Goal: Book appointment/travel/reservation

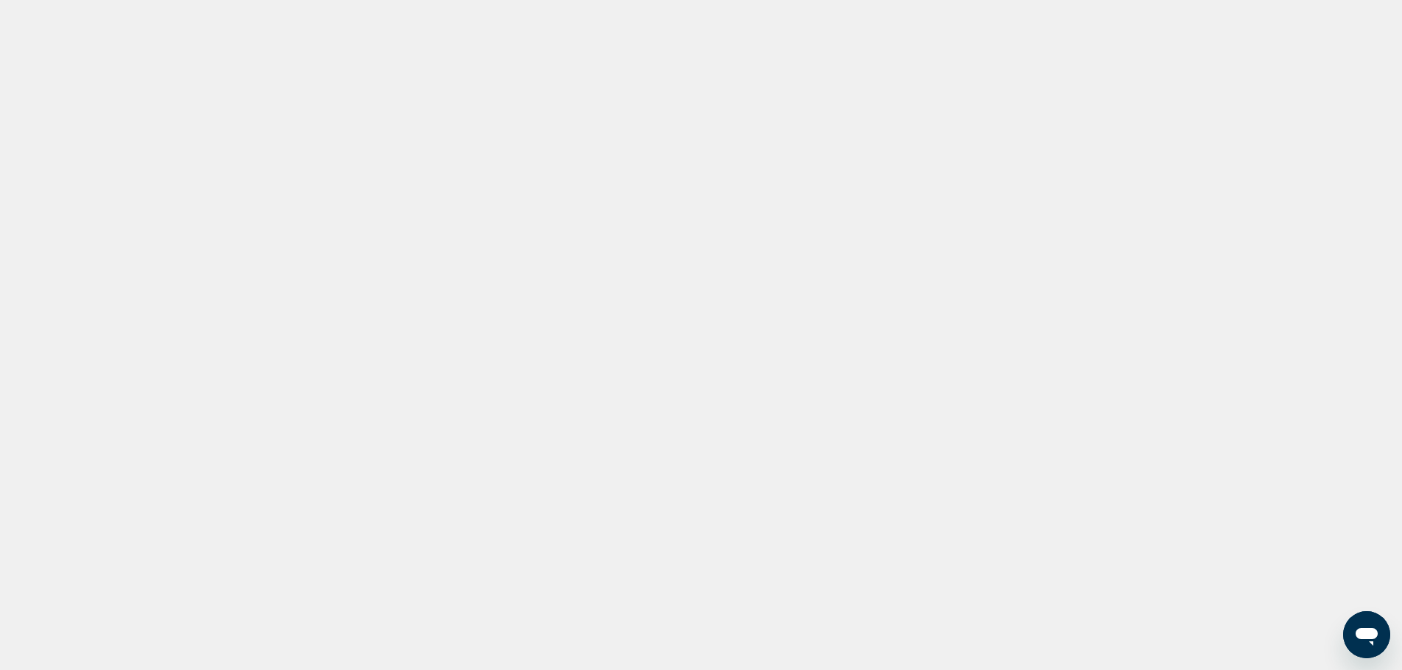
drag, startPoint x: 0, startPoint y: 0, endPoint x: 99, endPoint y: 190, distance: 214.3
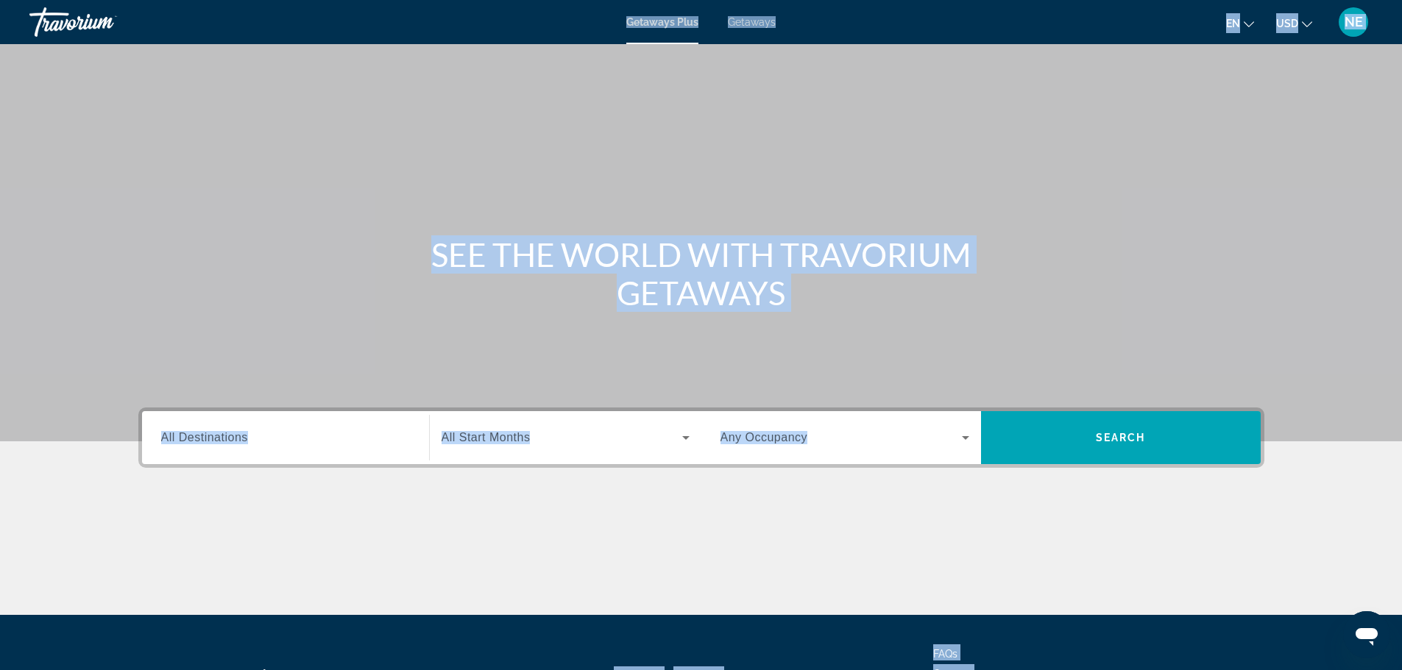
click at [330, 442] on div "Main content" at bounding box center [701, 221] width 1402 height 442
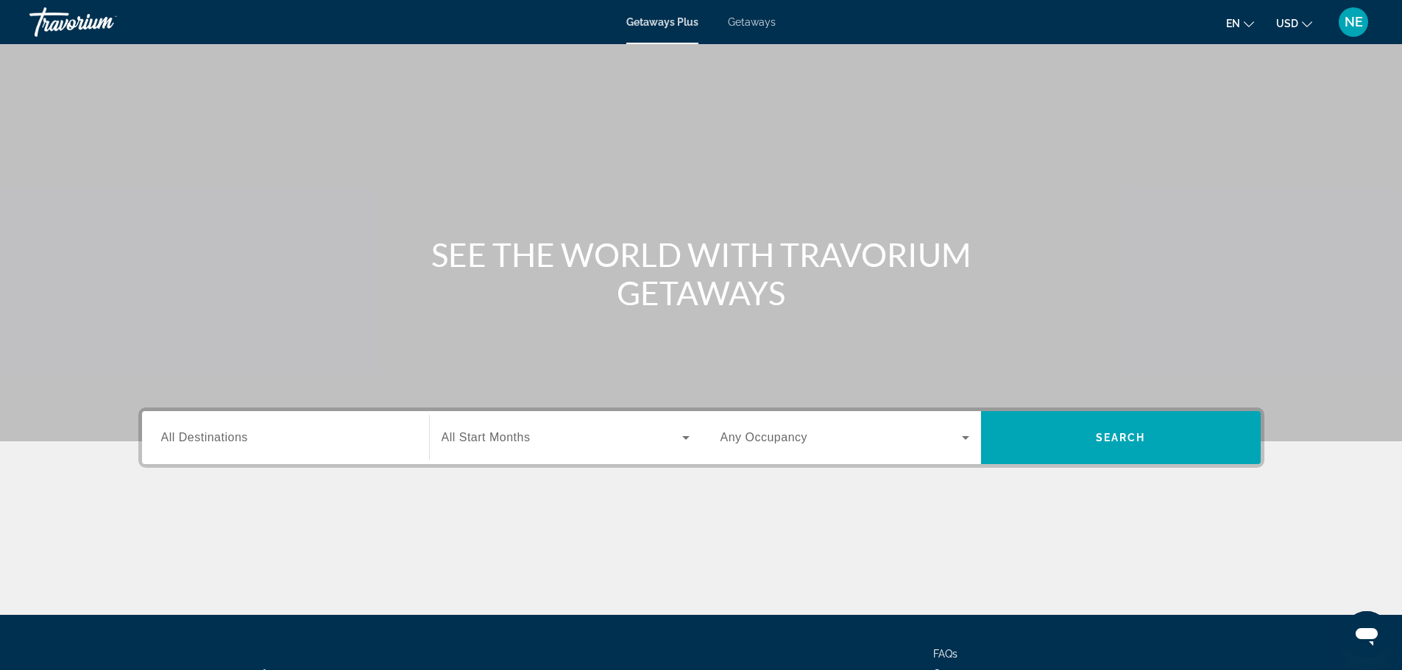
click at [771, 28] on span "Getaways" at bounding box center [752, 22] width 48 height 12
click at [161, 459] on div "Search widget" at bounding box center [285, 438] width 249 height 42
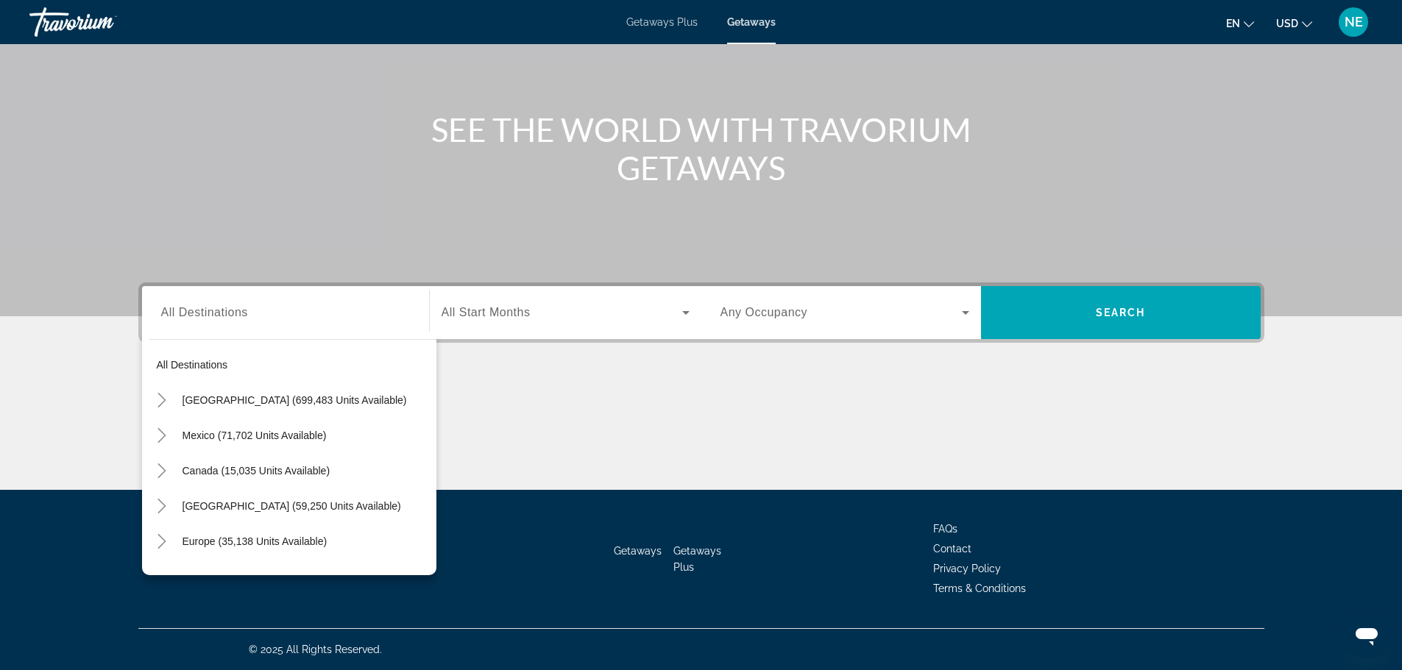
scroll to position [183, 0]
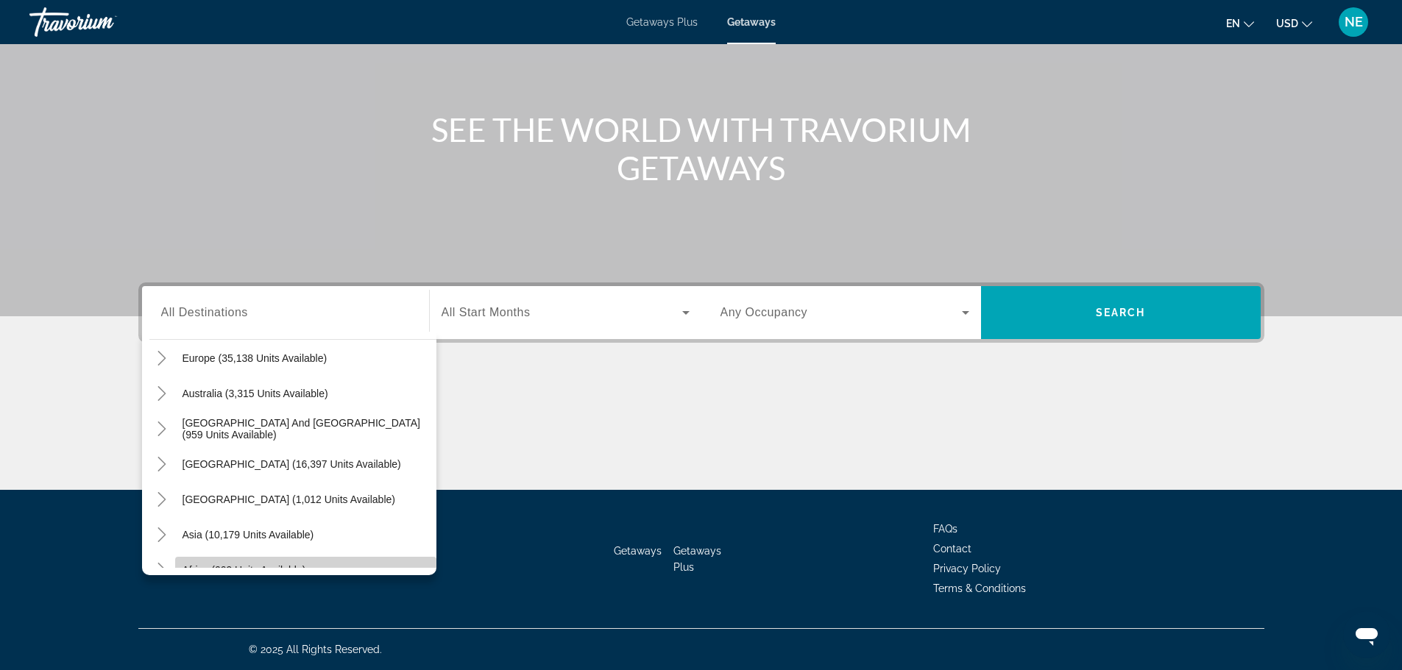
click at [182, 564] on span "Africa (669 units available)" at bounding box center [244, 570] width 124 height 12
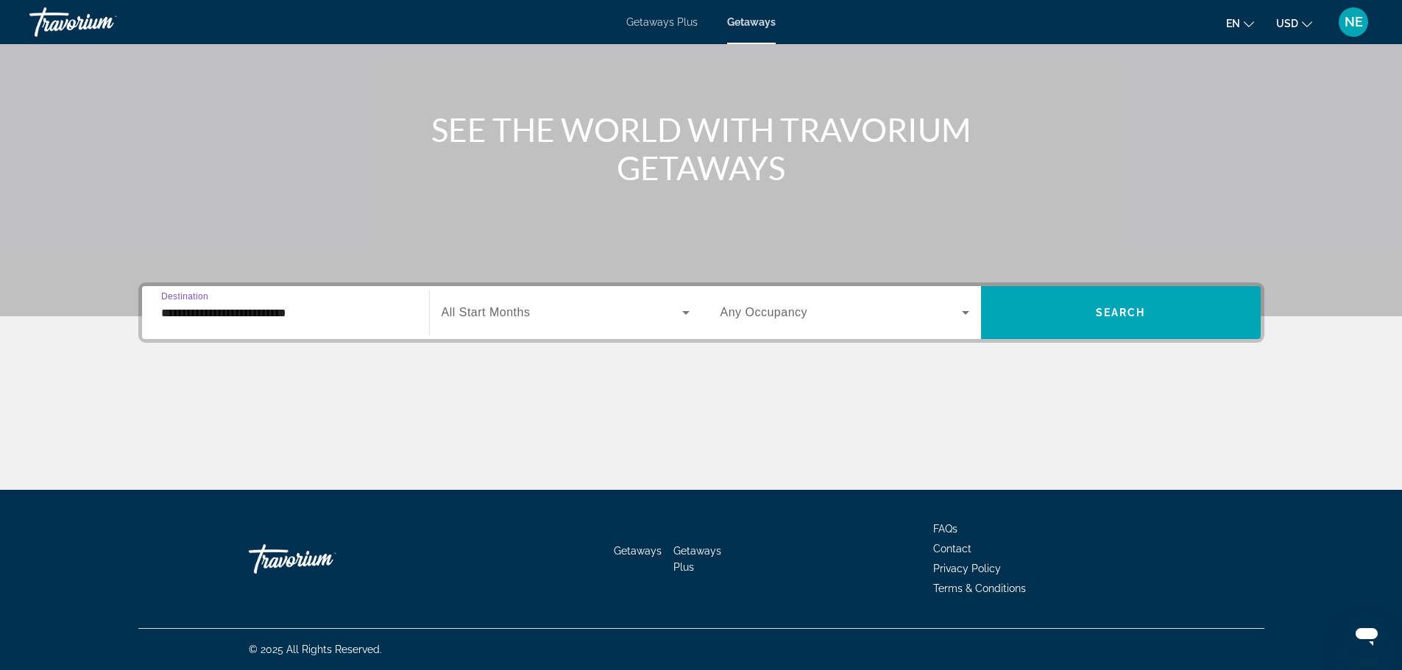
click at [161, 305] on input "**********" at bounding box center [285, 314] width 249 height 18
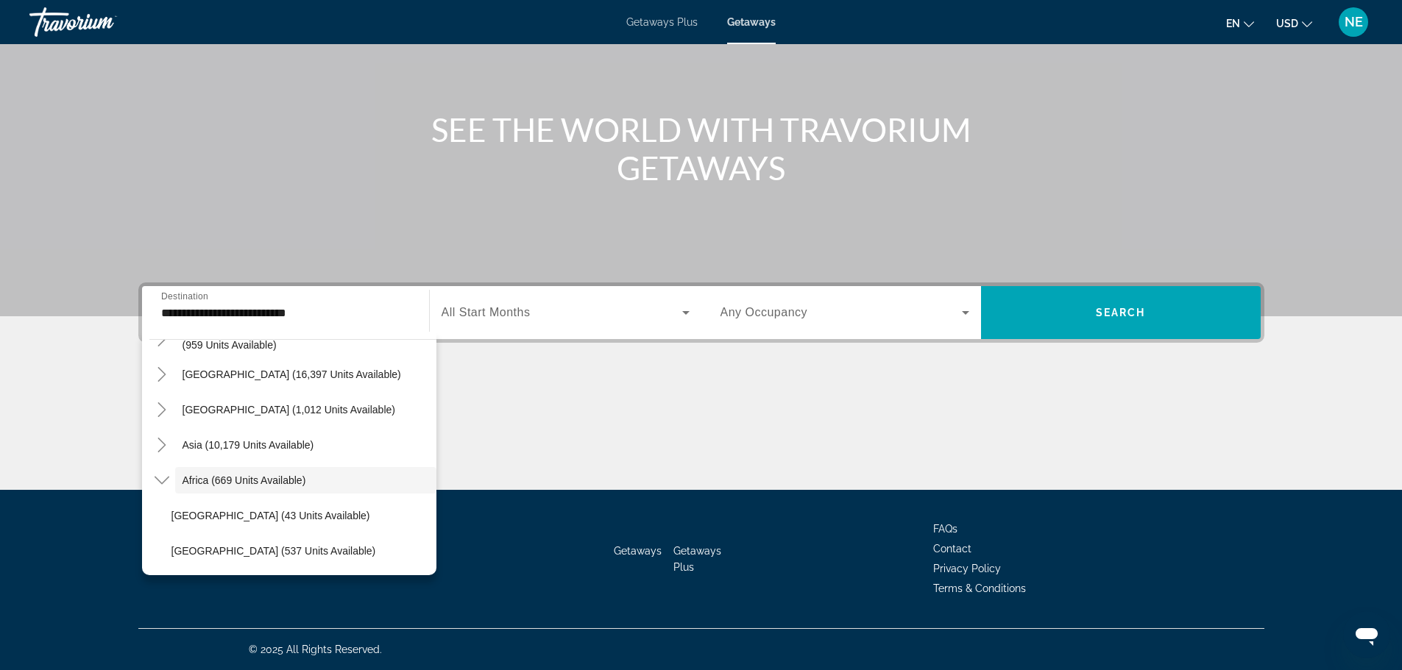
scroll to position [289, 0]
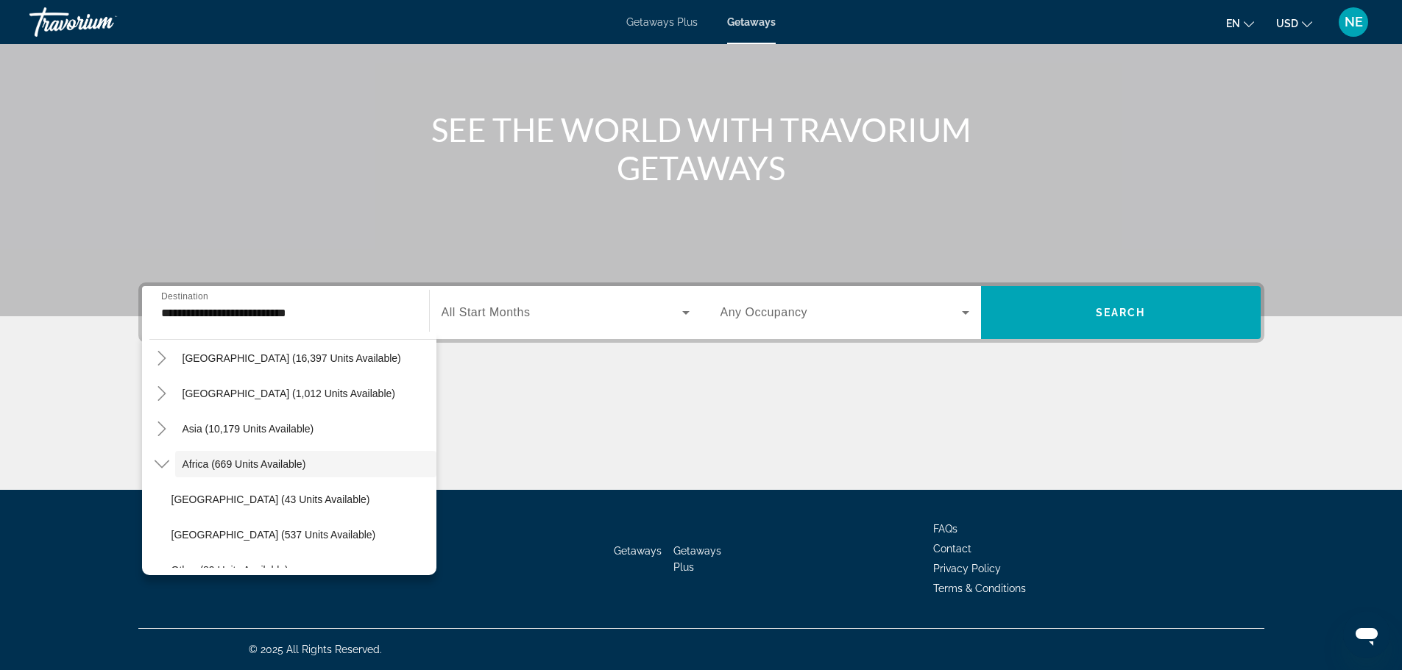
click at [155, 598] on icon "Toggle Middle East (1,109 units available)" at bounding box center [162, 605] width 15 height 15
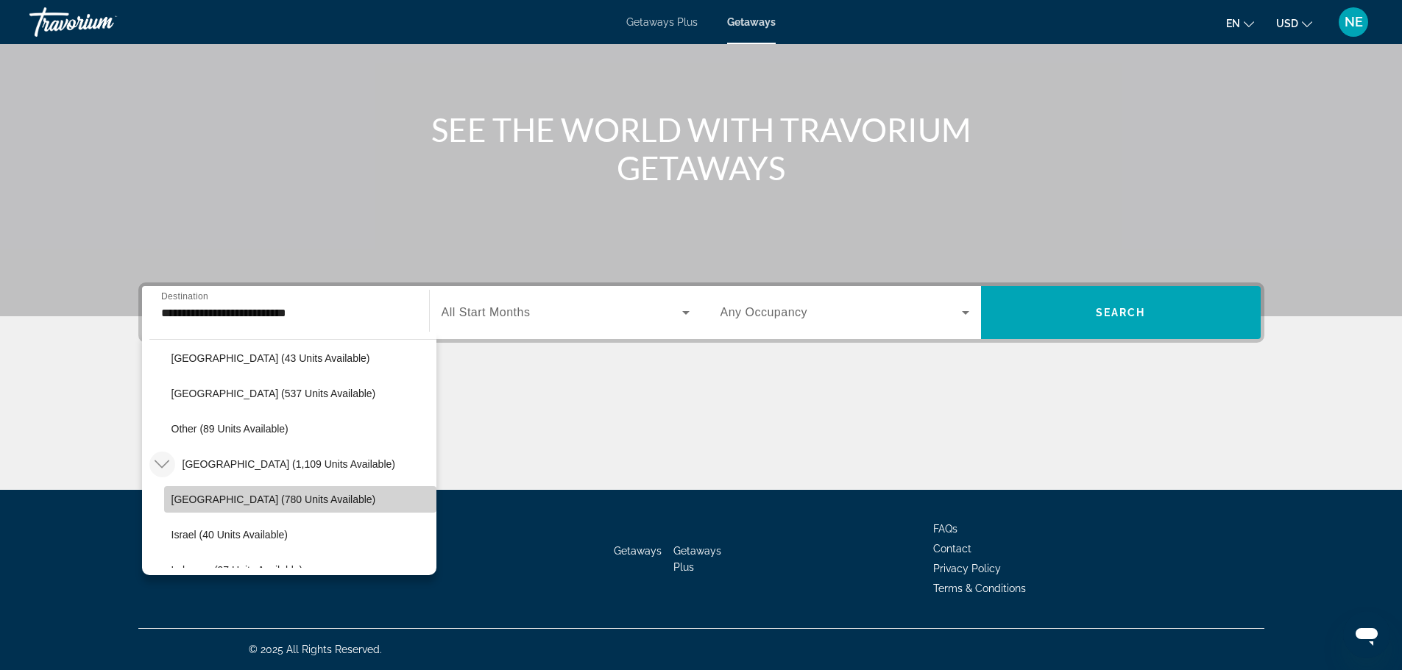
click at [242, 482] on span "Search widget" at bounding box center [300, 499] width 272 height 35
type input "**********"
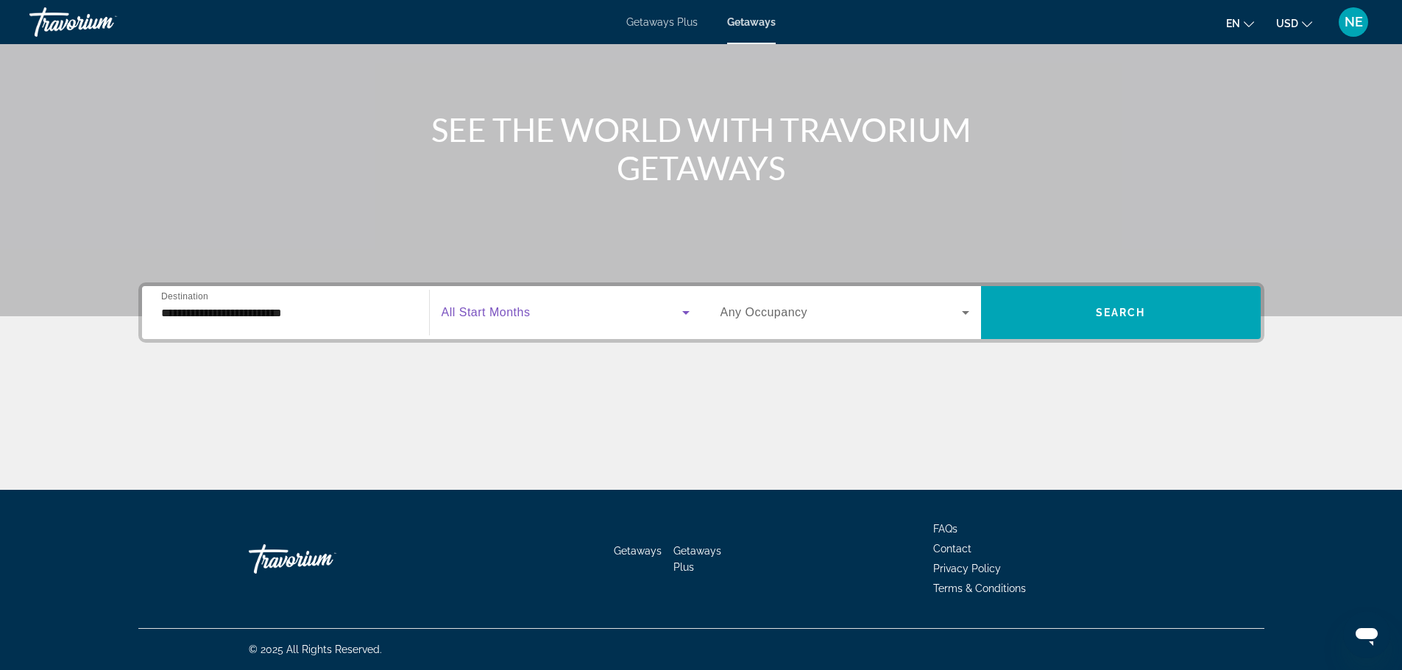
click at [690, 304] on icon "Search widget" at bounding box center [686, 313] width 18 height 18
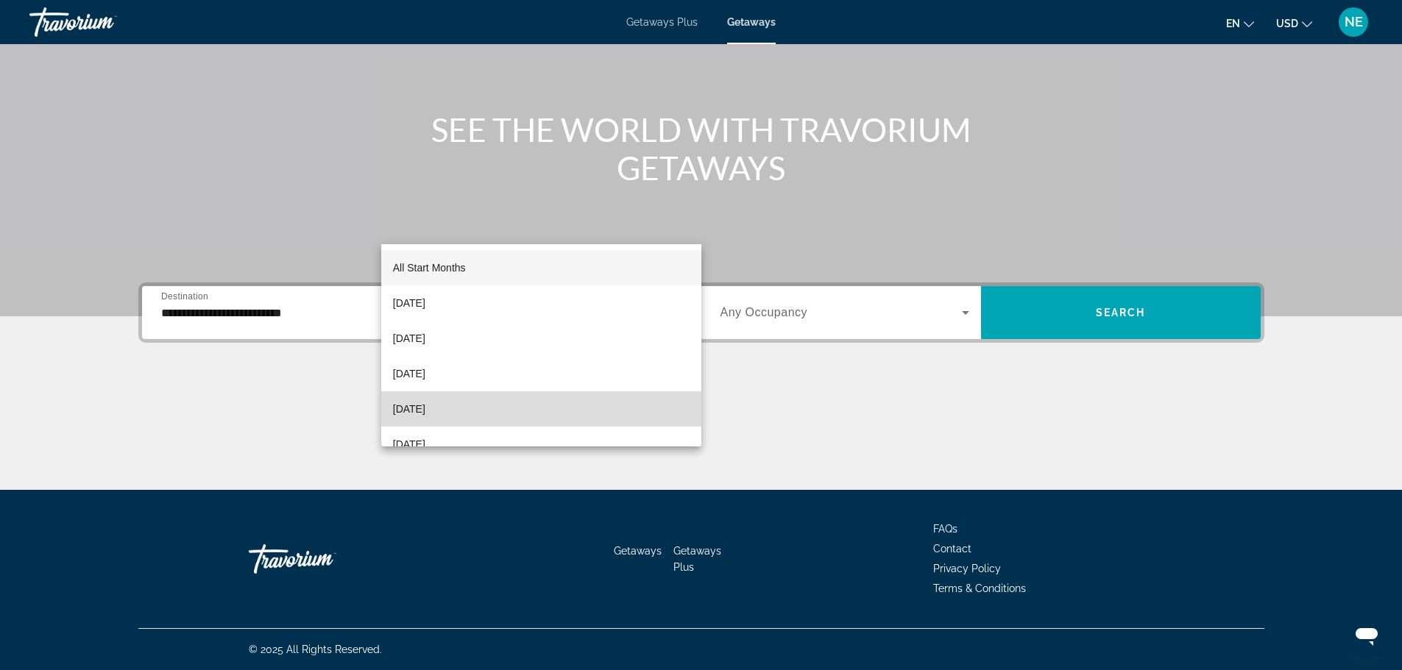
click at [567, 403] on mat-option "[DATE]" at bounding box center [541, 408] width 320 height 35
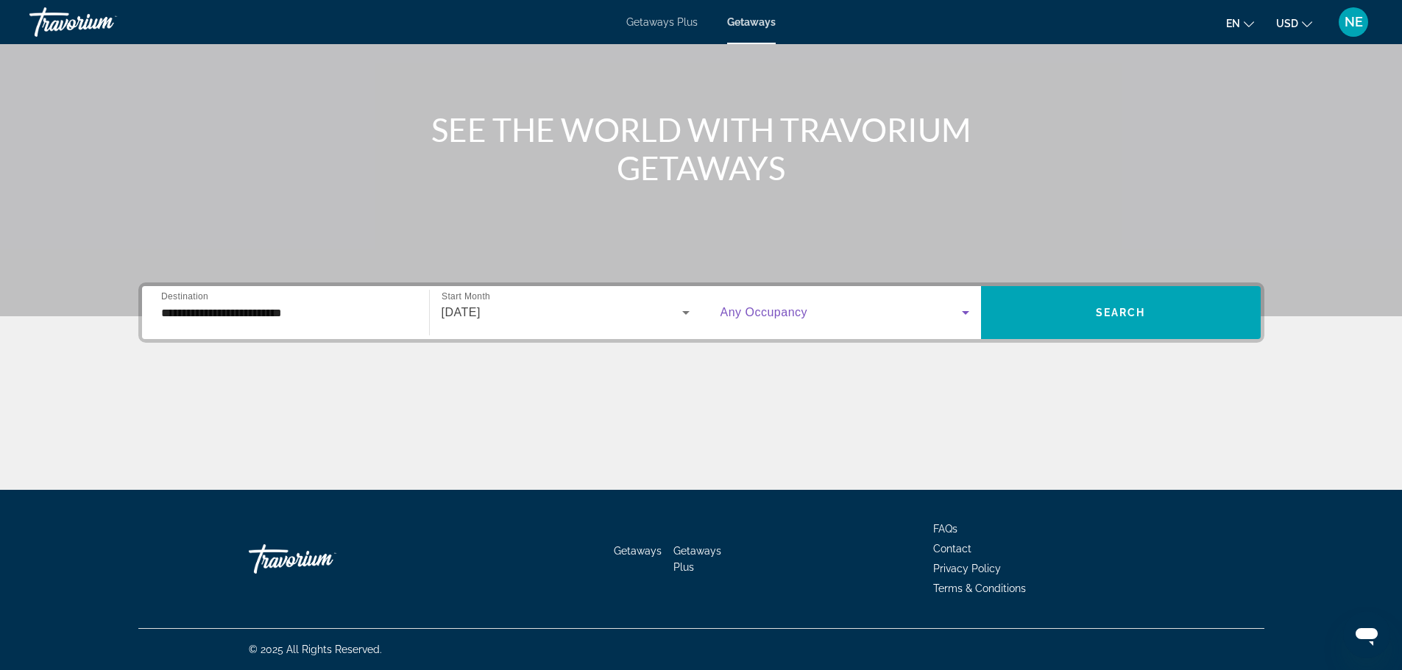
click at [974, 304] on icon "Search widget" at bounding box center [966, 313] width 18 height 18
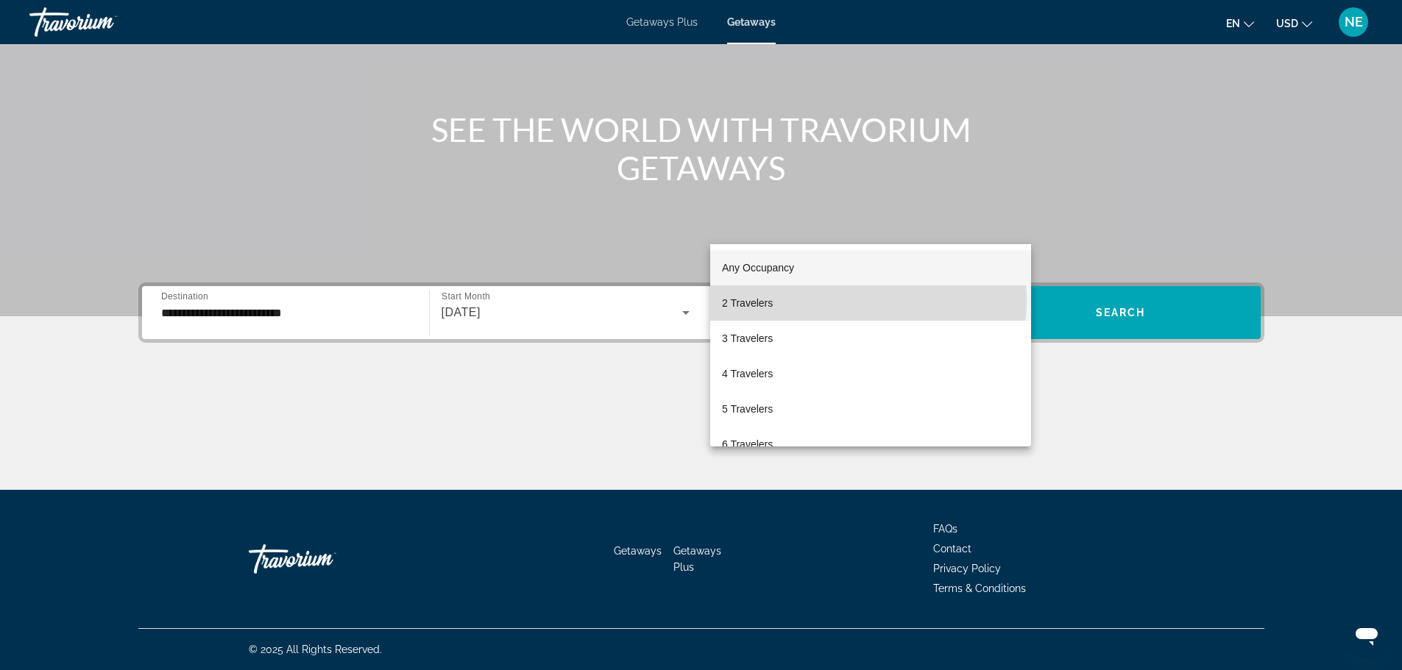
click at [868, 300] on mat-option "2 Travelers" at bounding box center [870, 303] width 321 height 35
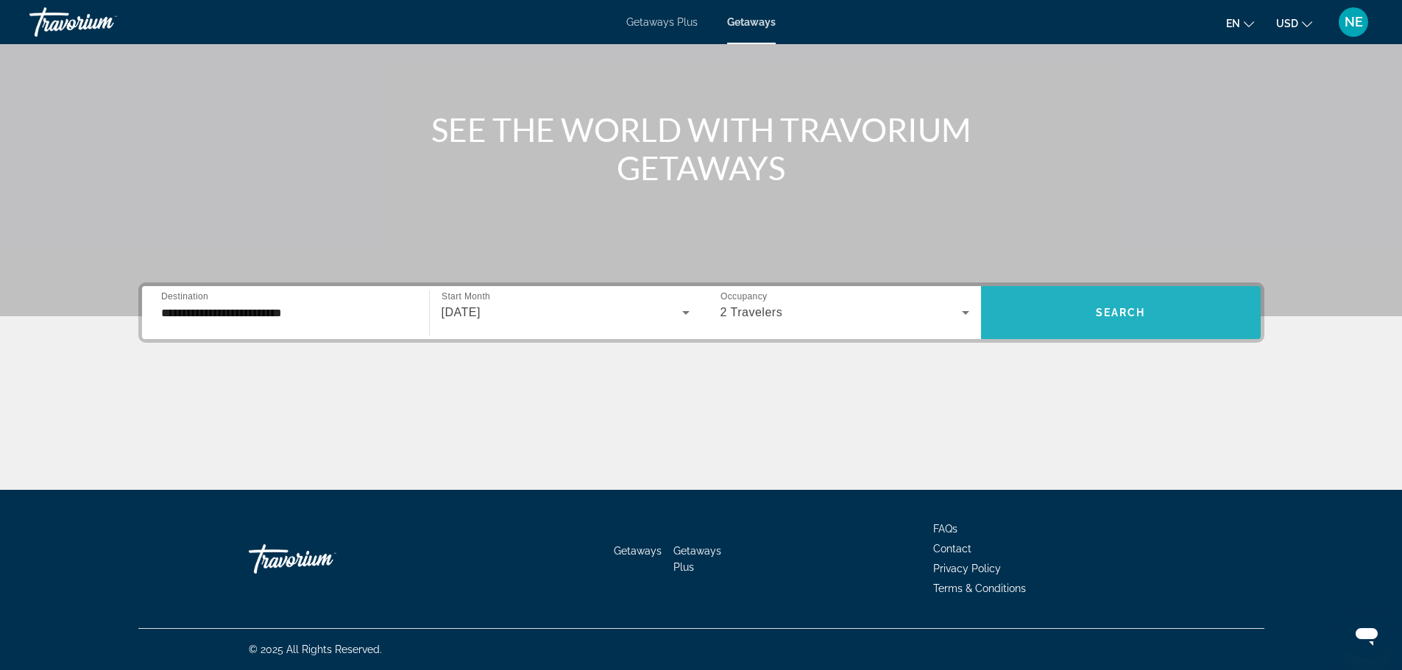
click at [1175, 295] on span "Search widget" at bounding box center [1121, 312] width 280 height 35
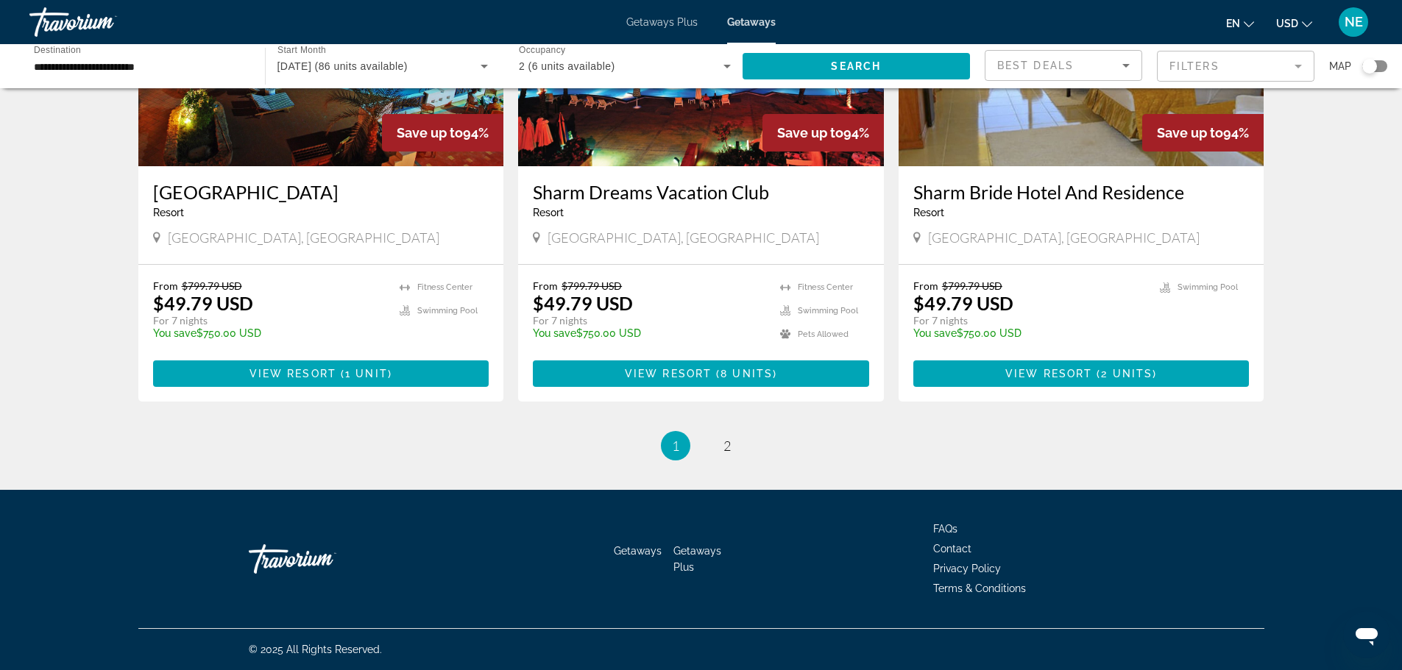
scroll to position [2099, 0]
click at [731, 454] on span "2" at bounding box center [726, 446] width 7 height 16
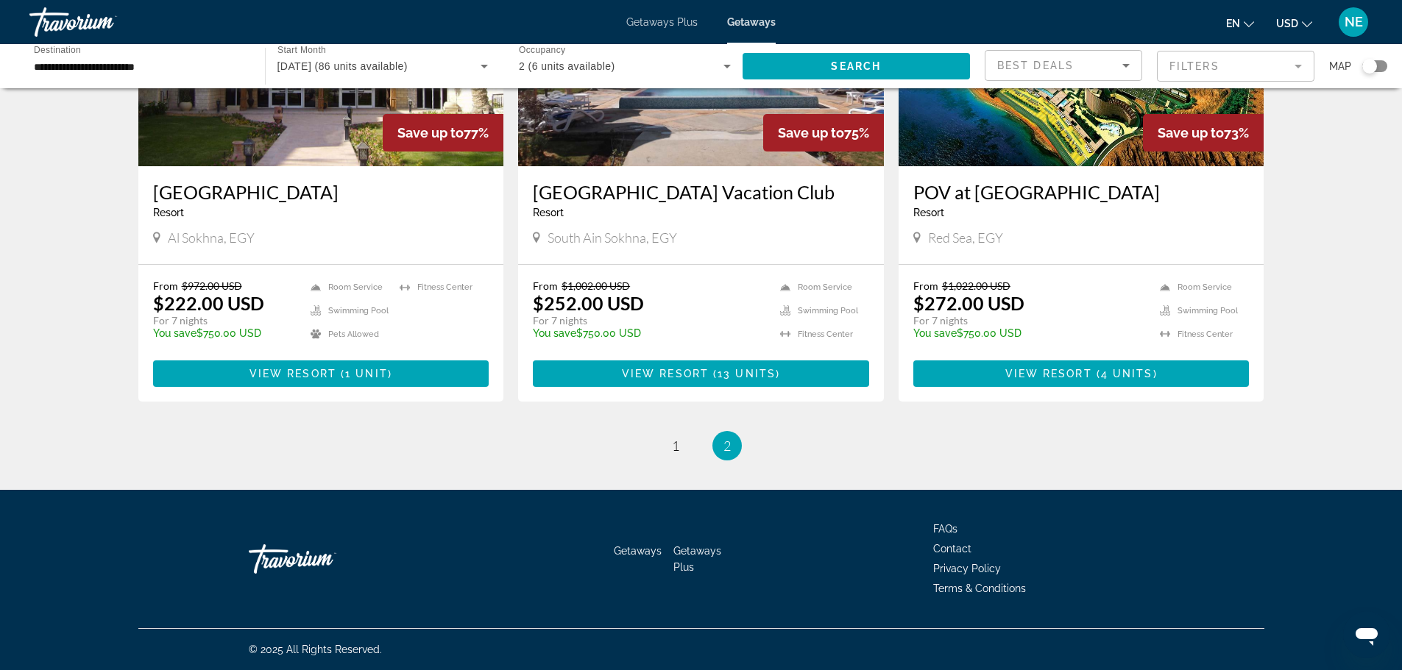
scroll to position [904, 0]
click at [672, 454] on span "1" at bounding box center [675, 446] width 7 height 16
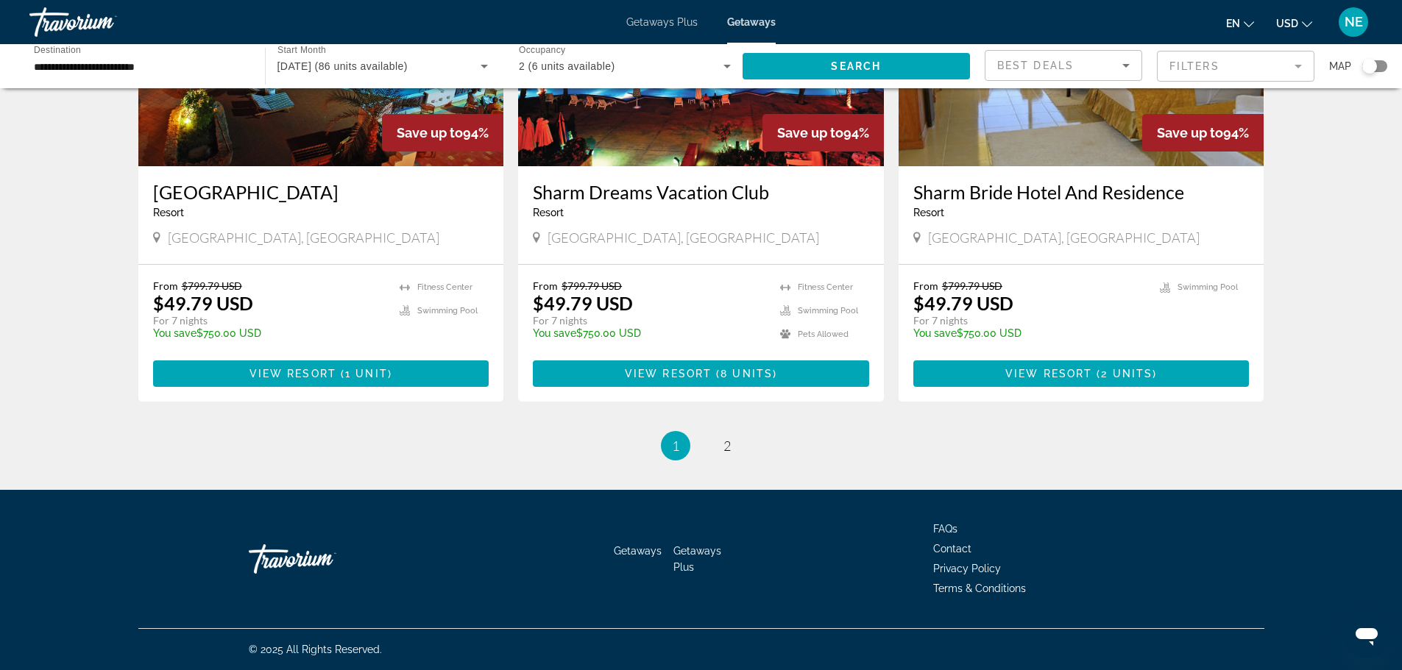
scroll to position [1935, 0]
click at [665, 166] on img "Main content" at bounding box center [701, 48] width 366 height 235
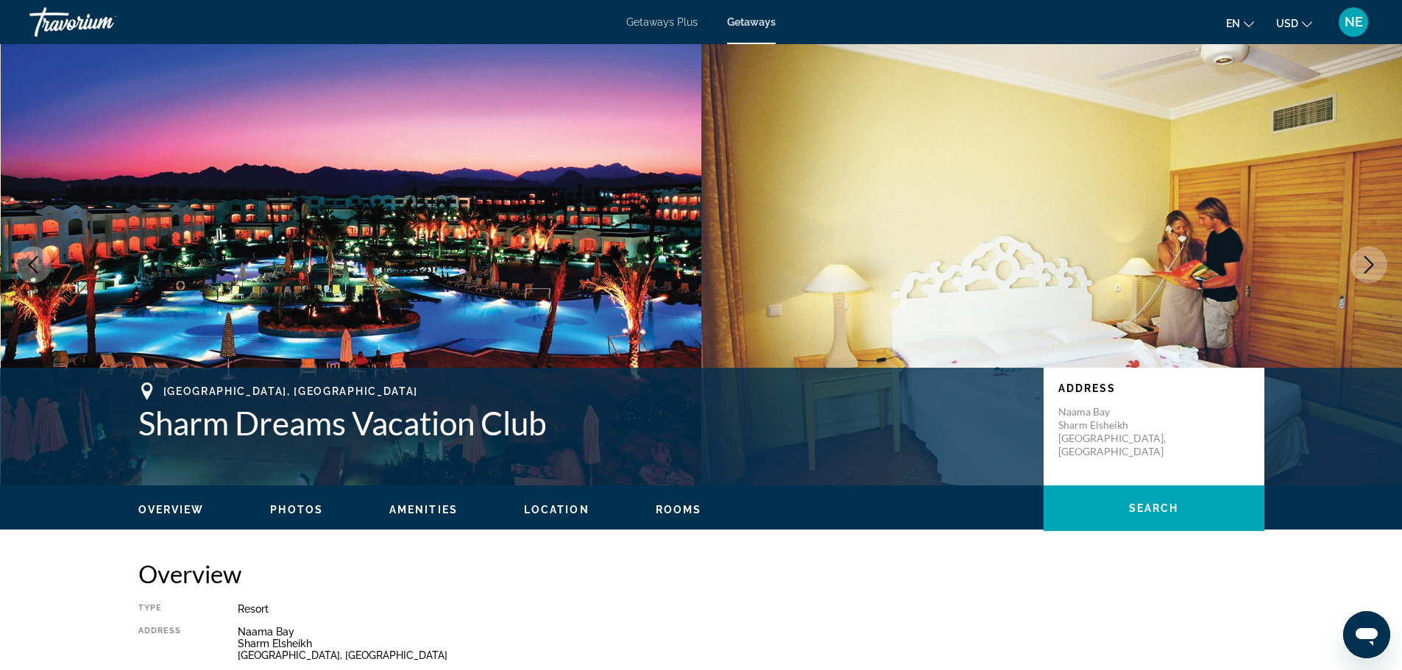
click at [1364, 274] on icon "Next image" at bounding box center [1369, 265] width 18 height 18
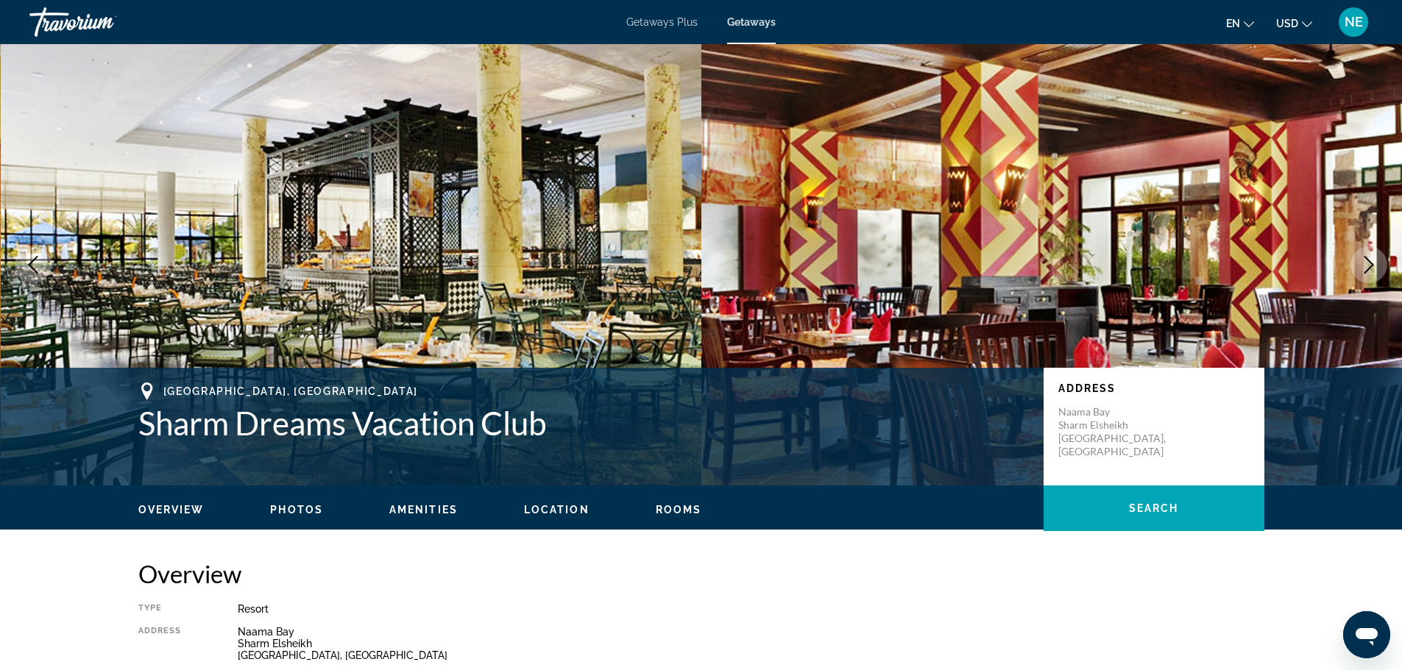
click at [1364, 274] on icon "Next image" at bounding box center [1369, 265] width 18 height 18
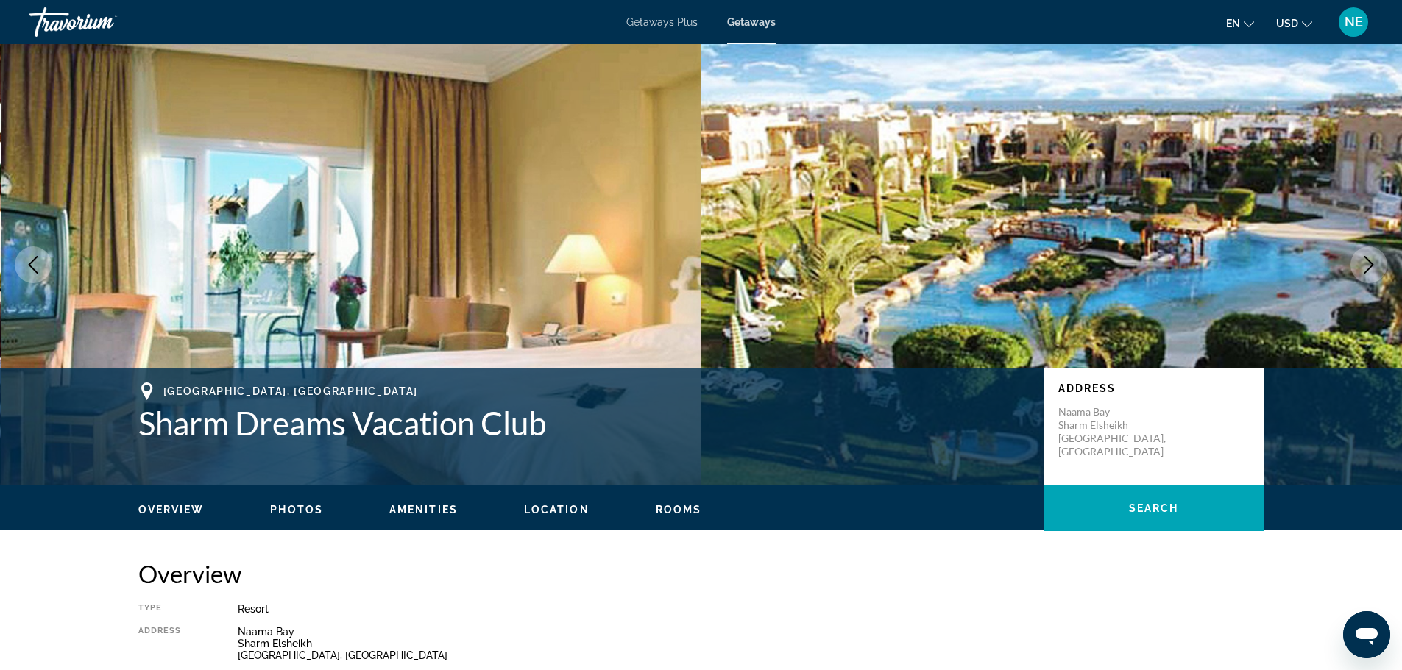
click at [1364, 274] on icon "Next image" at bounding box center [1369, 265] width 18 height 18
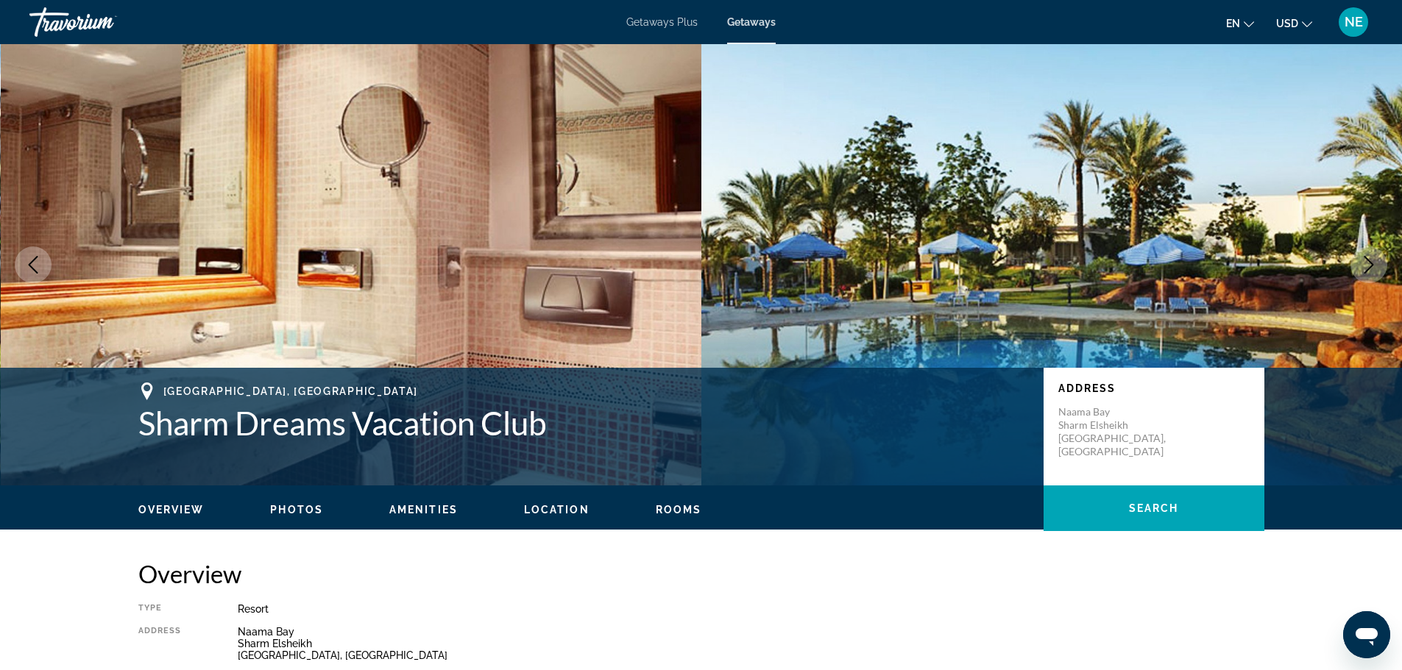
click at [1364, 274] on icon "Next image" at bounding box center [1369, 265] width 18 height 18
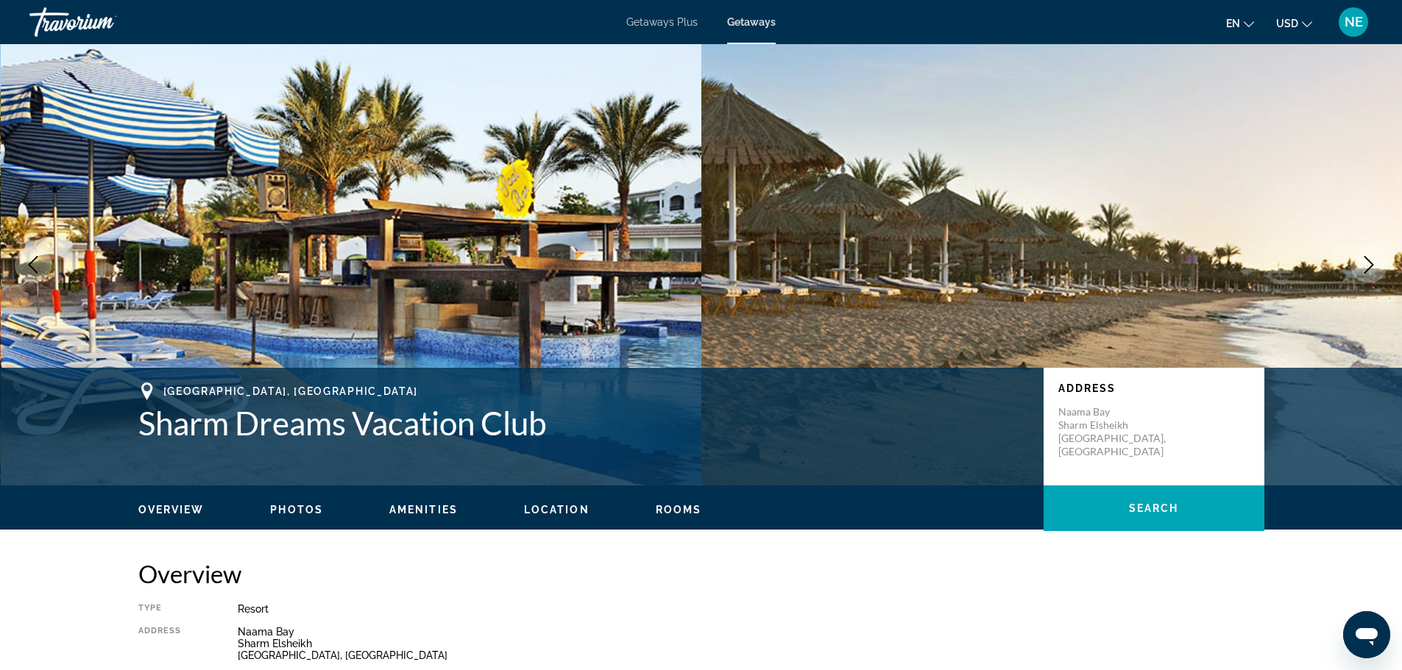
click at [1364, 274] on icon "Next image" at bounding box center [1369, 265] width 18 height 18
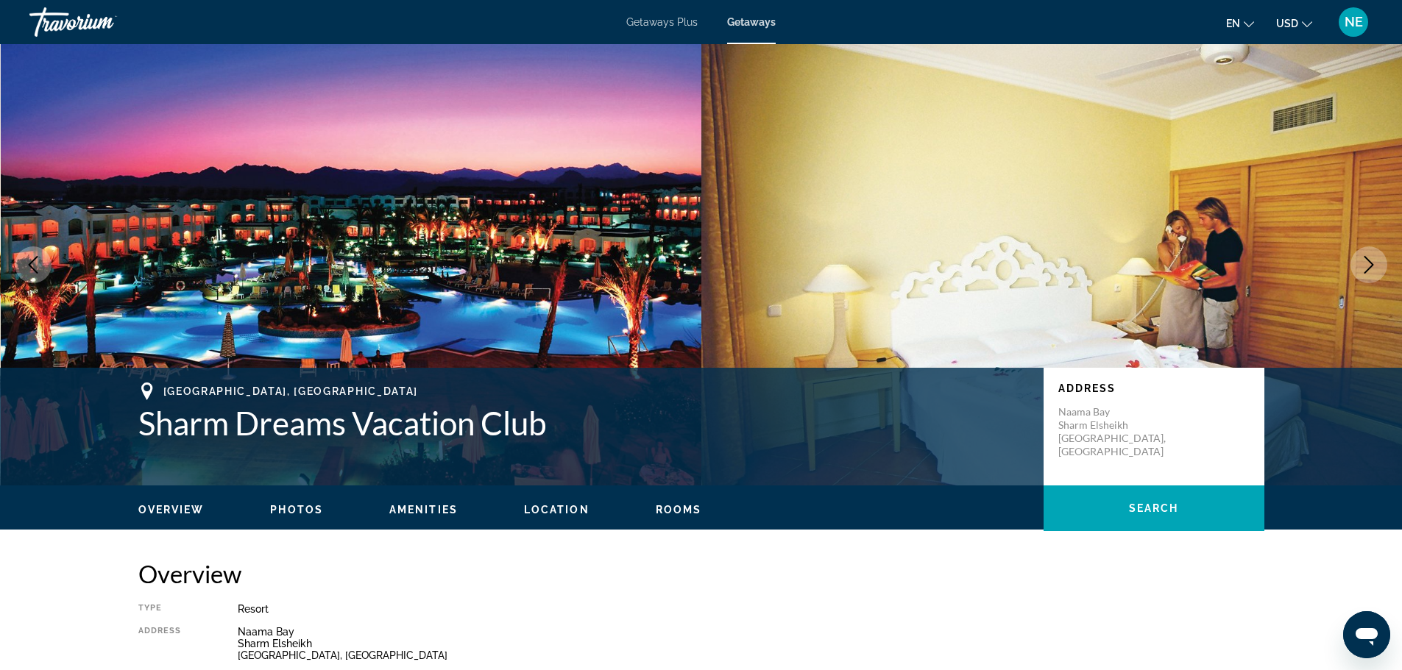
click at [1378, 283] on button "Next image" at bounding box center [1368, 265] width 37 height 37
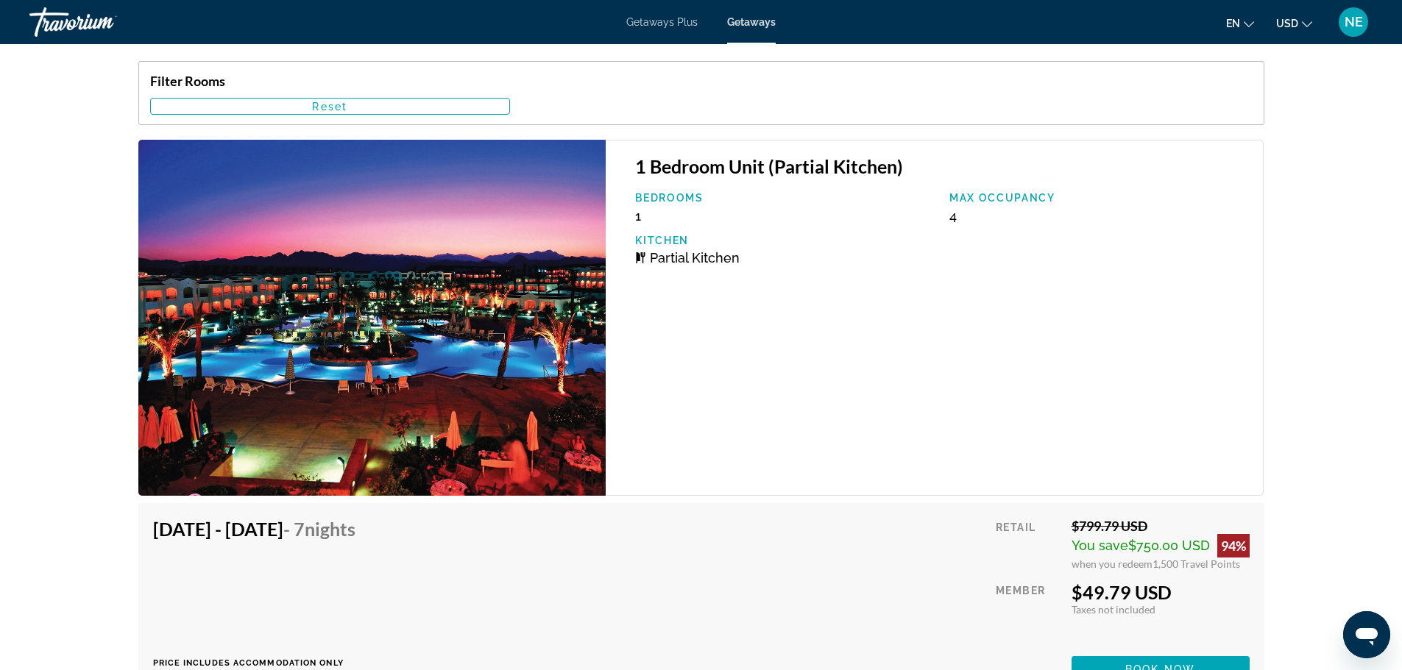
scroll to position [2318, 0]
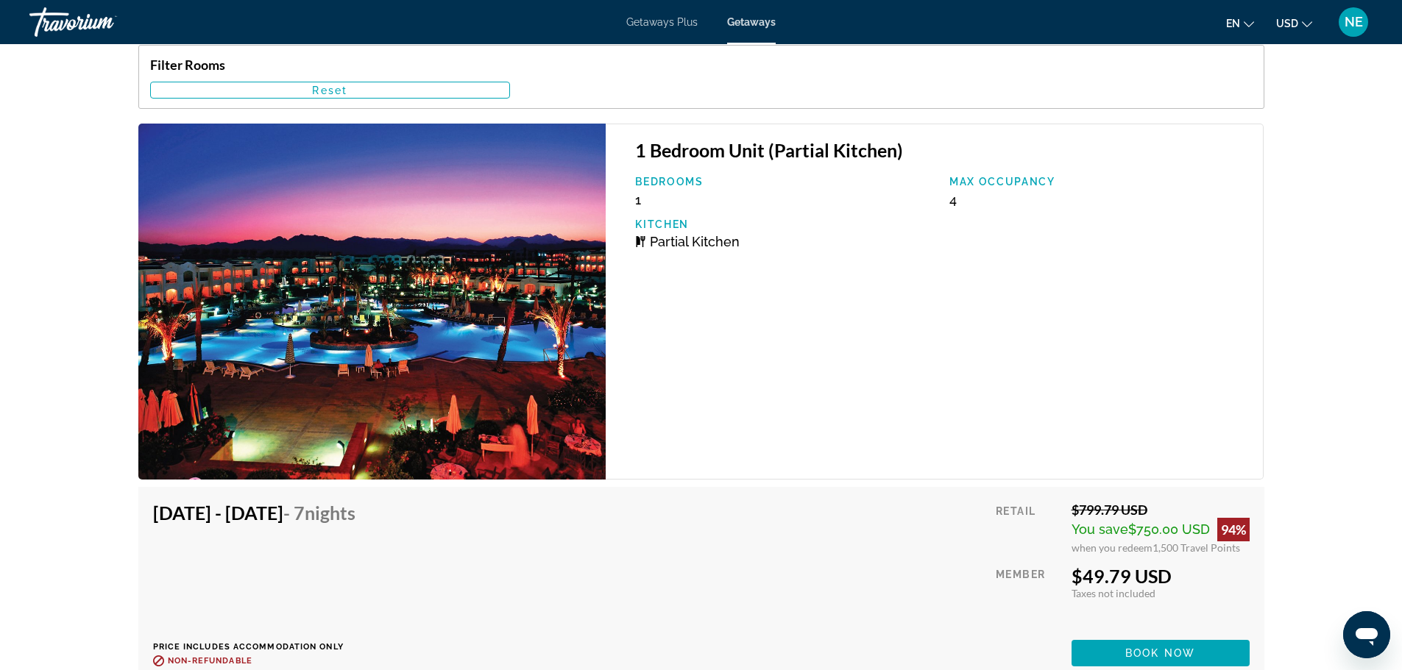
drag, startPoint x: 1191, startPoint y: 356, endPoint x: 1199, endPoint y: 514, distance: 157.7
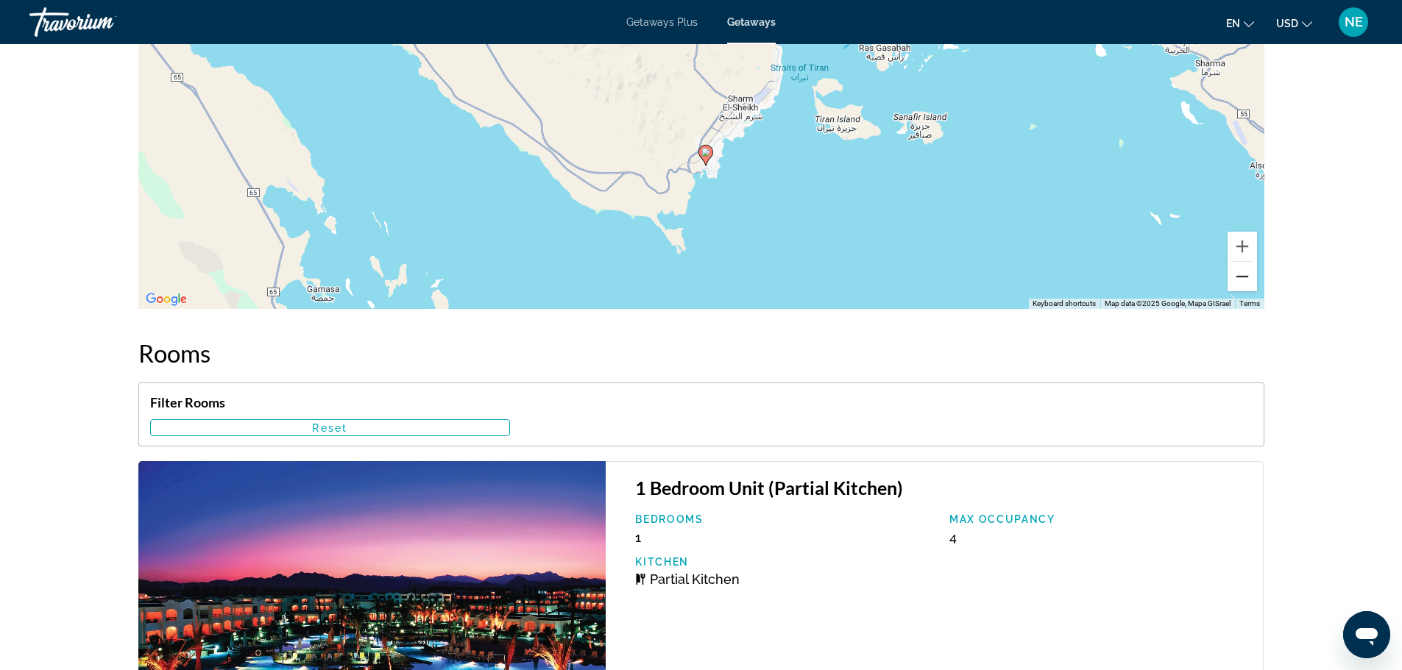
scroll to position [2157, 0]
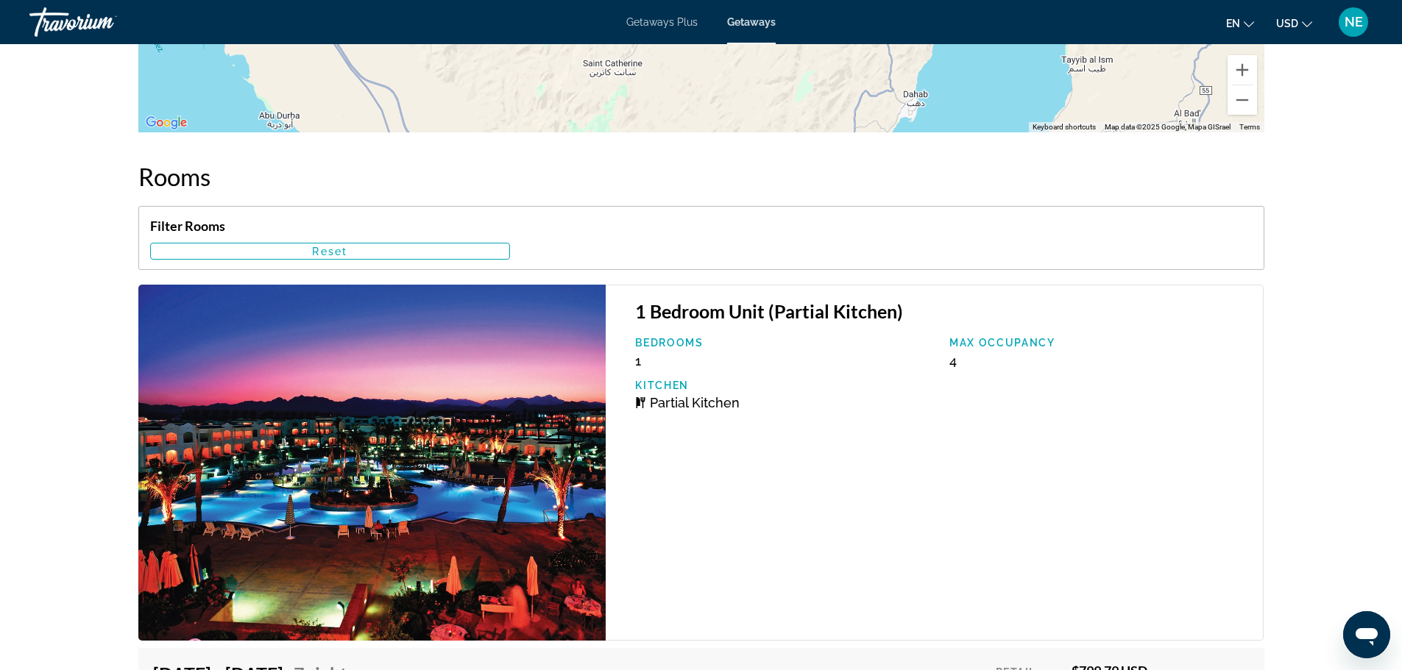
drag, startPoint x: 519, startPoint y: 205, endPoint x: 612, endPoint y: 705, distance: 509.0
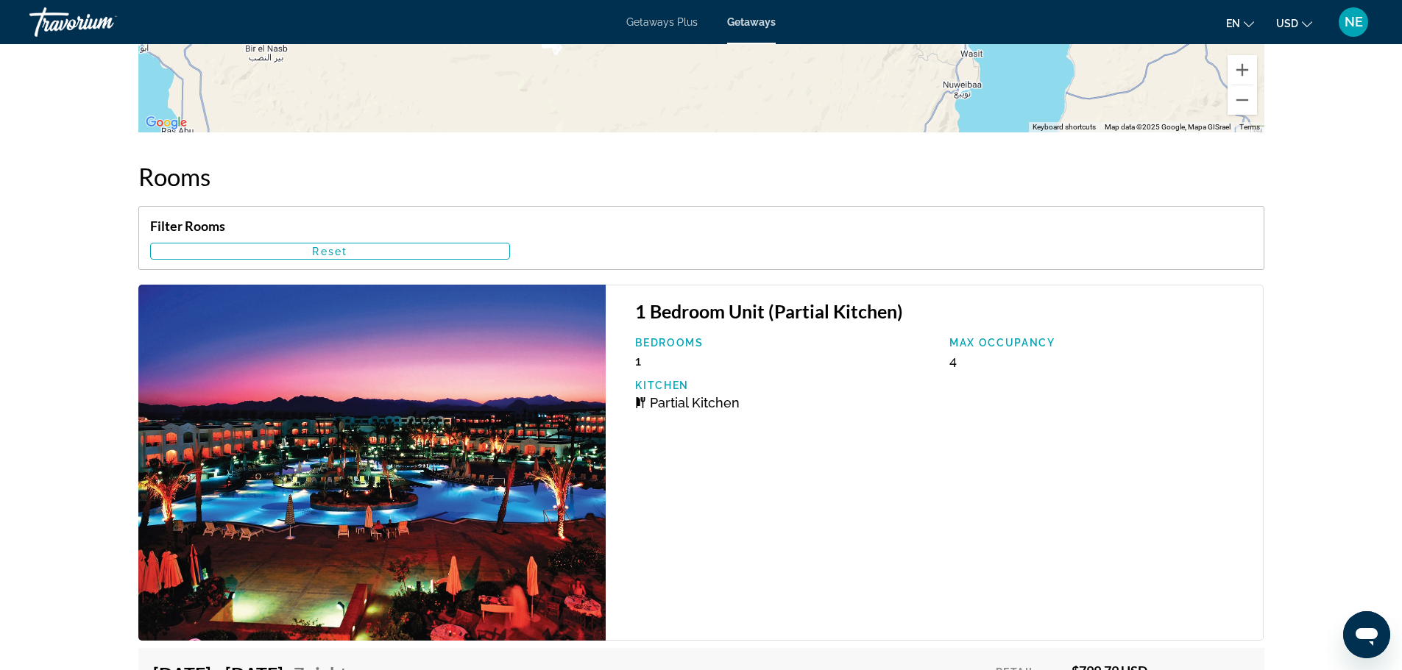
drag, startPoint x: 664, startPoint y: 429, endPoint x: 637, endPoint y: 705, distance: 277.2
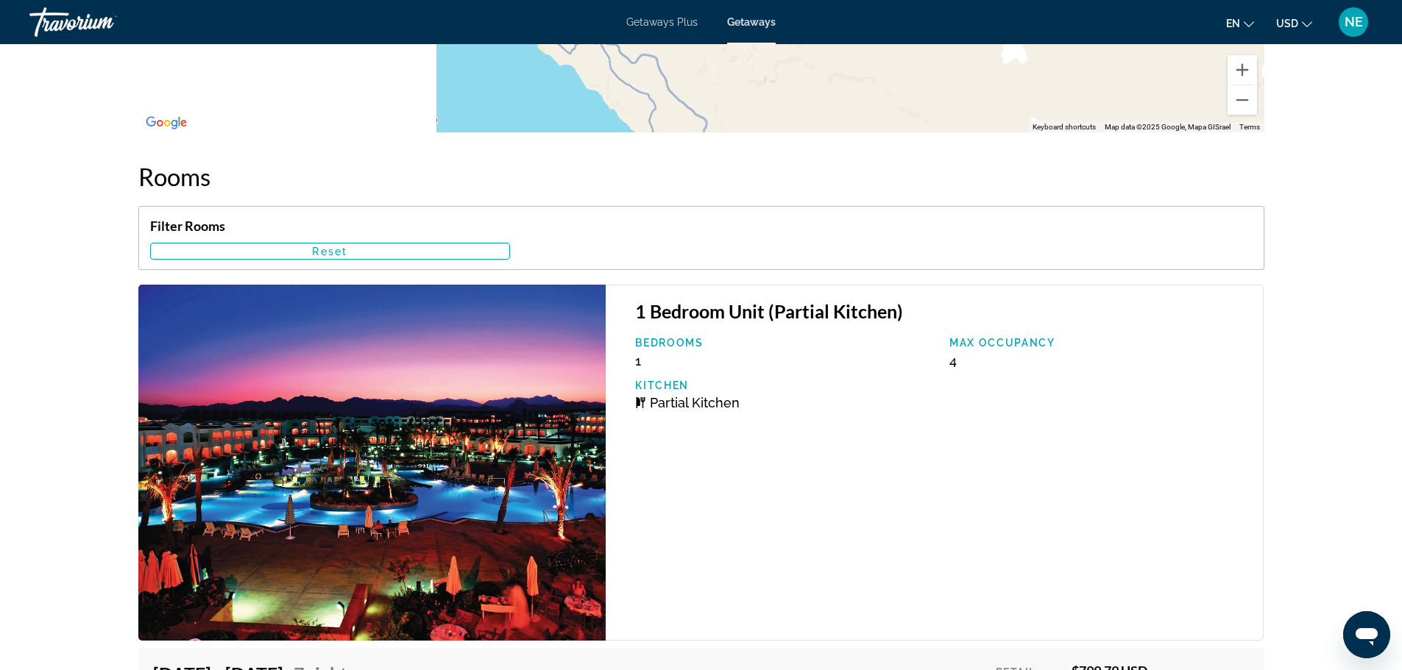
drag, startPoint x: 838, startPoint y: 450, endPoint x: 1365, endPoint y: 578, distance: 542.0
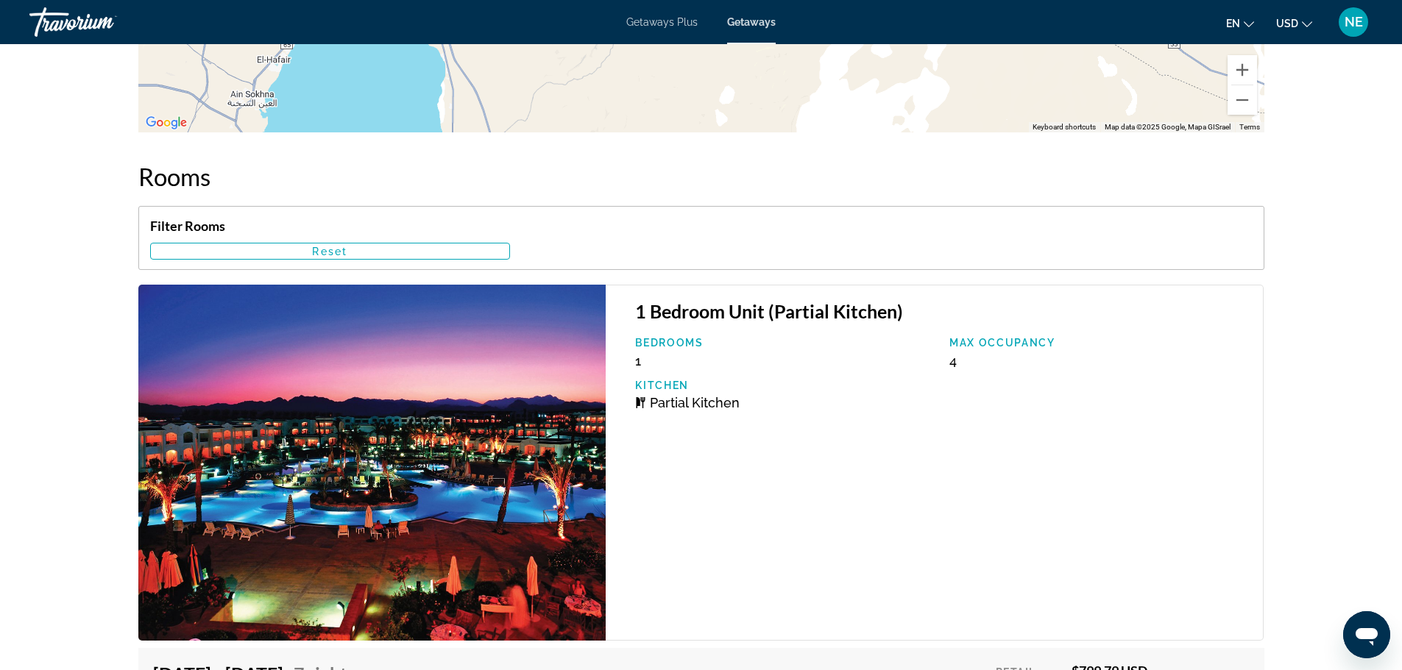
drag, startPoint x: 1054, startPoint y: 338, endPoint x: 1058, endPoint y: 603, distance: 264.9
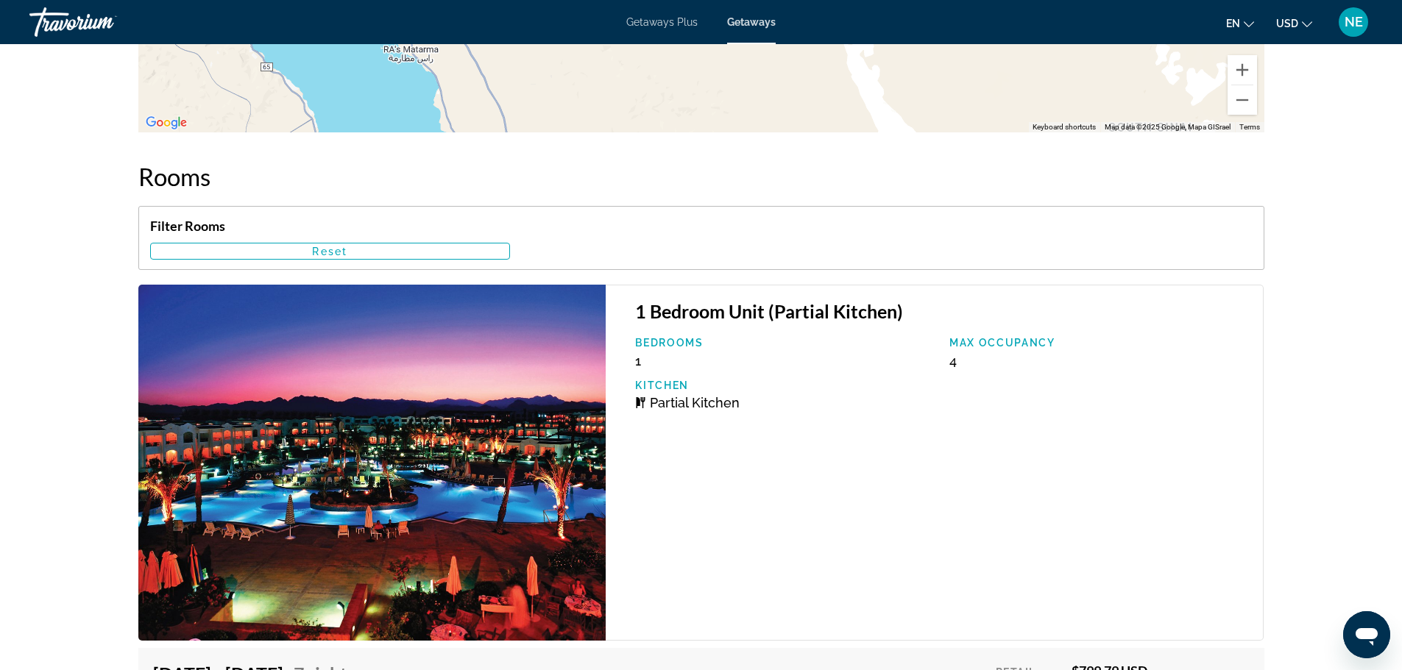
drag, startPoint x: 1266, startPoint y: 587, endPoint x: 1161, endPoint y: 426, distance: 192.5
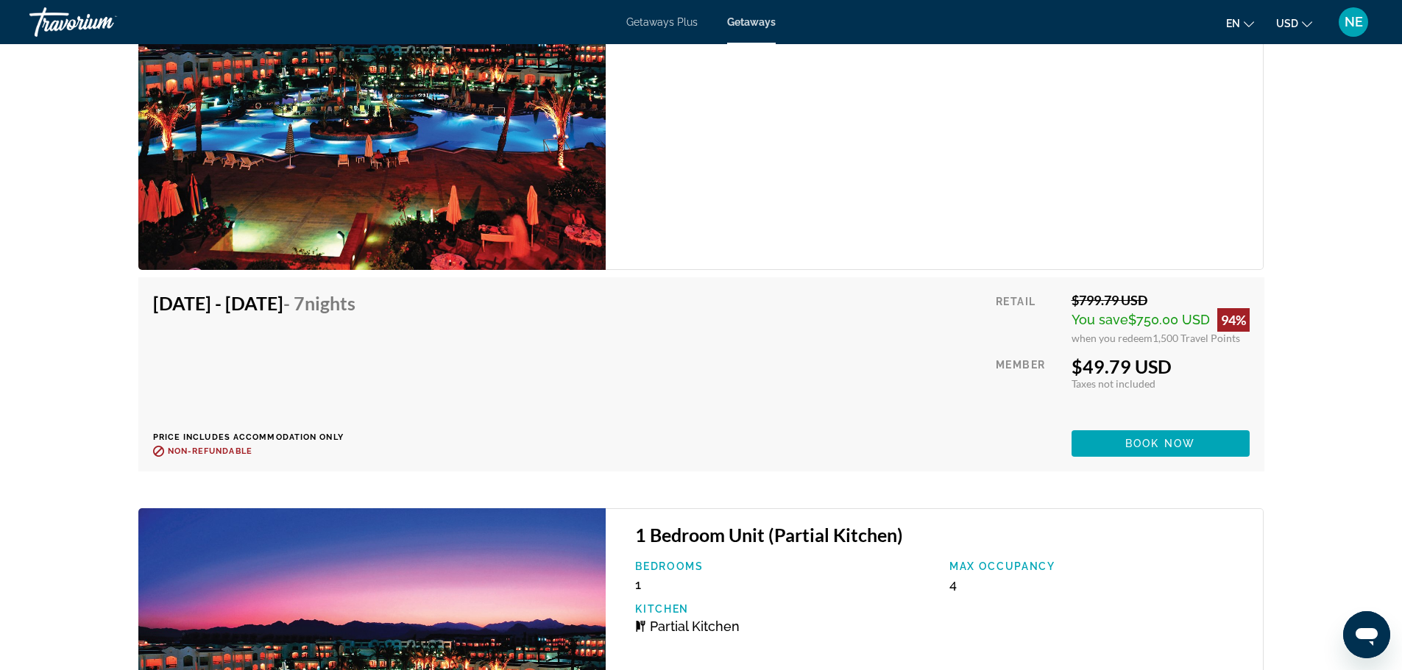
scroll to position [2554, 0]
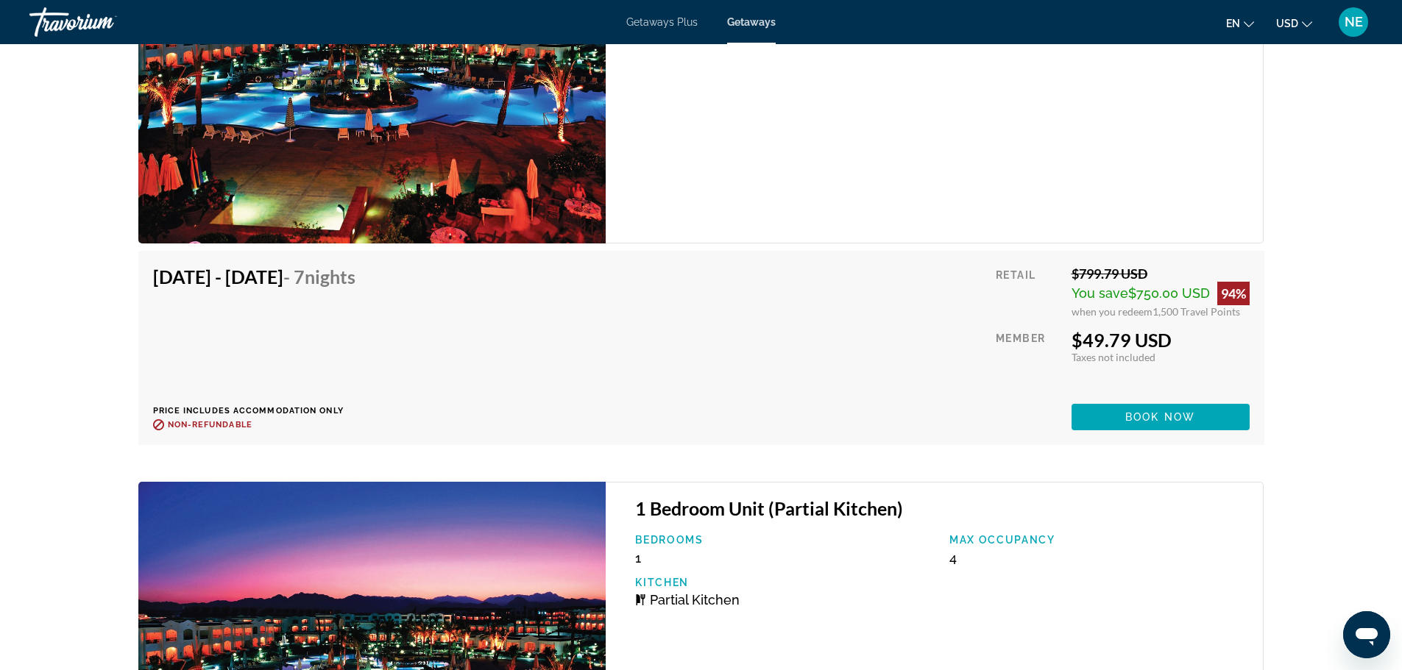
drag, startPoint x: 1203, startPoint y: 201, endPoint x: 1236, endPoint y: 255, distance: 62.7
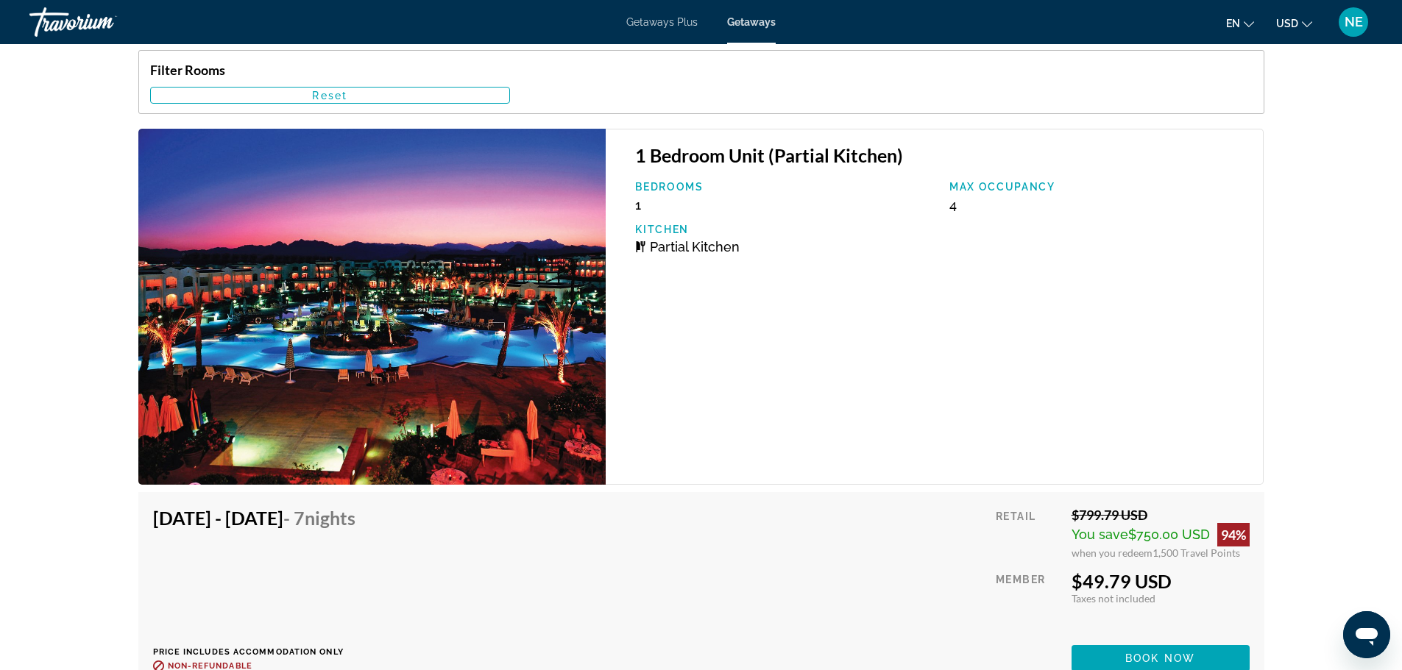
scroll to position [2308, 0]
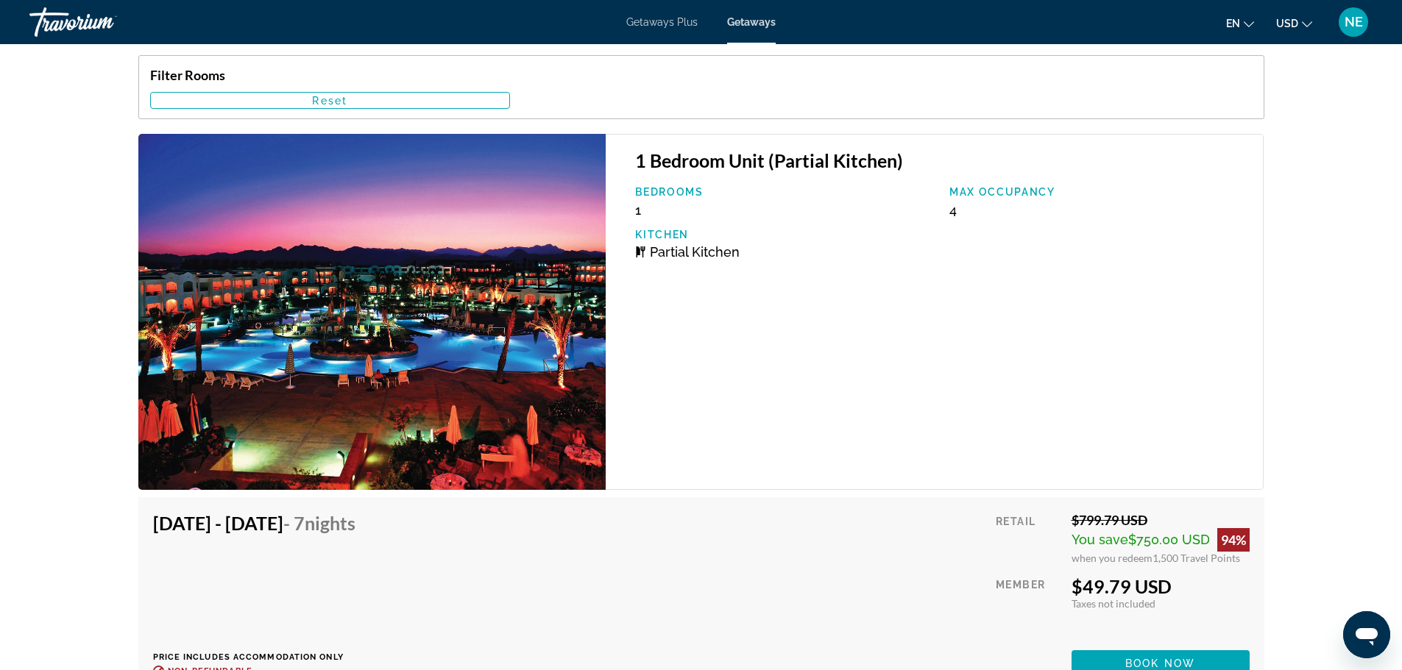
drag, startPoint x: 928, startPoint y: 364, endPoint x: 1016, endPoint y: 294, distance: 111.6
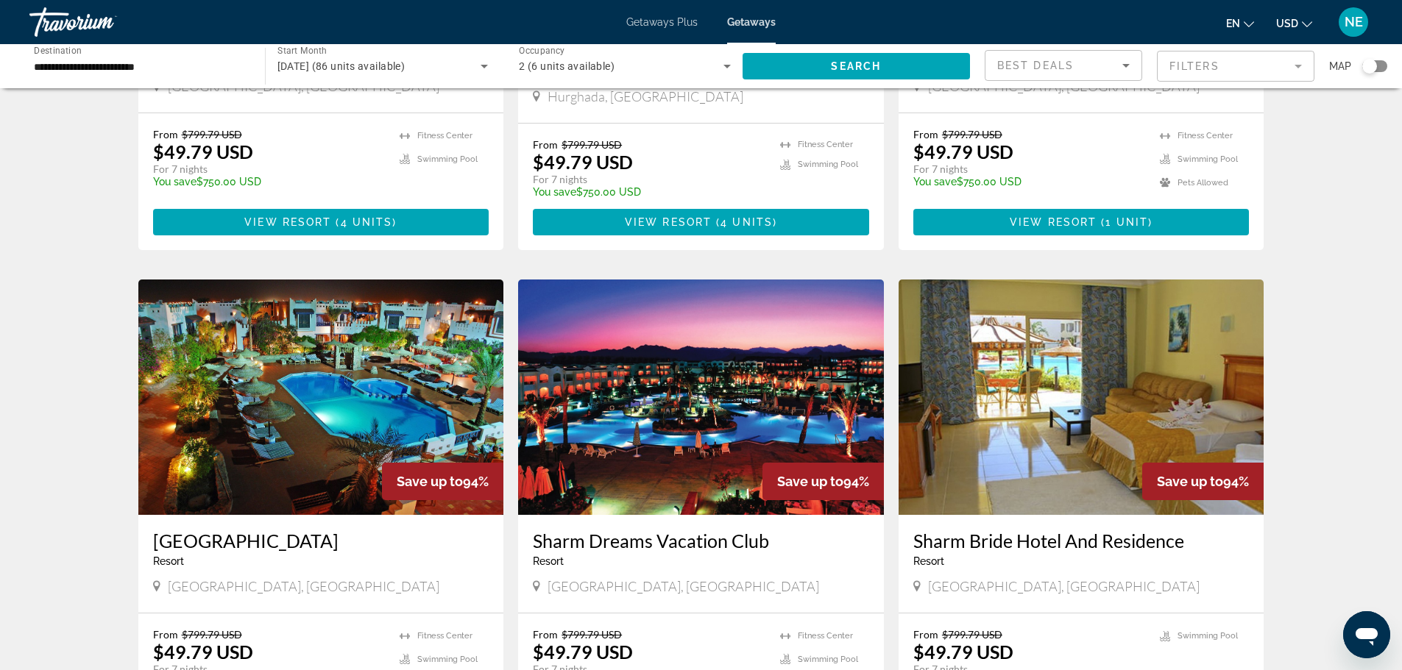
scroll to position [1355, 0]
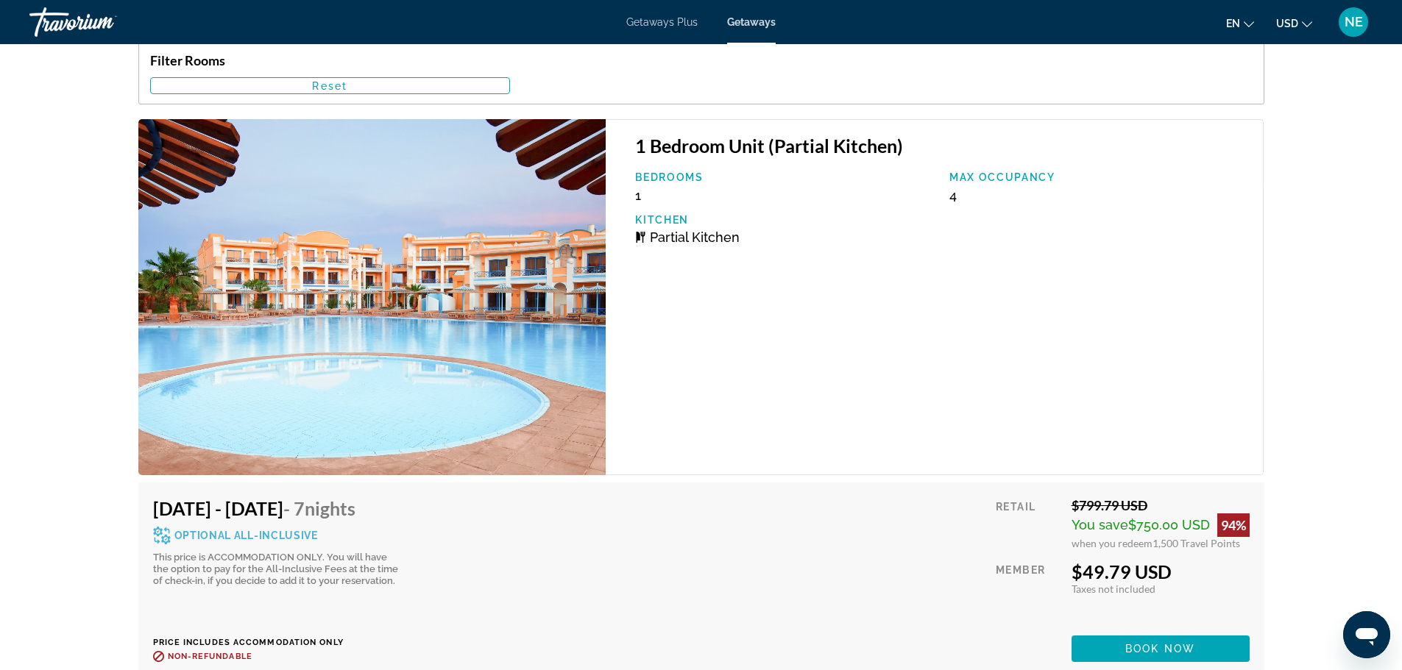
scroll to position [2613, 0]
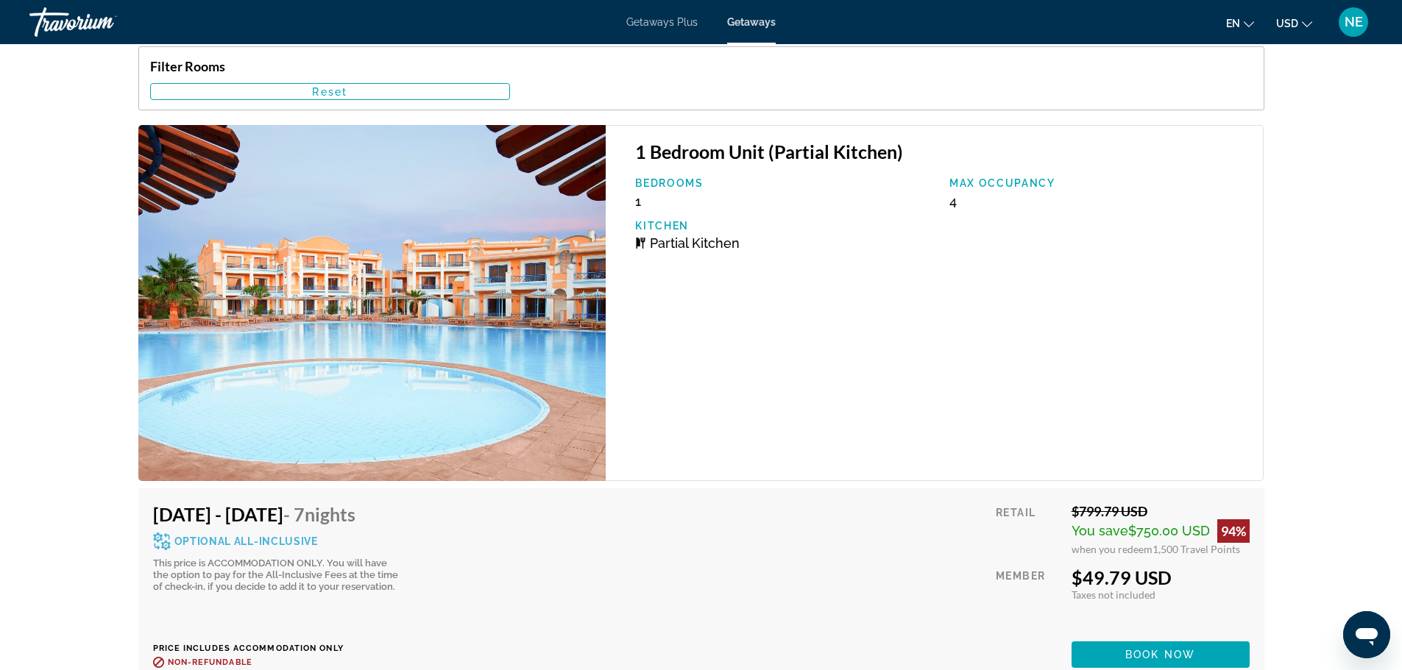
drag, startPoint x: 525, startPoint y: 249, endPoint x: 370, endPoint y: 510, distance: 303.5
drag, startPoint x: 879, startPoint y: 486, endPoint x: 815, endPoint y: 191, distance: 301.8
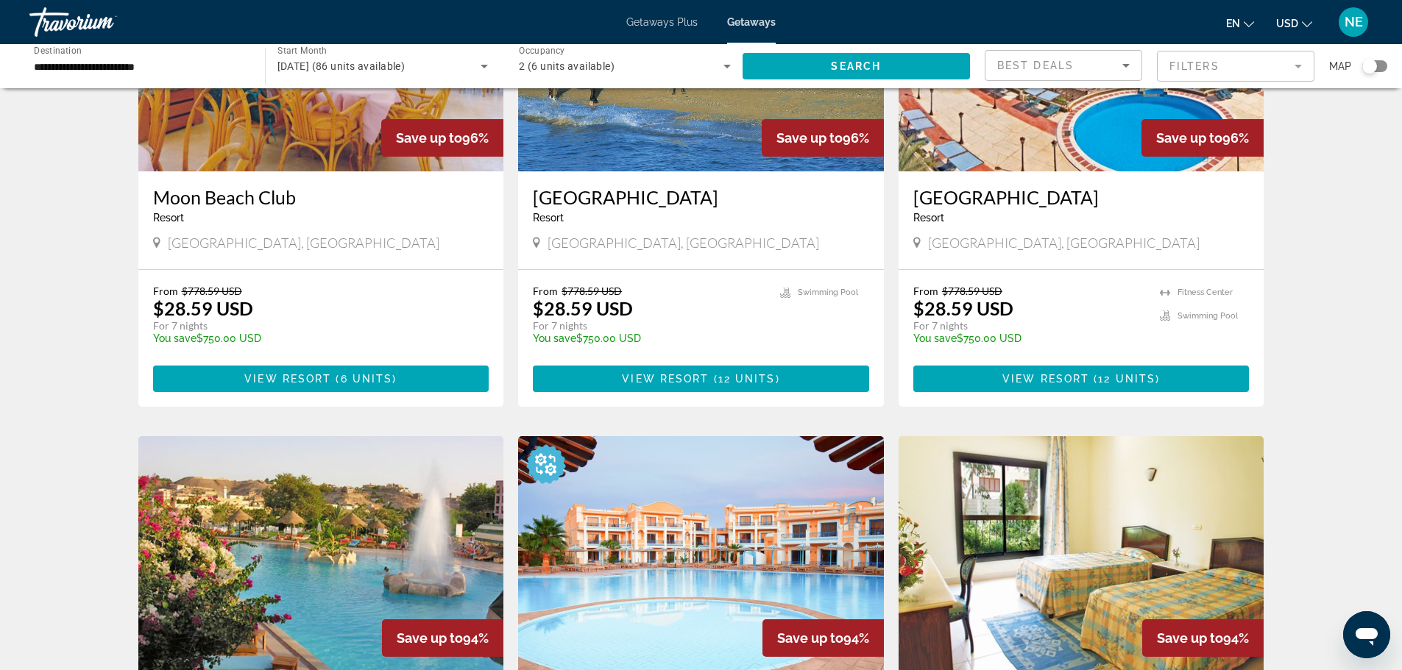
scroll to position [721, 0]
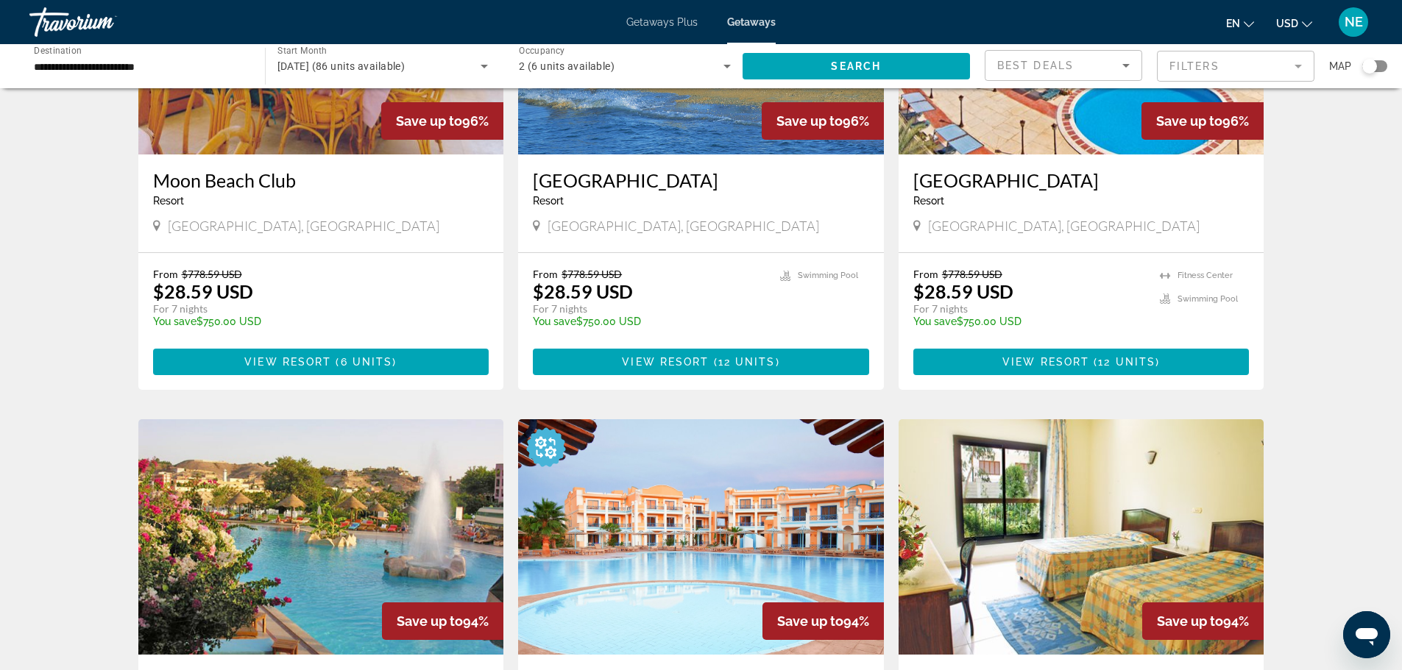
click at [665, 155] on img "Main content" at bounding box center [701, 36] width 366 height 235
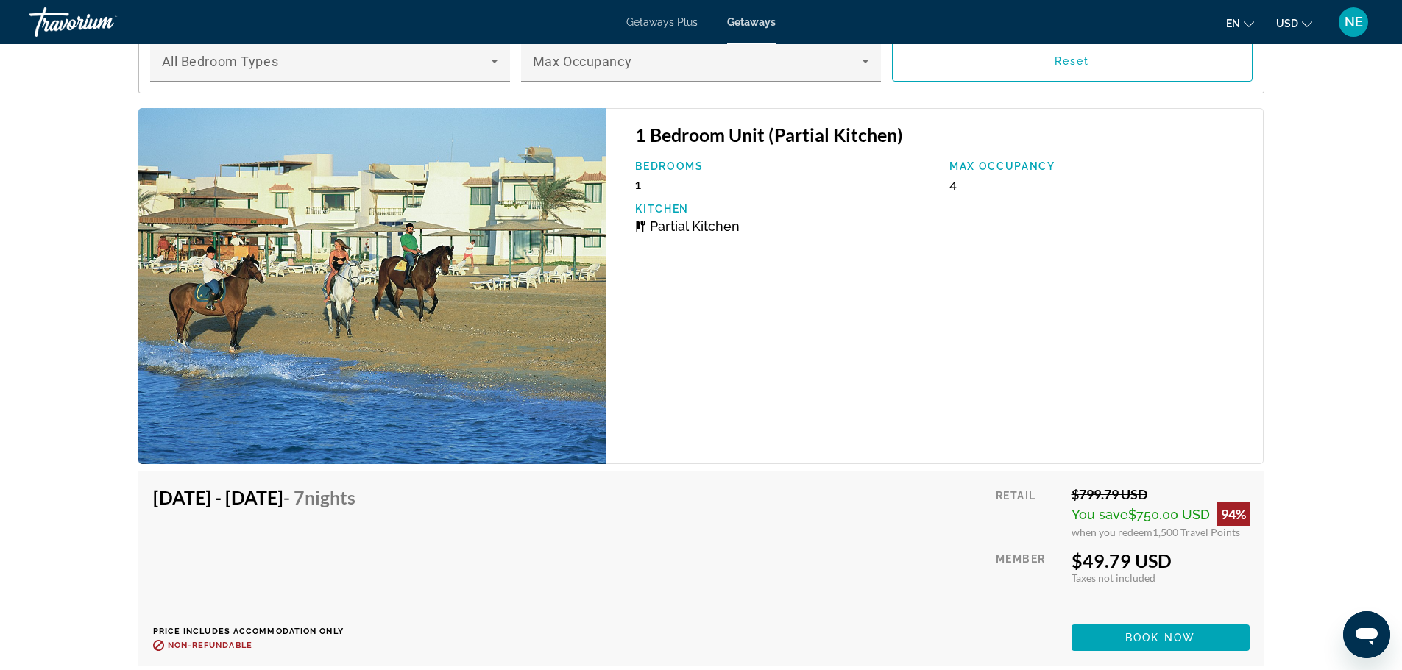
scroll to position [2512, 0]
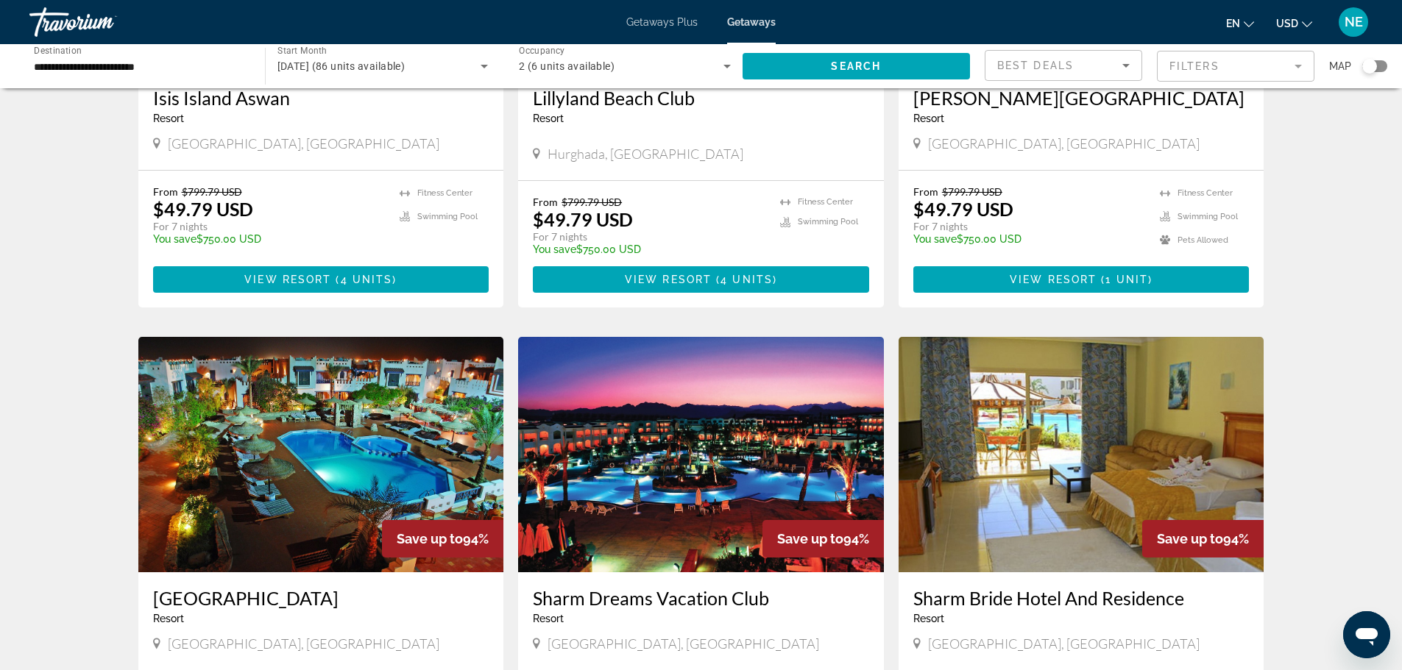
scroll to position [1301, 0]
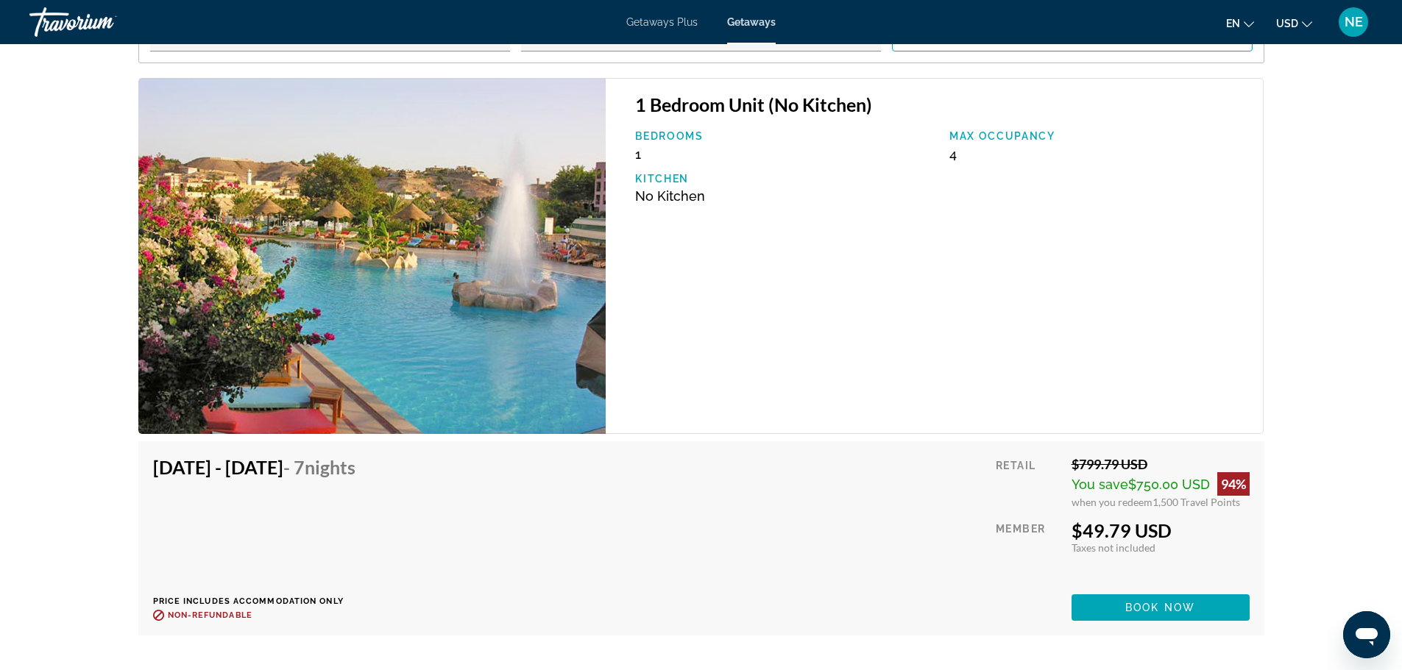
scroll to position [2627, 0]
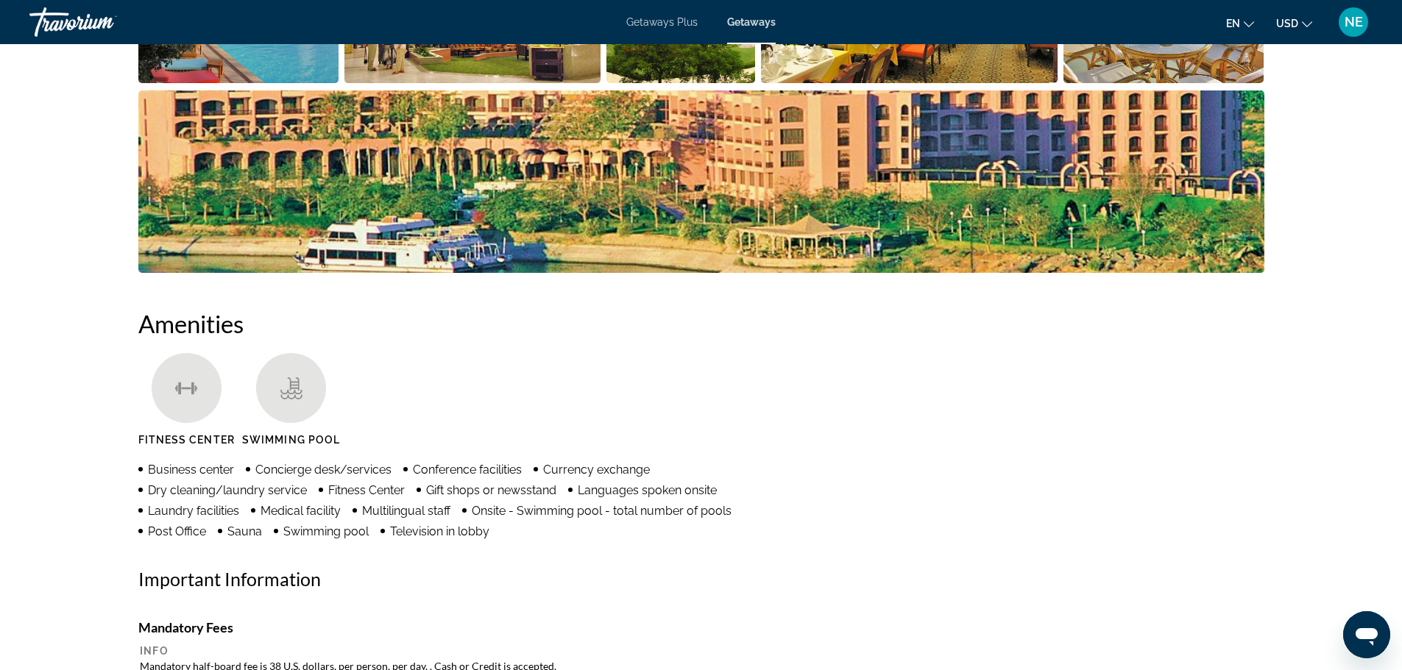
scroll to position [882, 0]
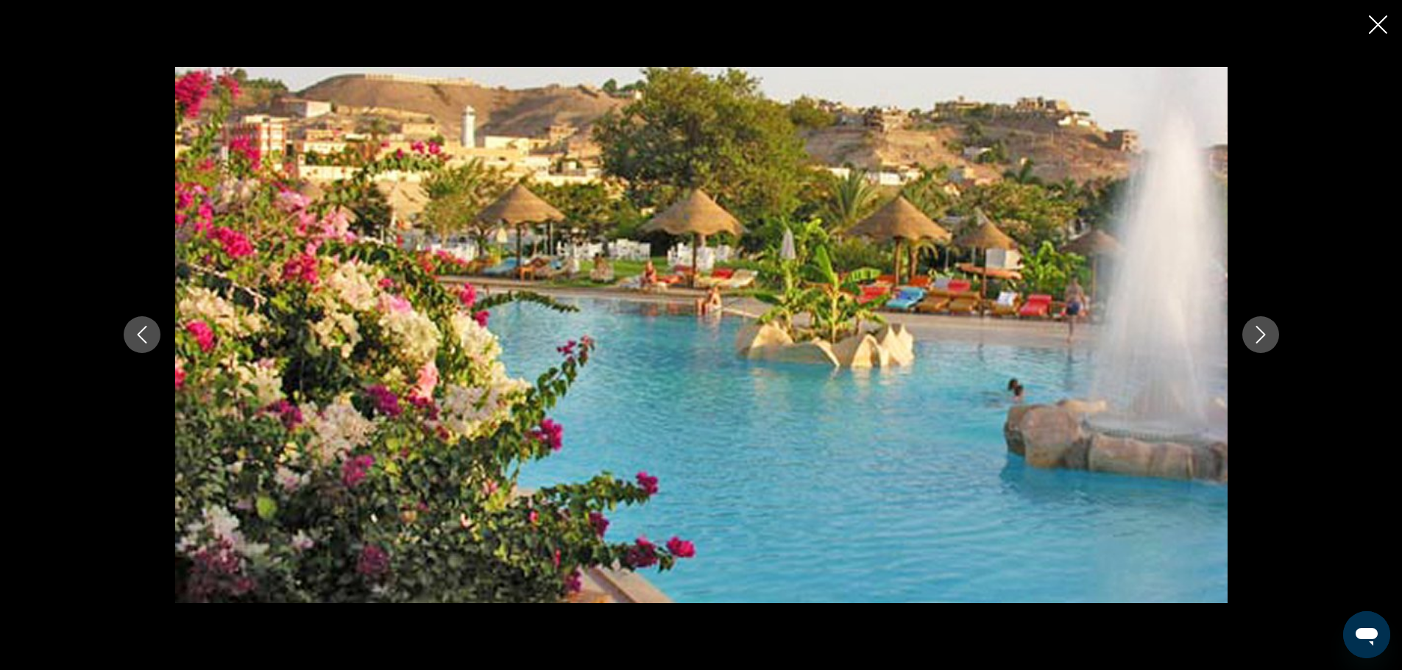
click at [1269, 335] on icon "Next image" at bounding box center [1261, 335] width 18 height 18
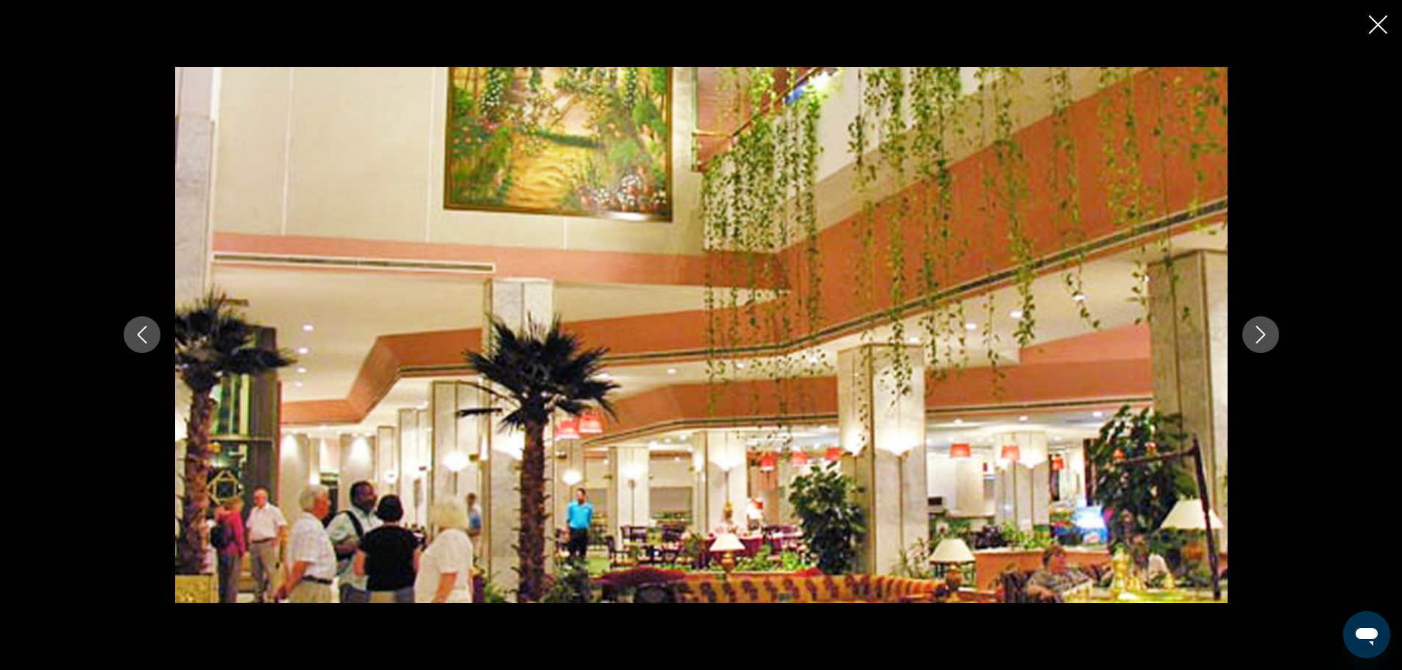
click at [1269, 335] on icon "Next image" at bounding box center [1261, 335] width 18 height 18
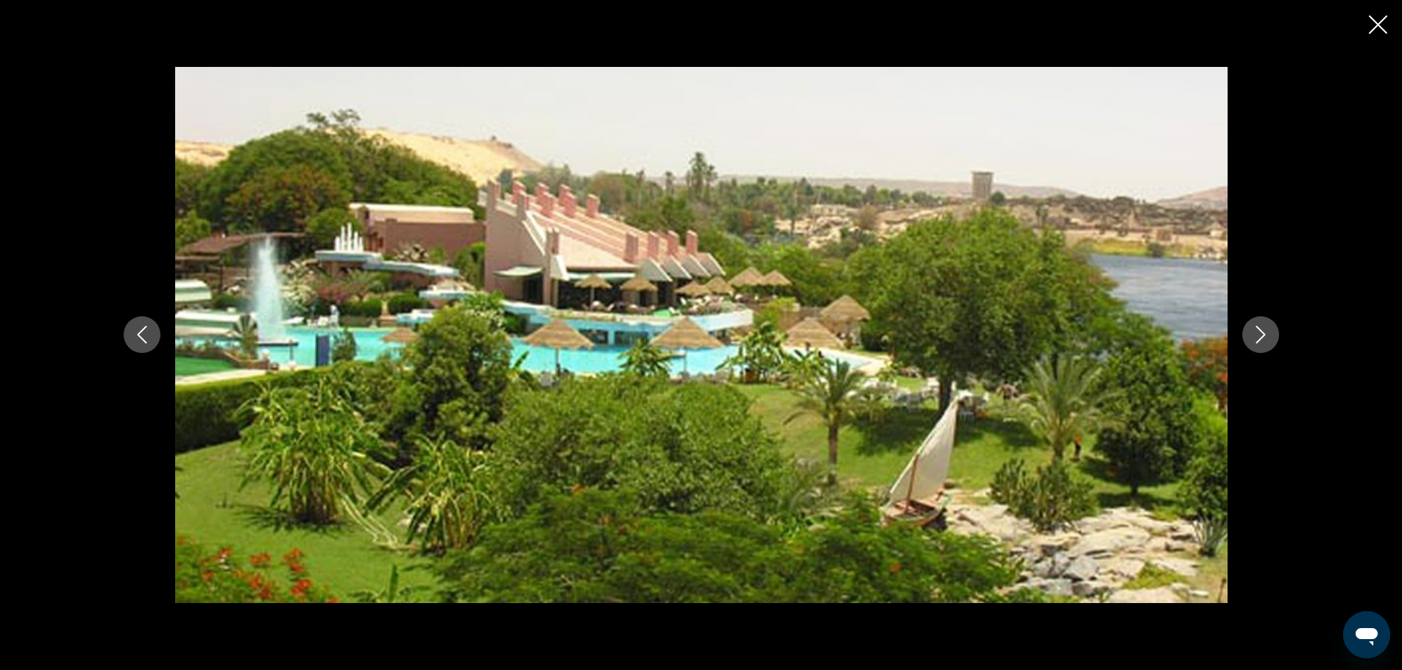
click at [1269, 335] on icon "Next image" at bounding box center [1261, 335] width 18 height 18
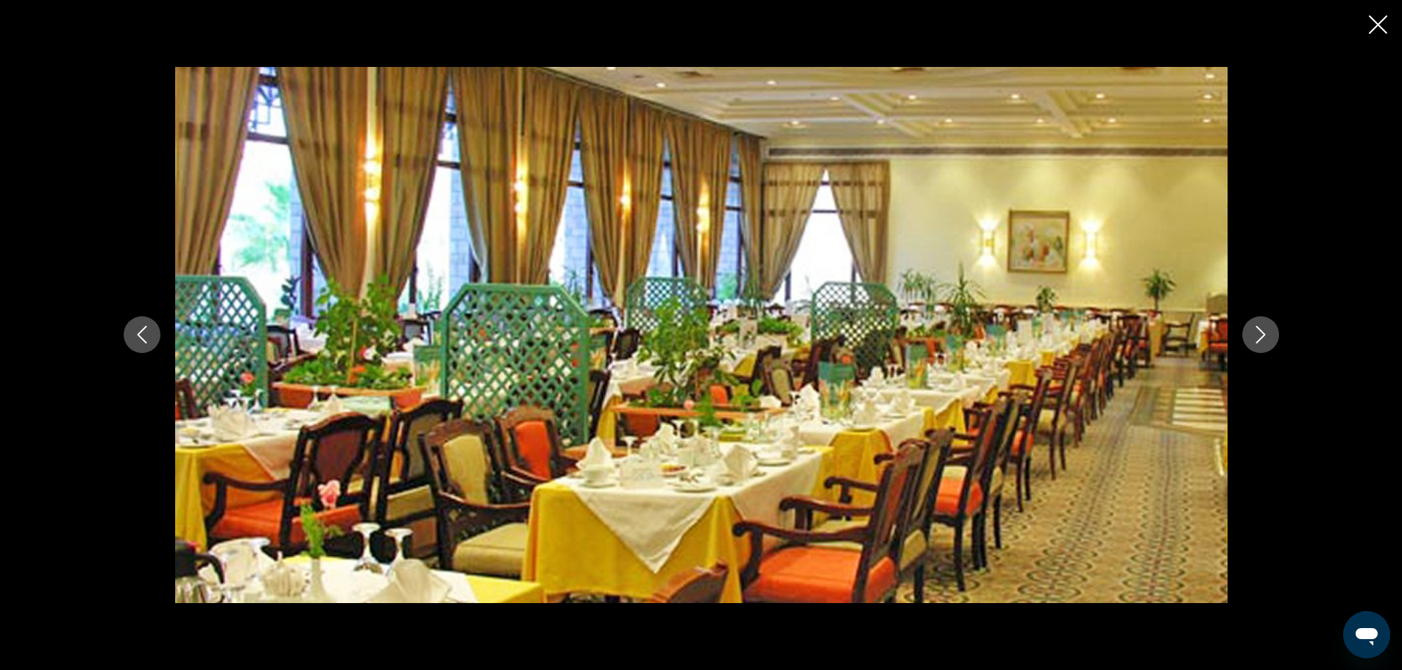
click at [1269, 335] on icon "Next image" at bounding box center [1261, 335] width 18 height 18
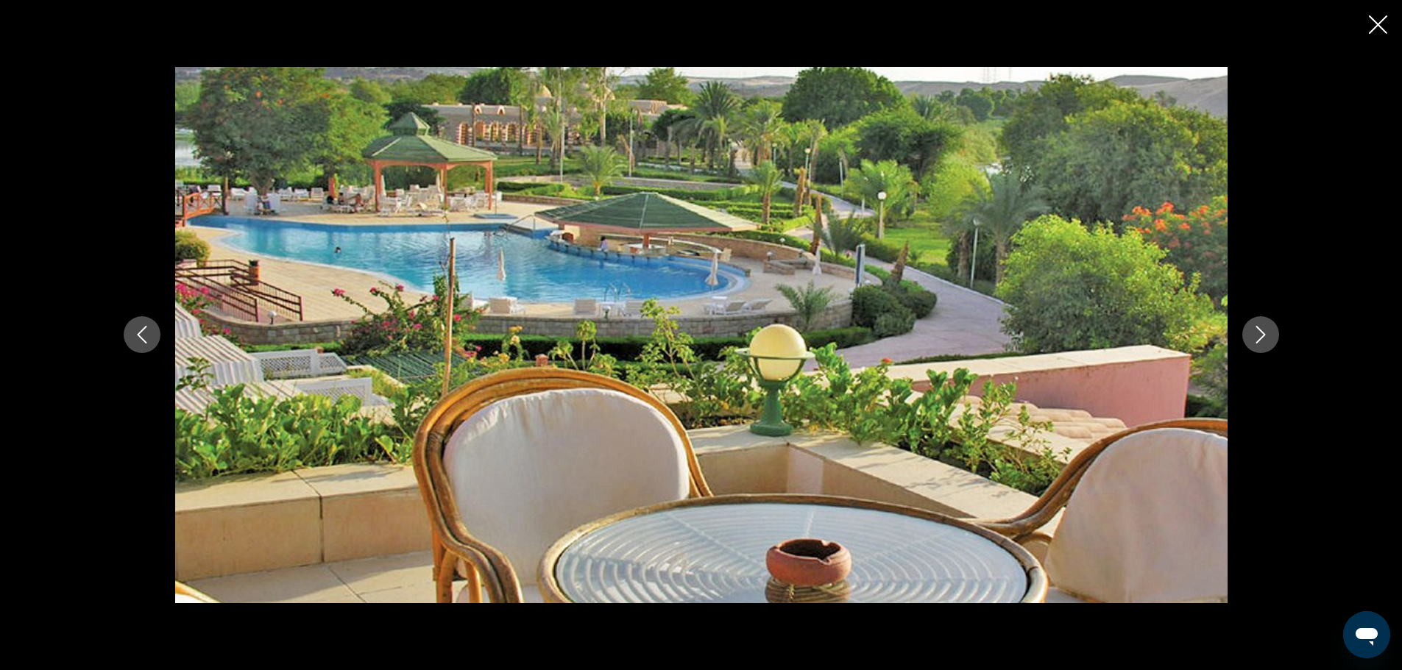
click at [1269, 335] on icon "Next image" at bounding box center [1261, 335] width 18 height 18
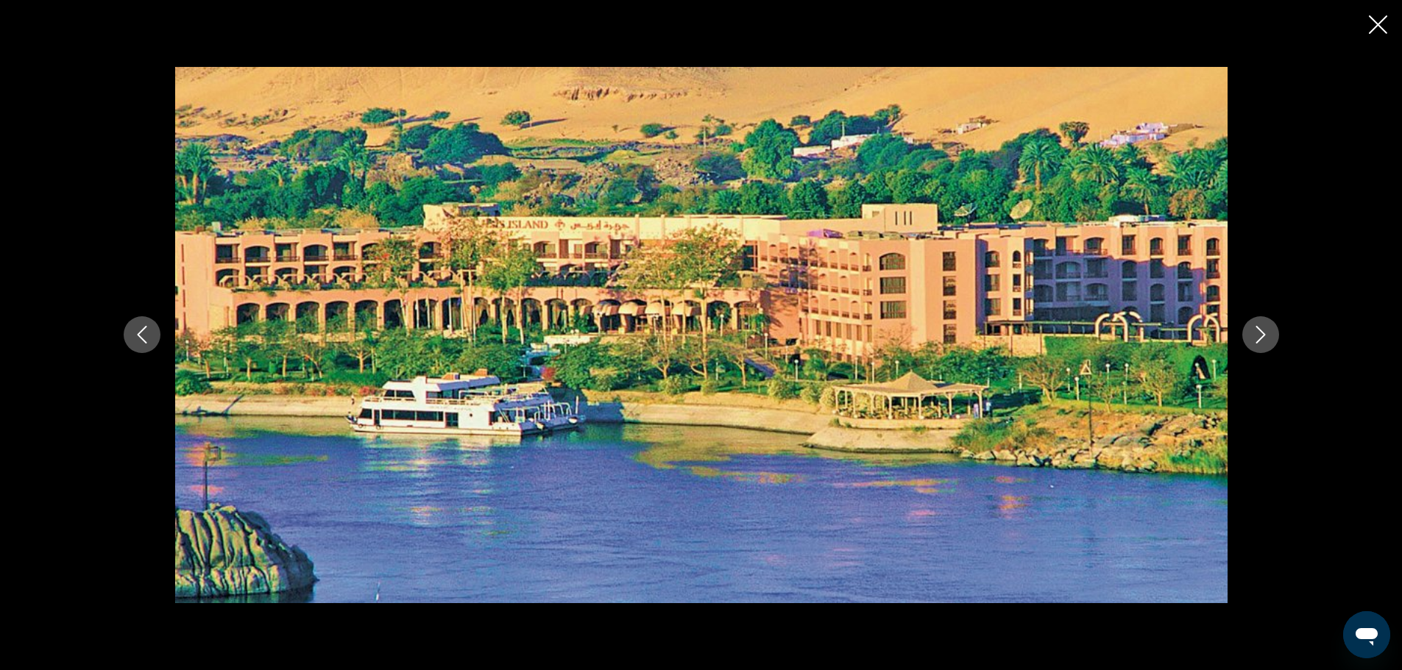
click at [1269, 335] on icon "Next image" at bounding box center [1261, 335] width 18 height 18
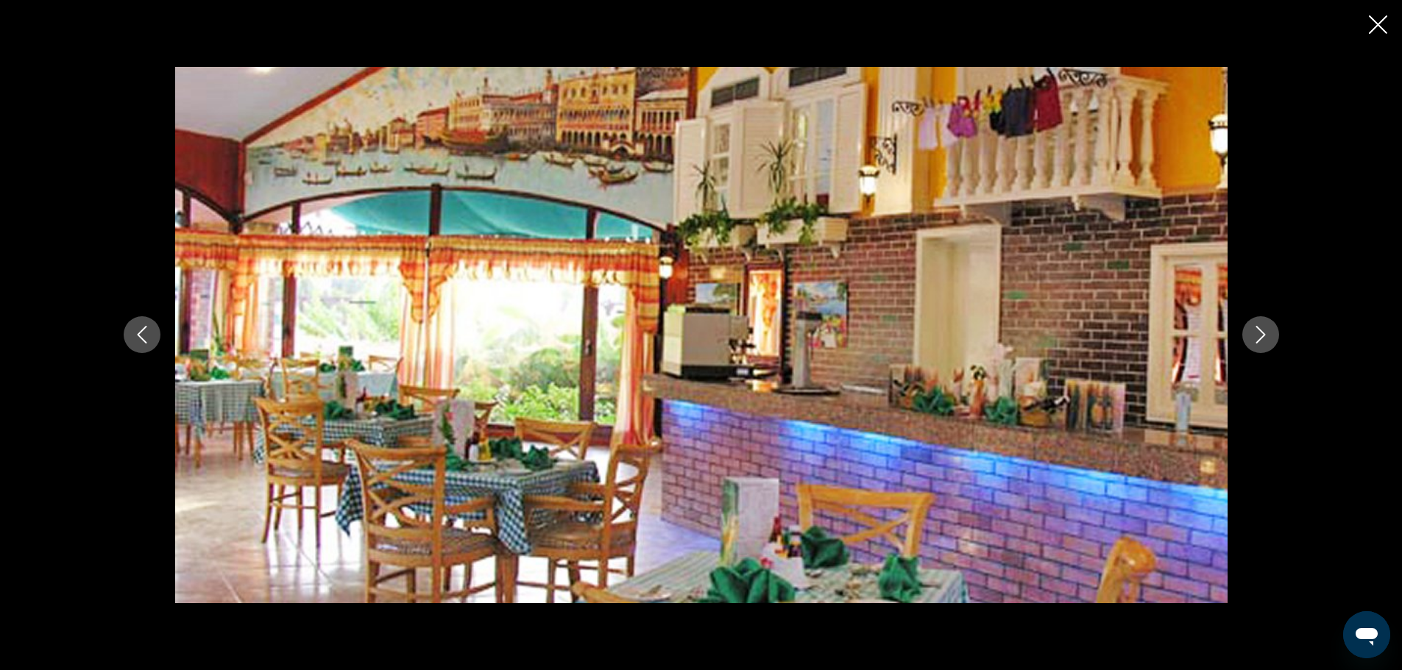
click at [1269, 335] on icon "Next image" at bounding box center [1261, 335] width 18 height 18
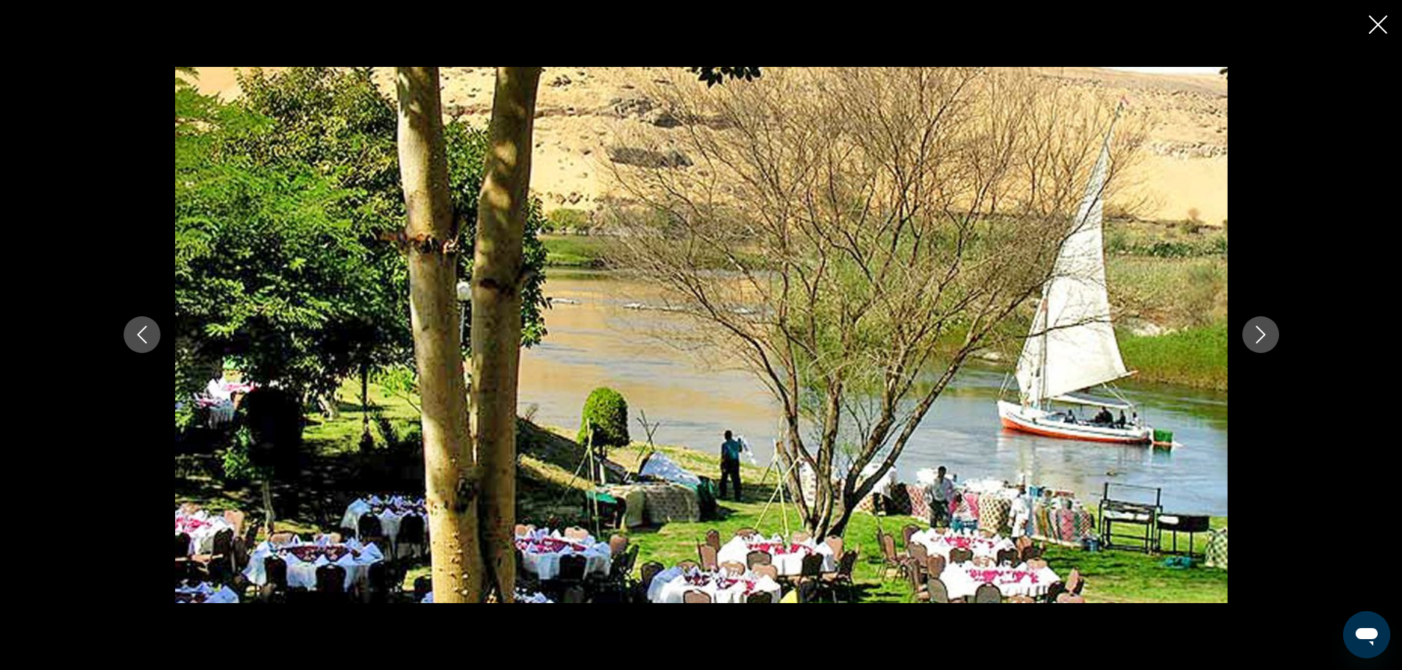
click at [1269, 335] on icon "Next image" at bounding box center [1261, 335] width 18 height 18
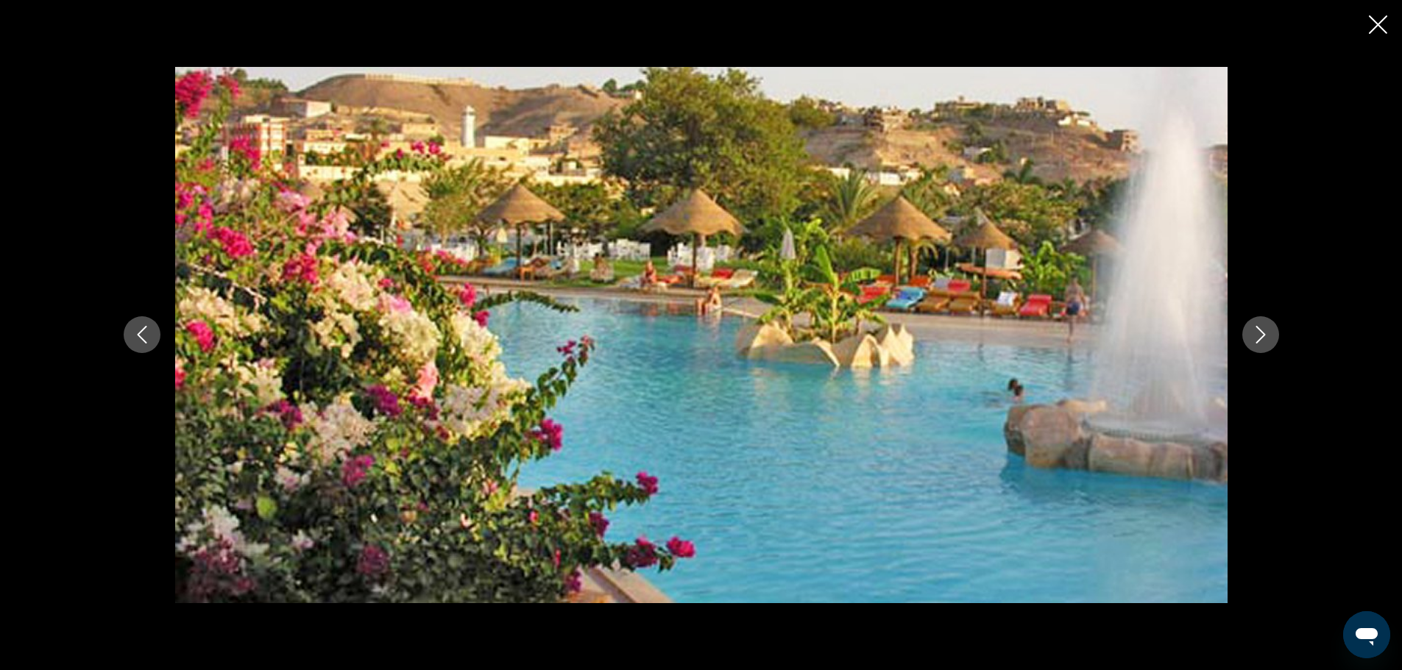
click at [1269, 335] on icon "Next image" at bounding box center [1261, 335] width 18 height 18
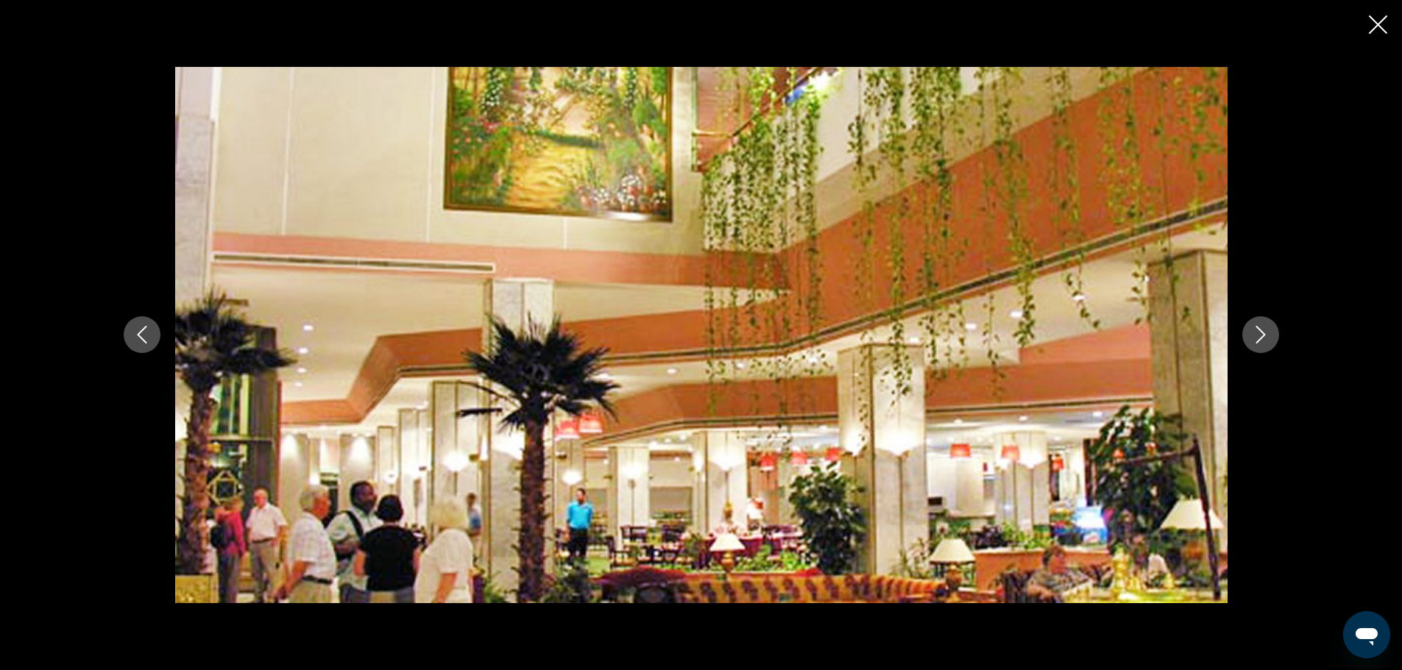
click at [1269, 335] on icon "Next image" at bounding box center [1261, 335] width 18 height 18
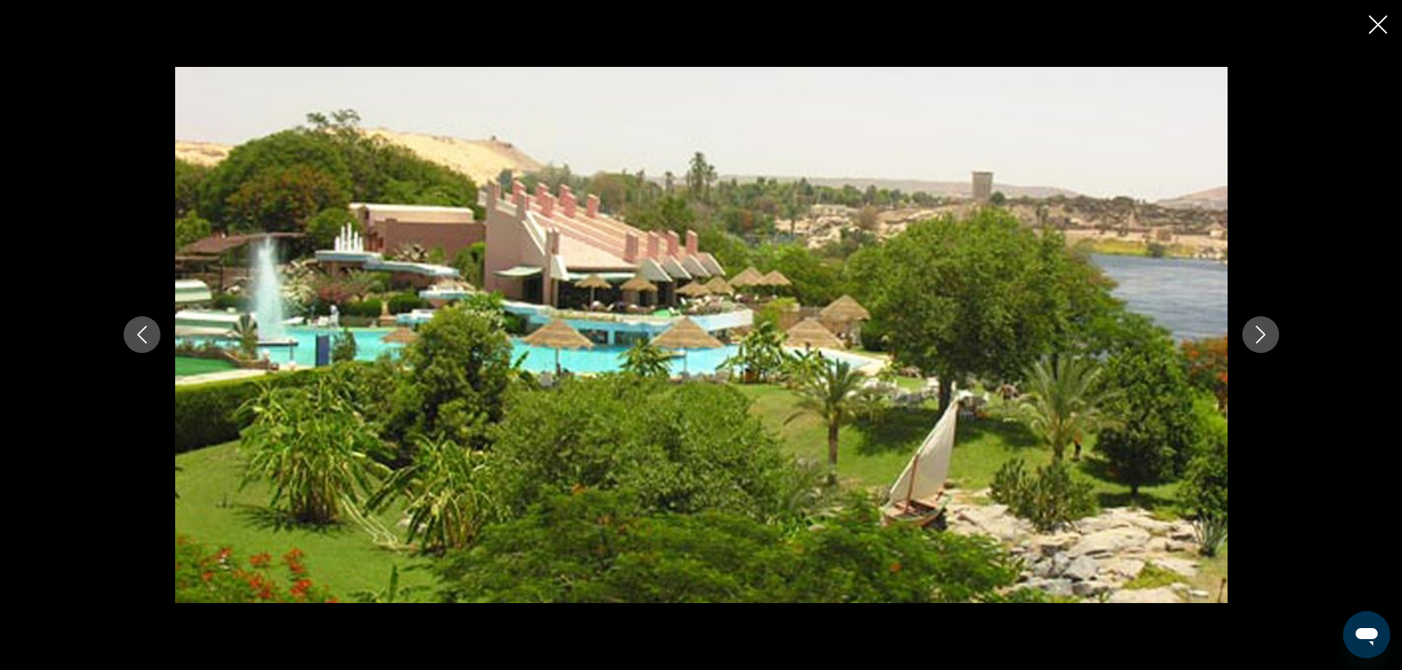
click at [1370, 32] on icon "Close slideshow" at bounding box center [1378, 24] width 18 height 18
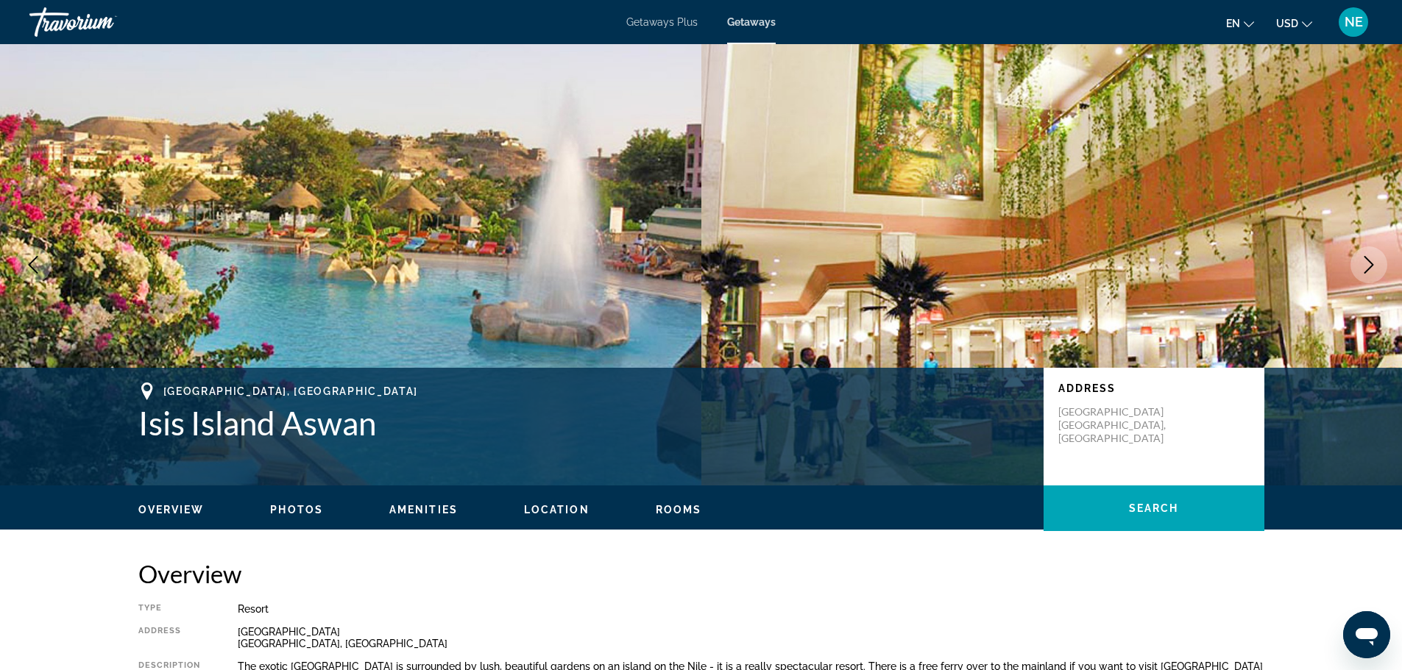
scroll to position [32, 0]
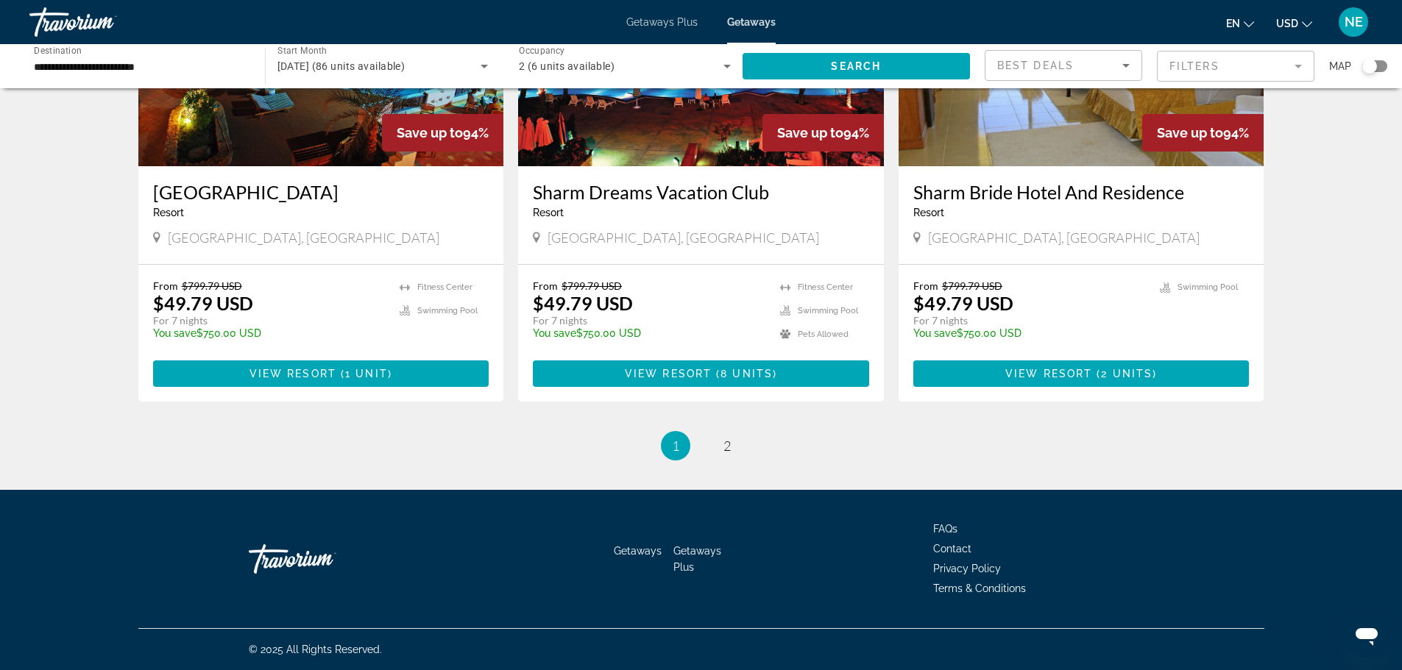
scroll to position [2234, 0]
click at [728, 439] on span "2" at bounding box center [726, 446] width 7 height 16
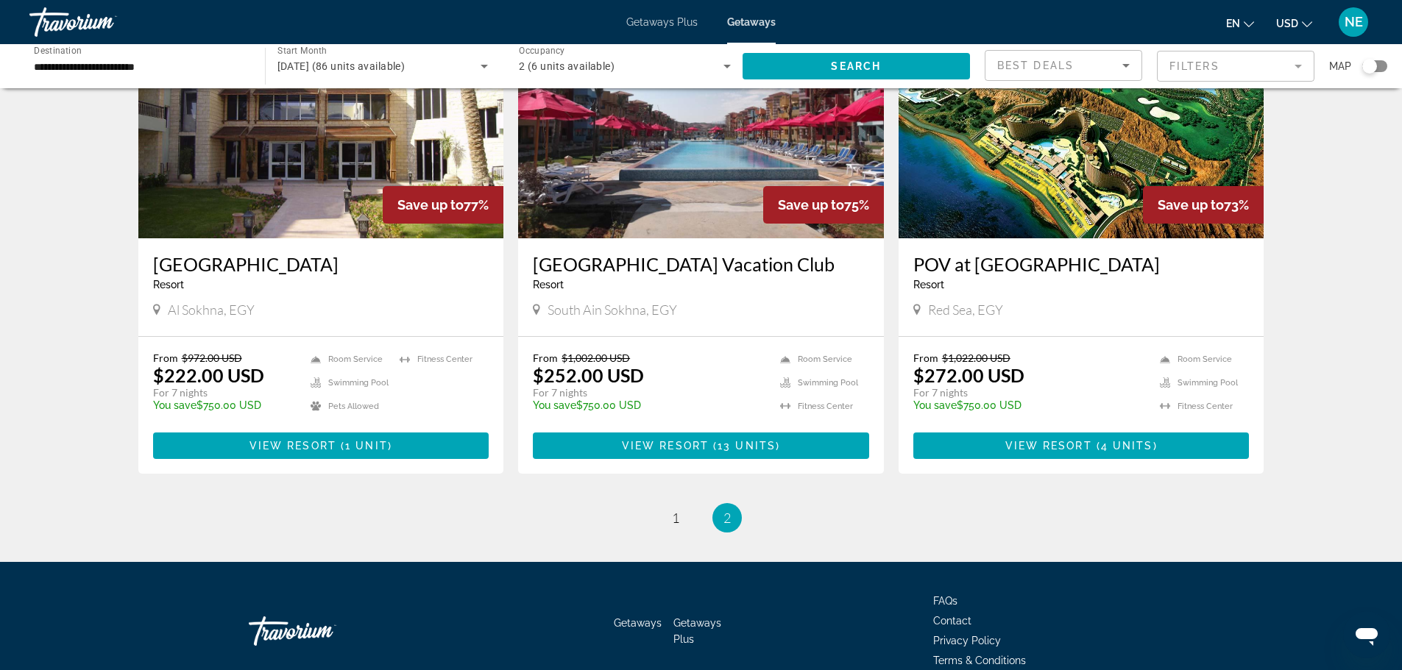
scroll to position [630, 0]
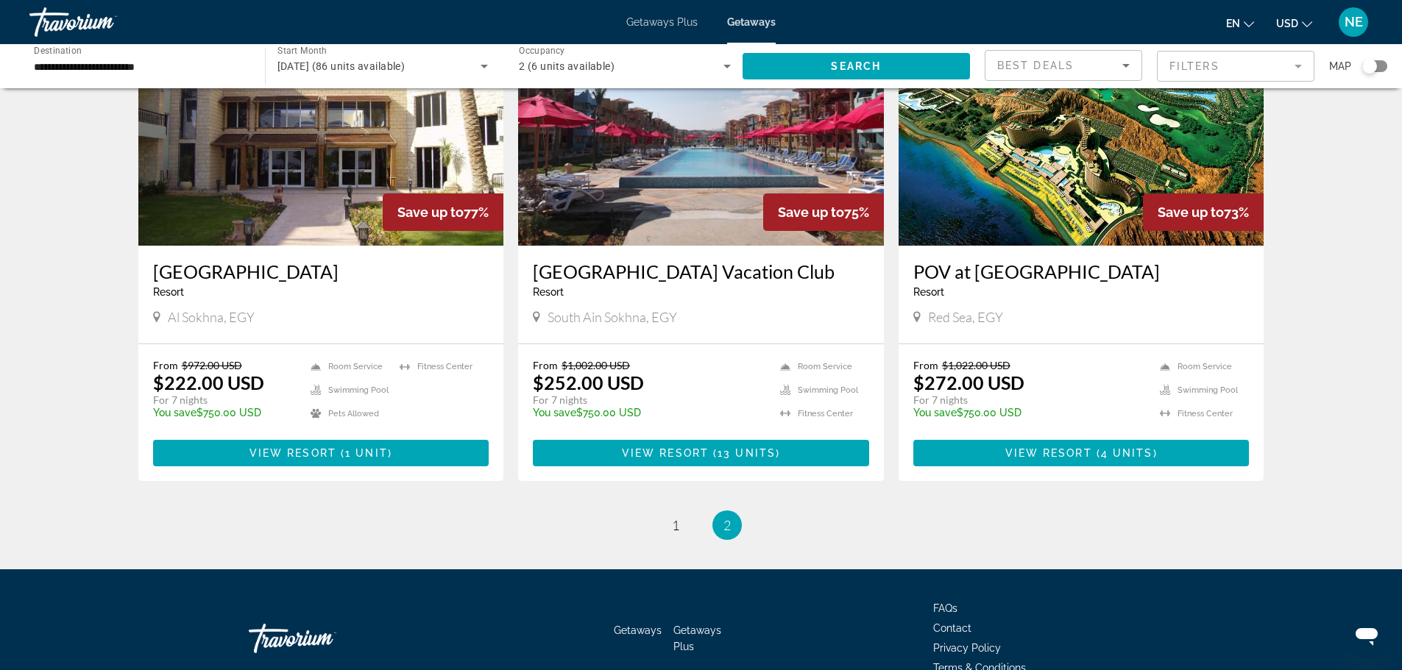
click at [1029, 246] on img "Main content" at bounding box center [1081, 127] width 366 height 235
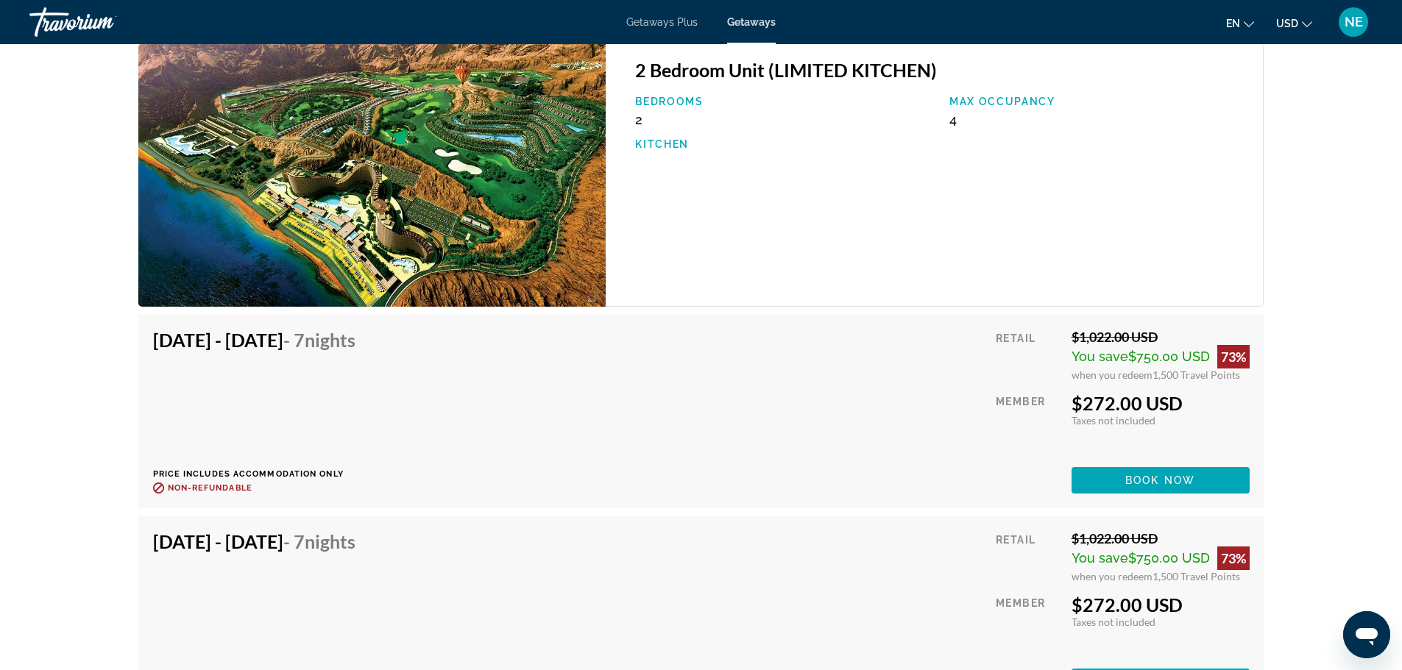
scroll to position [2326, 0]
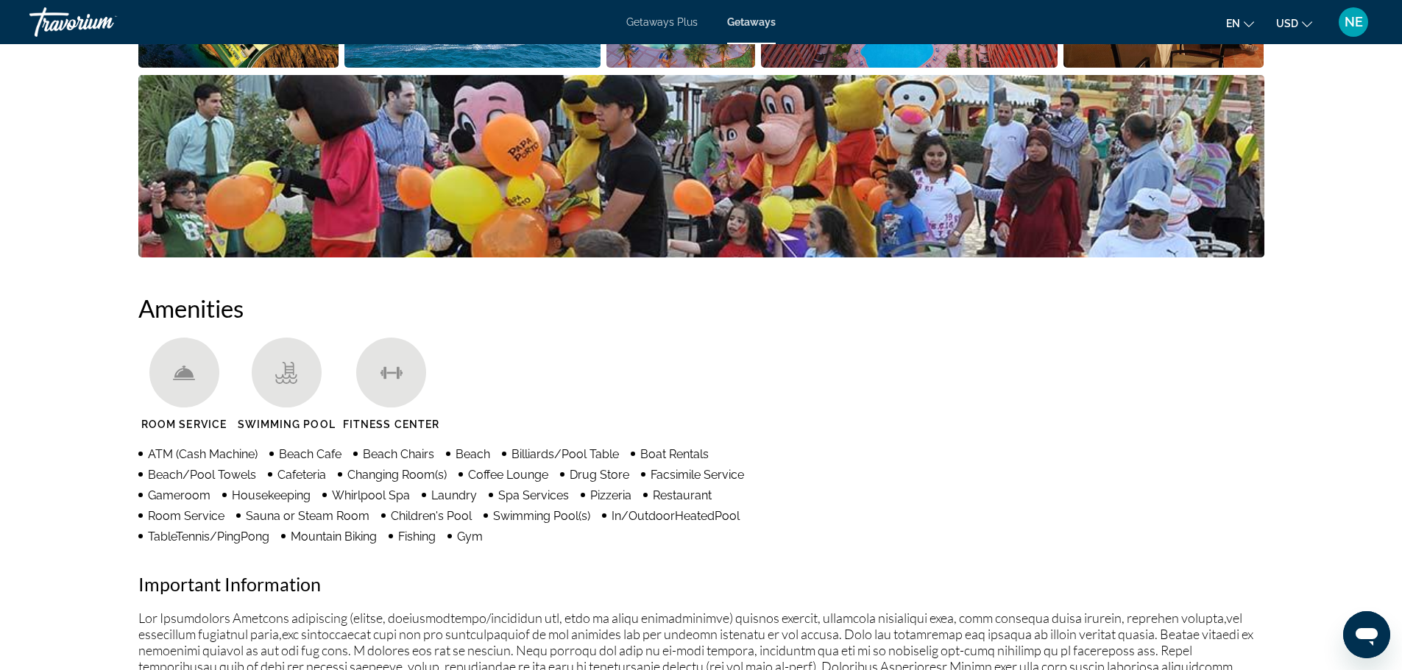
scroll to position [852, 0]
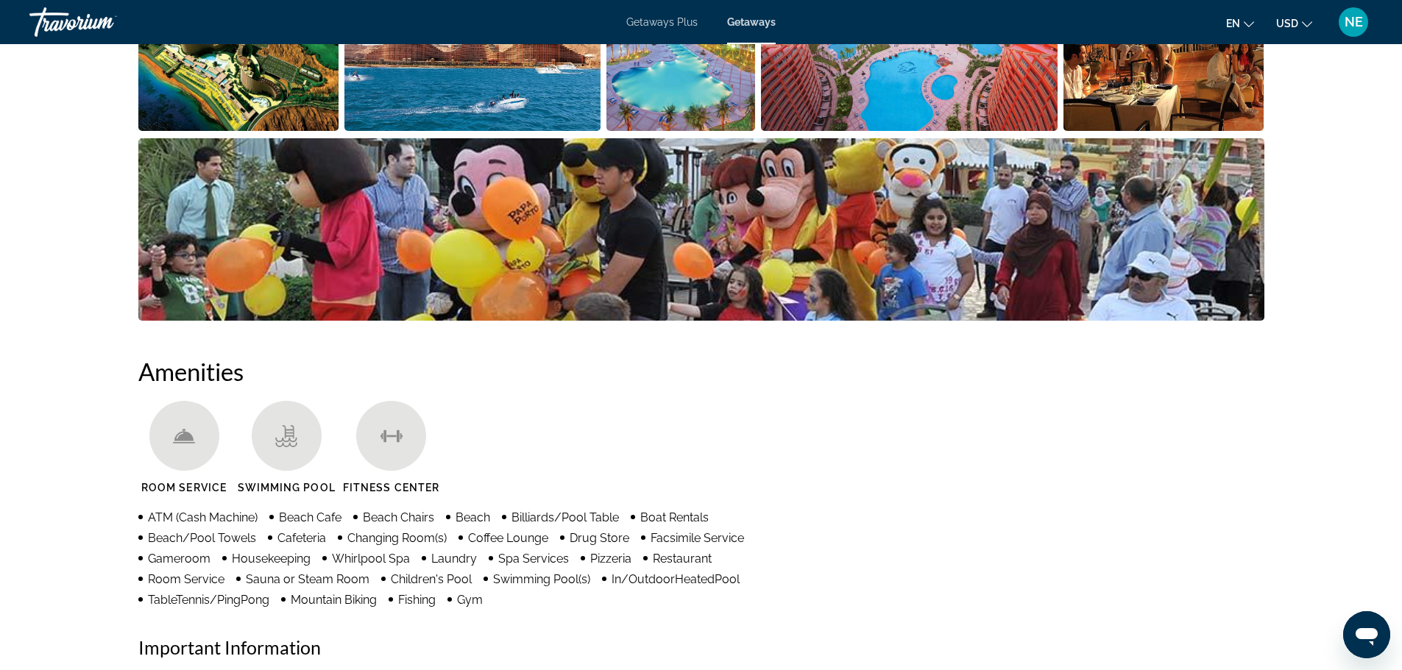
click at [138, 131] on img "Open full-screen image slider" at bounding box center [238, 39] width 201 height 182
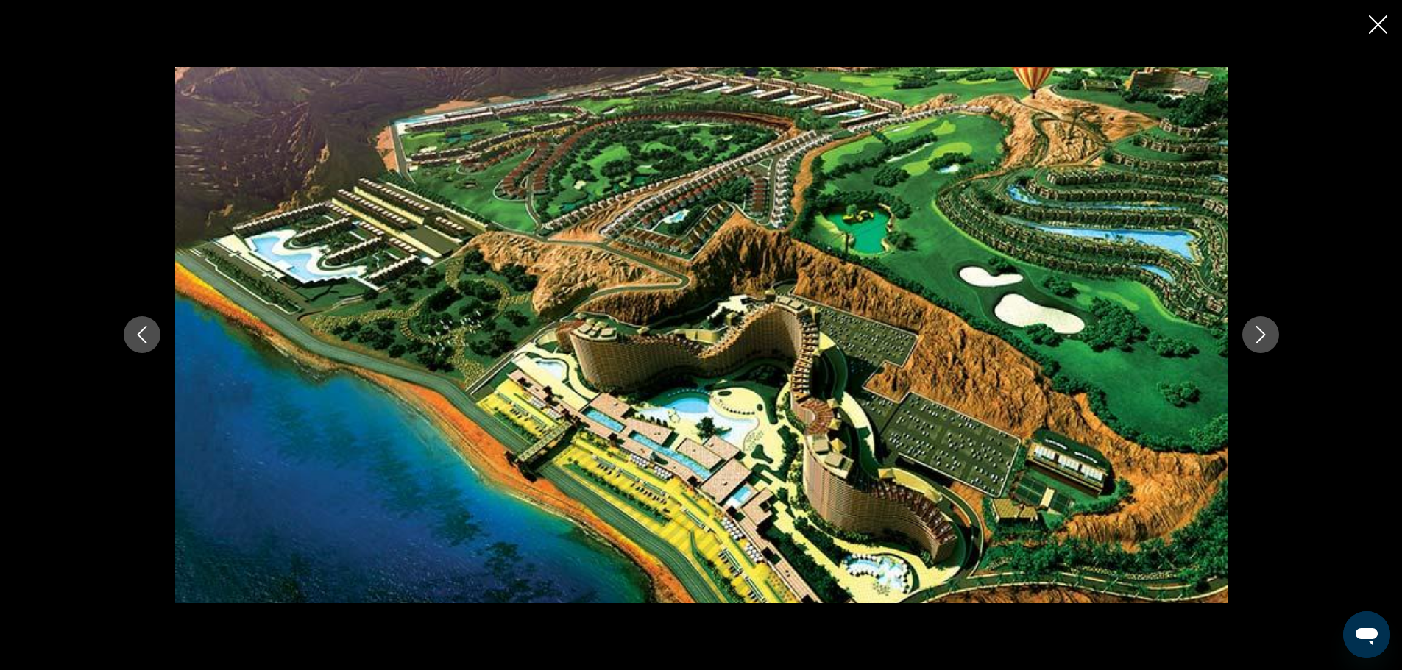
click at [1279, 345] on button "Next image" at bounding box center [1260, 334] width 37 height 37
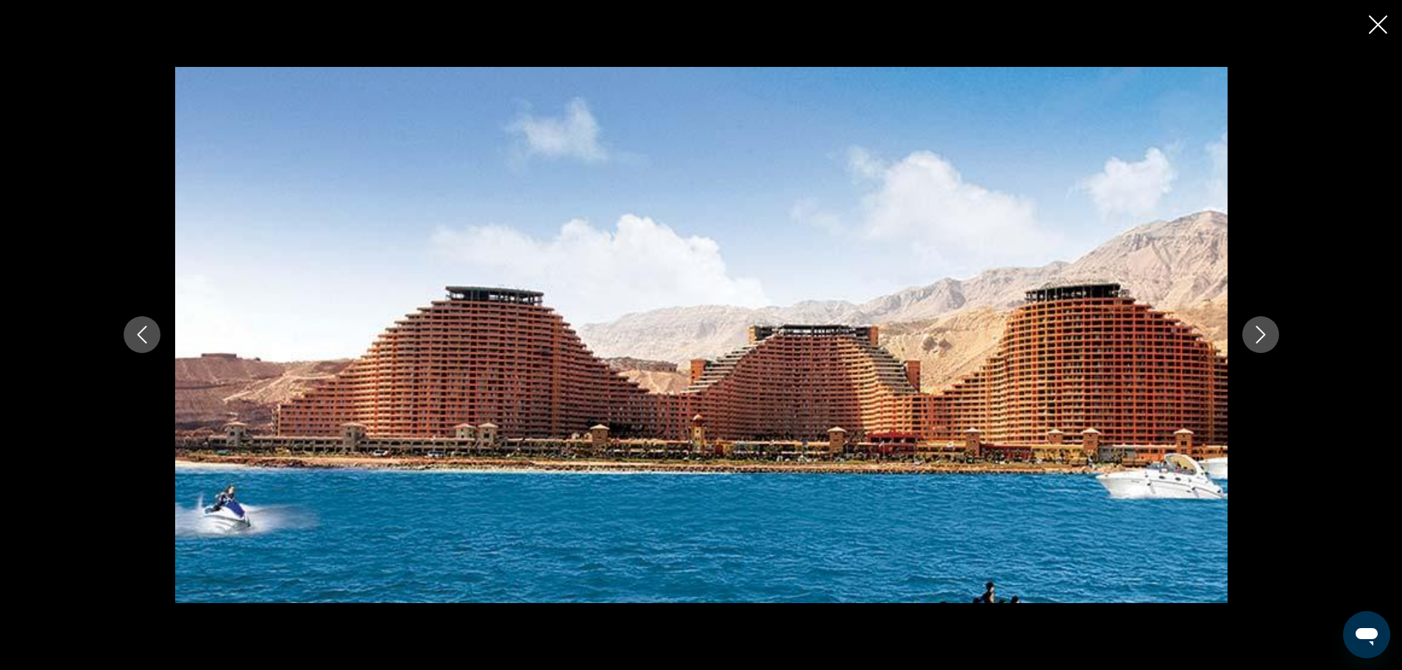
click at [1279, 345] on button "Next image" at bounding box center [1260, 334] width 37 height 37
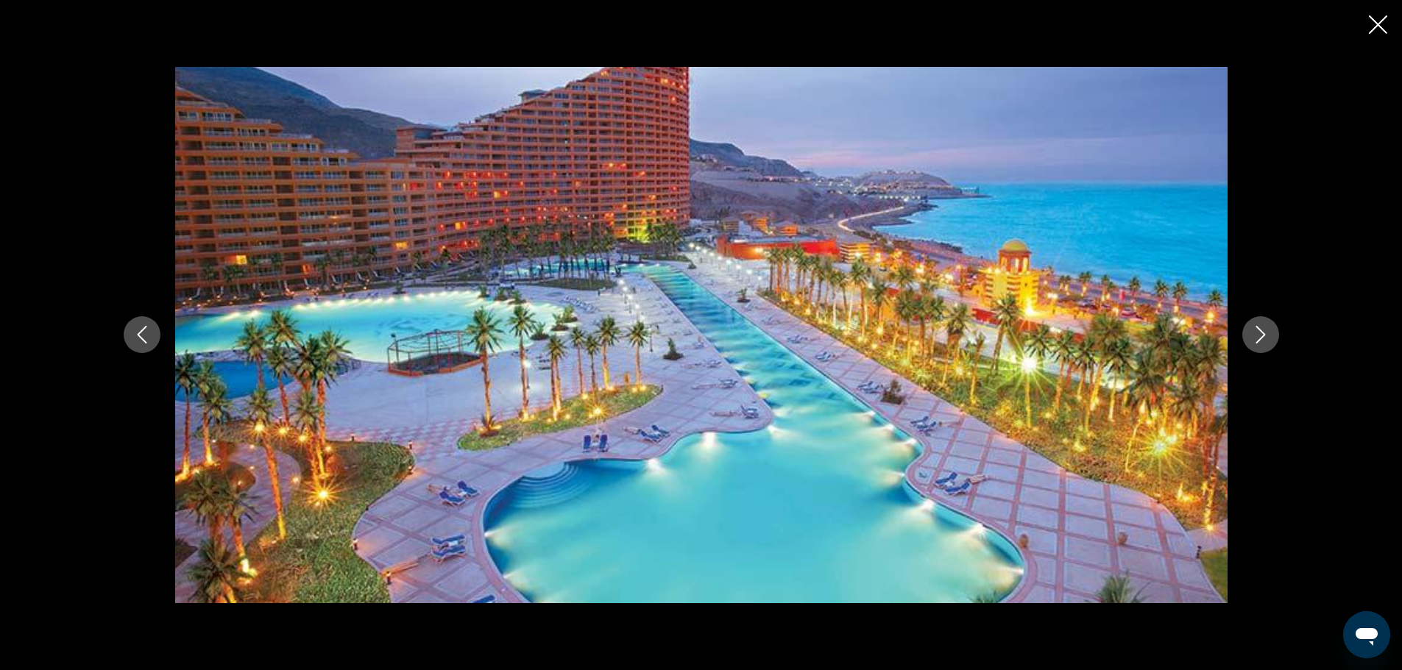
click at [1279, 345] on button "Next image" at bounding box center [1260, 334] width 37 height 37
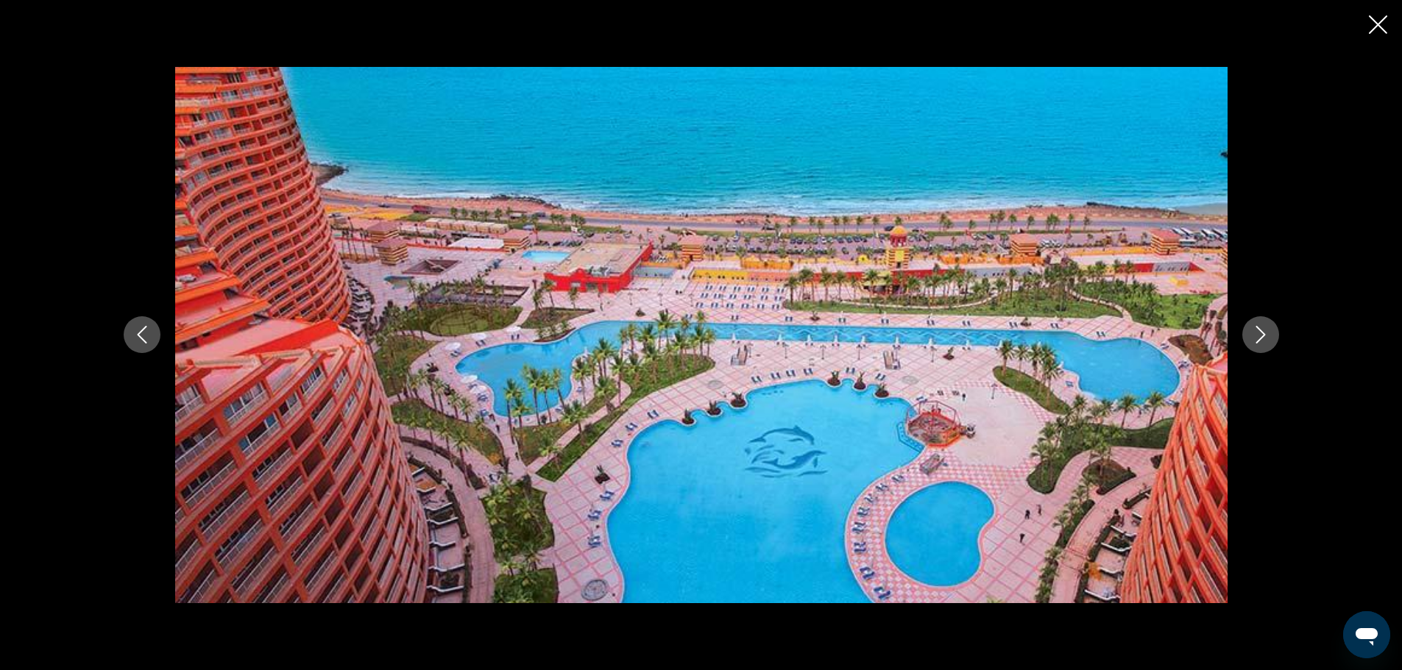
click at [1279, 345] on button "Next image" at bounding box center [1260, 334] width 37 height 37
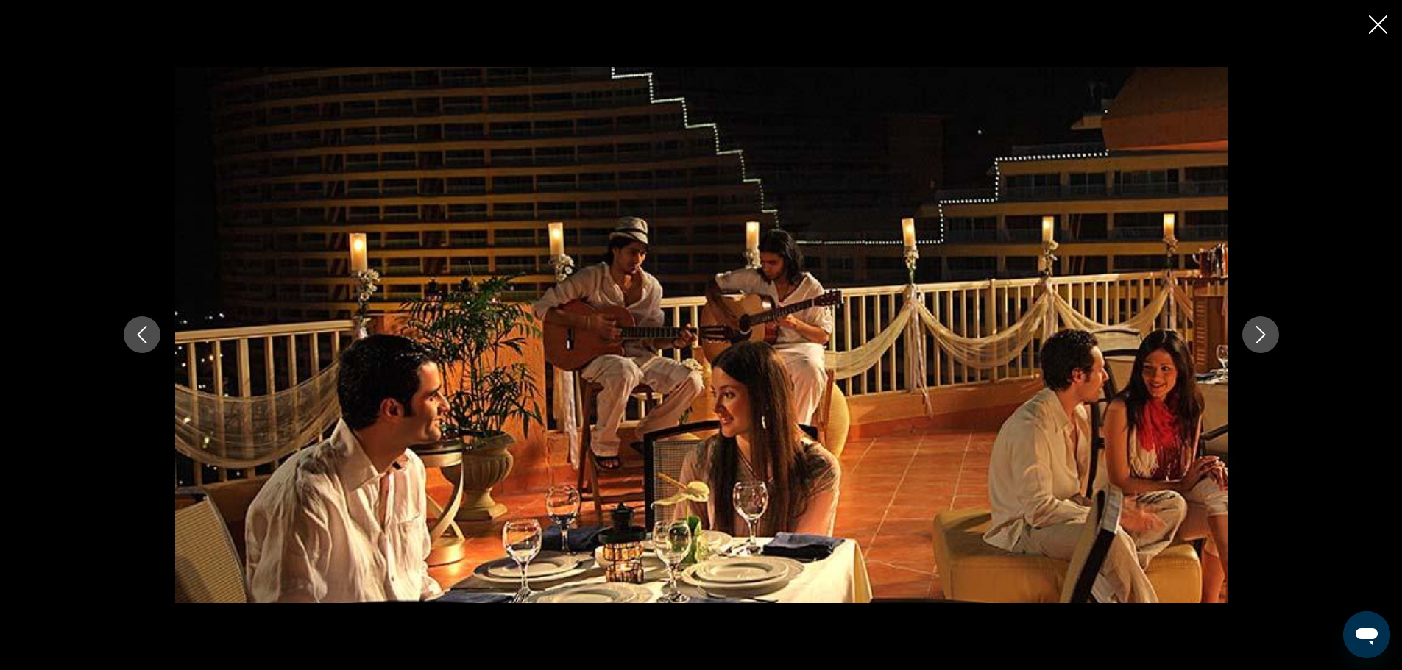
click at [1279, 345] on button "Next image" at bounding box center [1260, 334] width 37 height 37
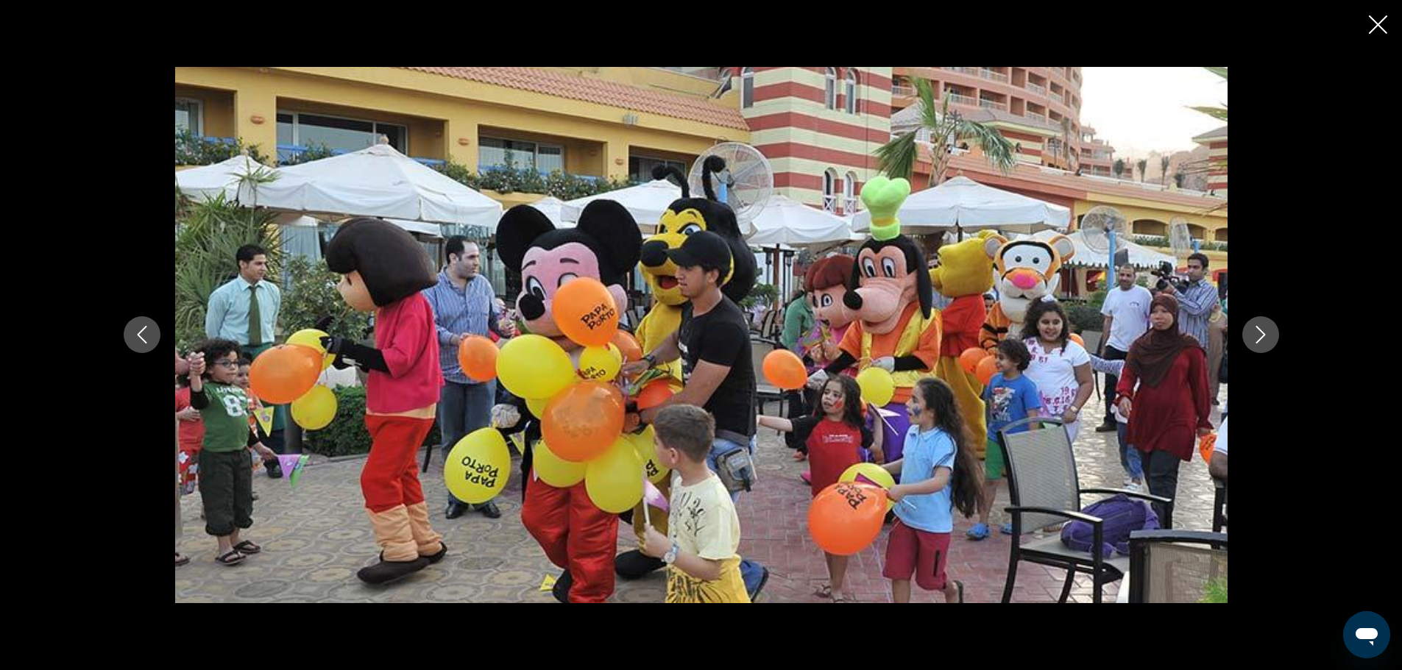
click at [1279, 345] on button "Next image" at bounding box center [1260, 334] width 37 height 37
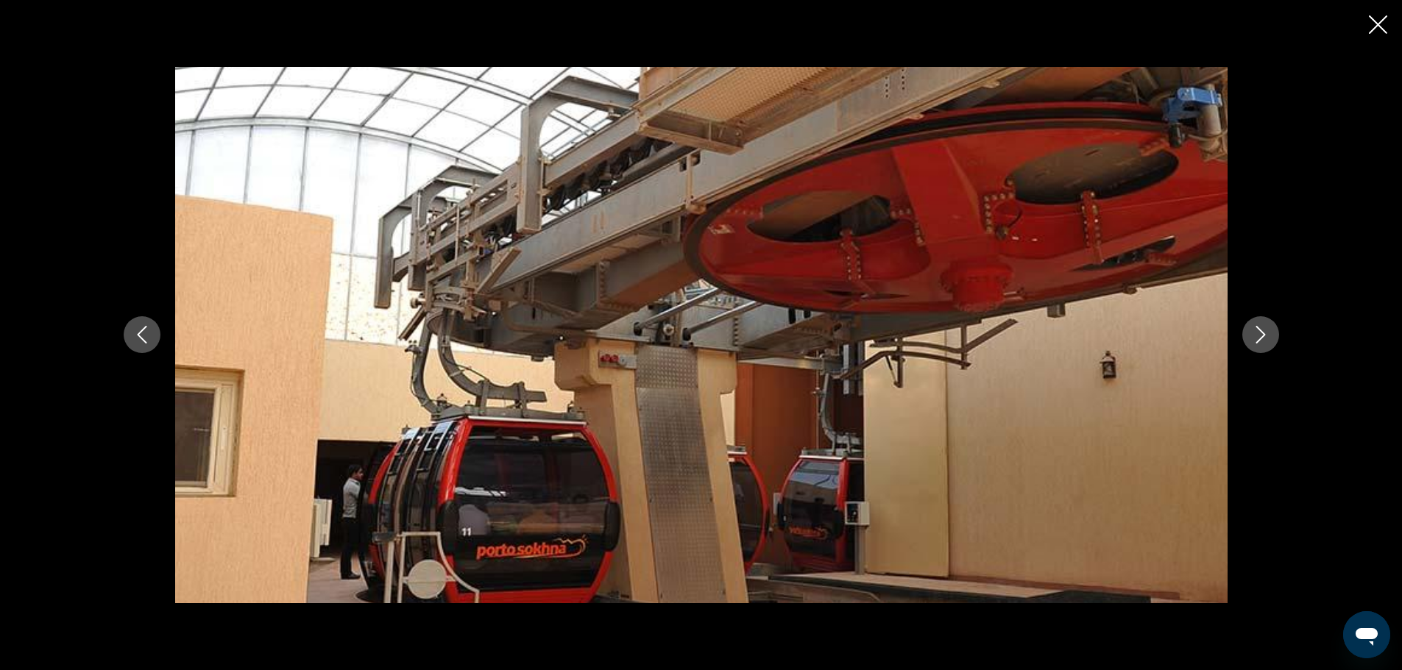
click at [1279, 345] on button "Next image" at bounding box center [1260, 334] width 37 height 37
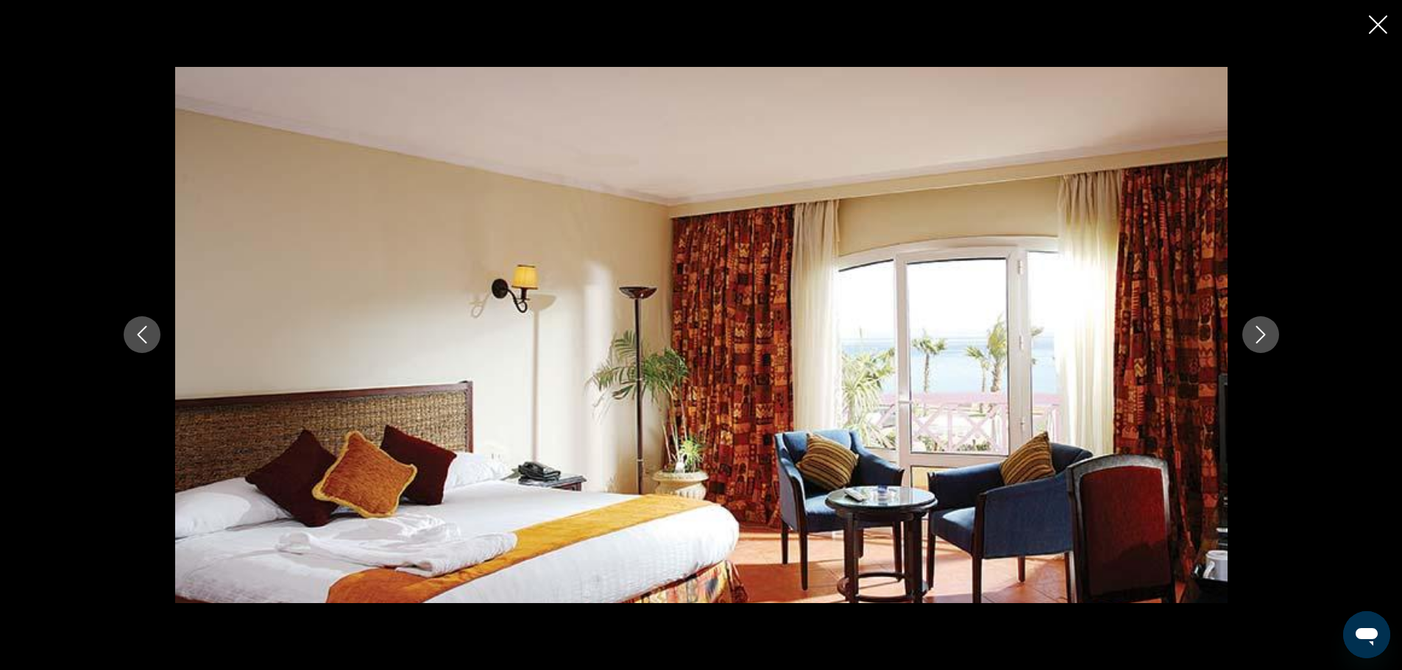
click at [1279, 345] on button "Next image" at bounding box center [1260, 334] width 37 height 37
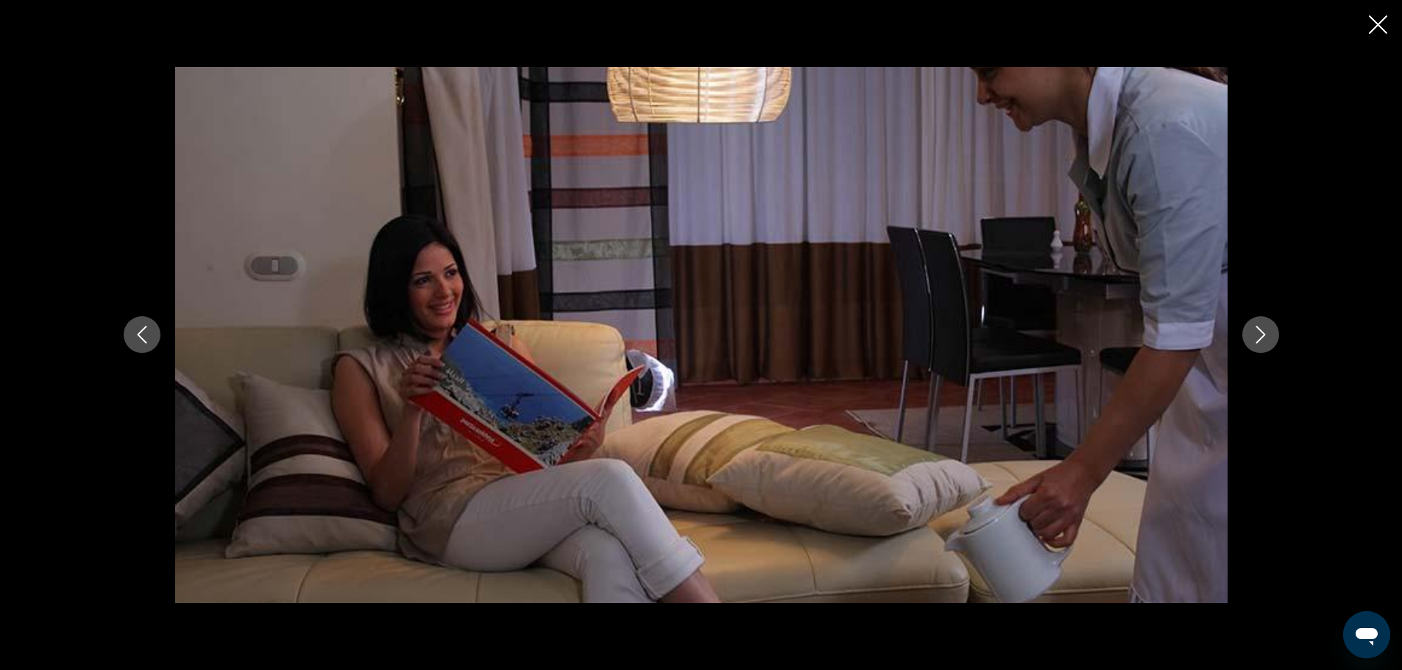
click at [1279, 345] on button "Next image" at bounding box center [1260, 334] width 37 height 37
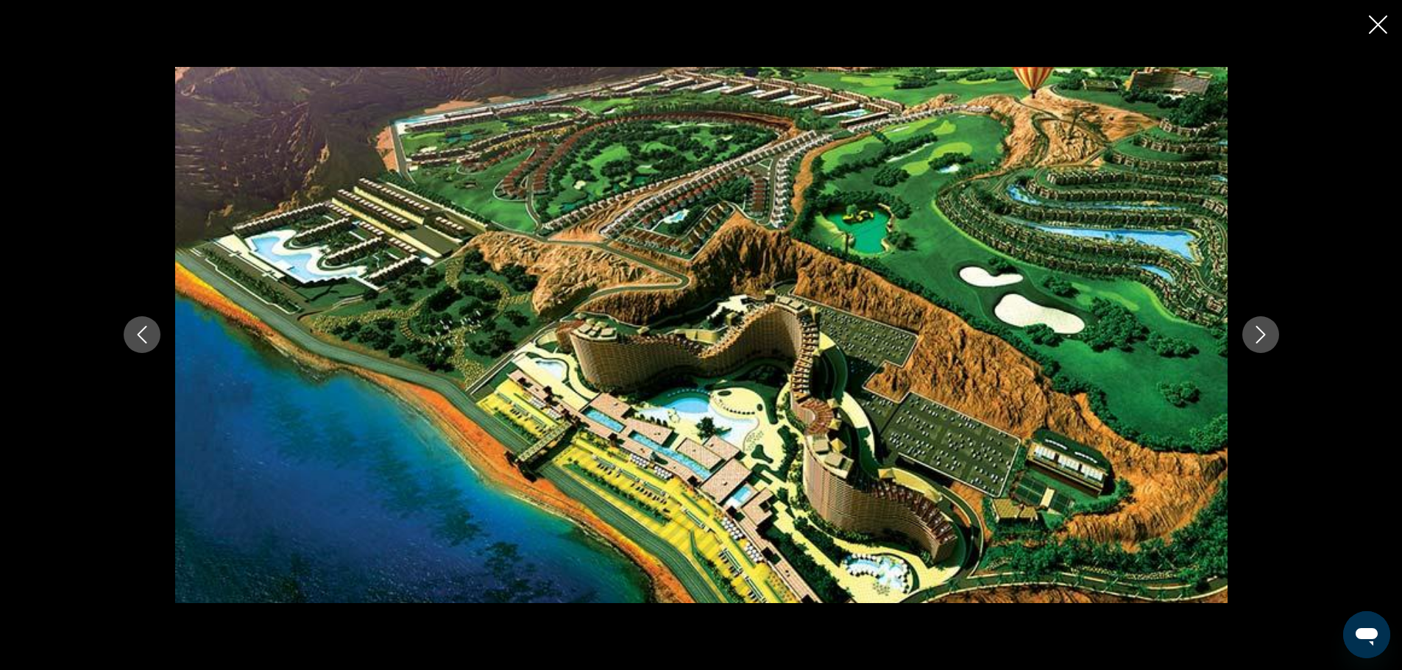
click at [1372, 29] on icon "Close slideshow" at bounding box center [1378, 24] width 18 height 18
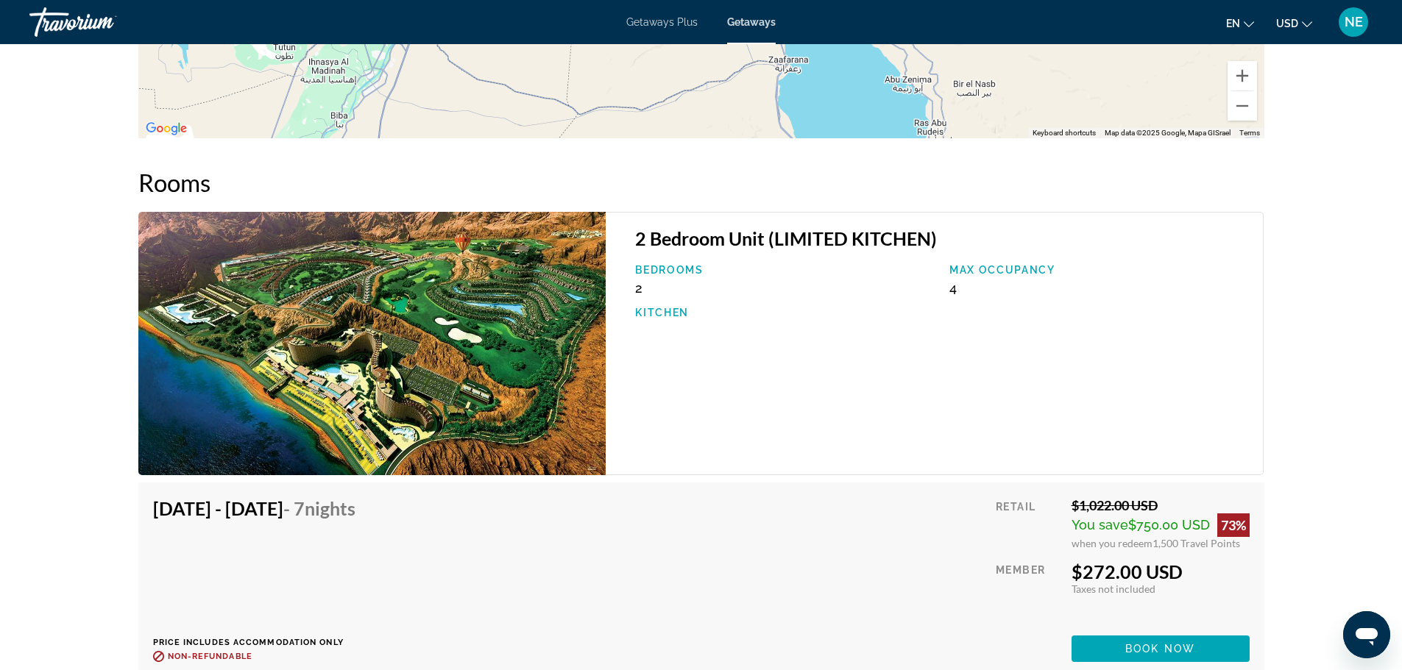
scroll to position [2205, 0]
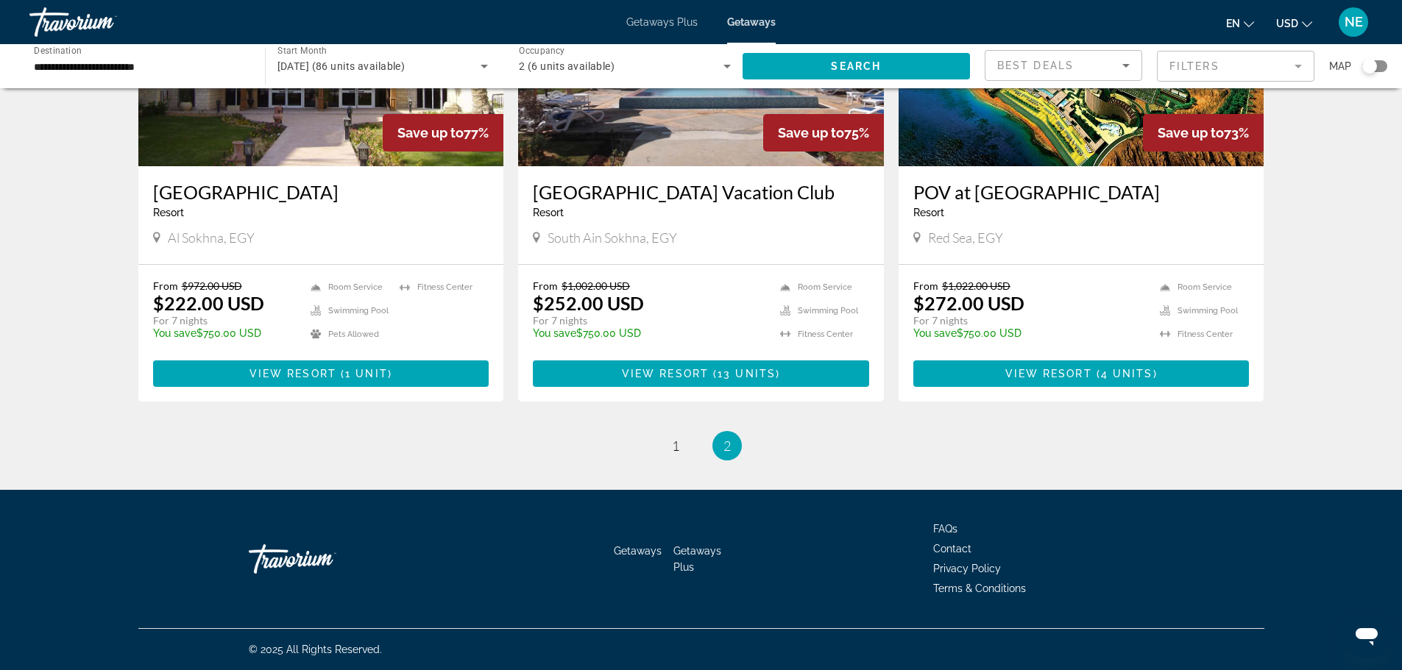
scroll to position [723, 0]
click at [619, 166] on img "Main content" at bounding box center [701, 48] width 366 height 235
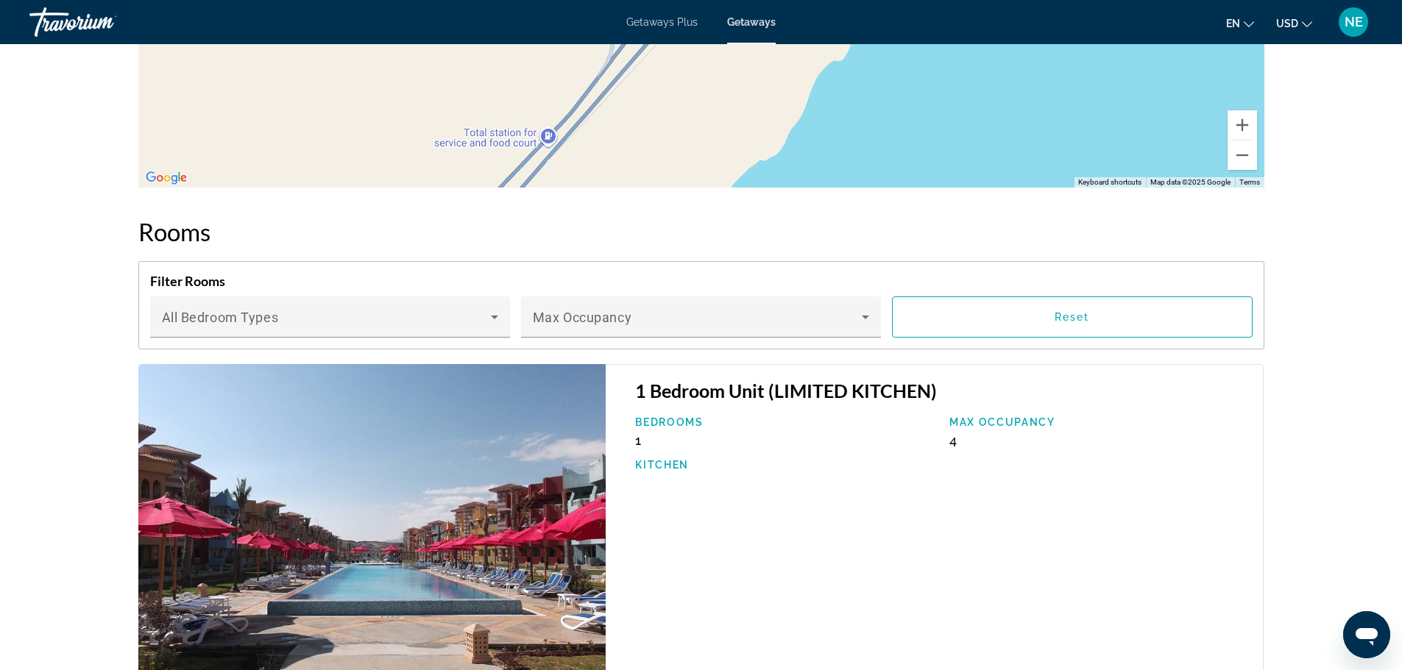
scroll to position [1891, 0]
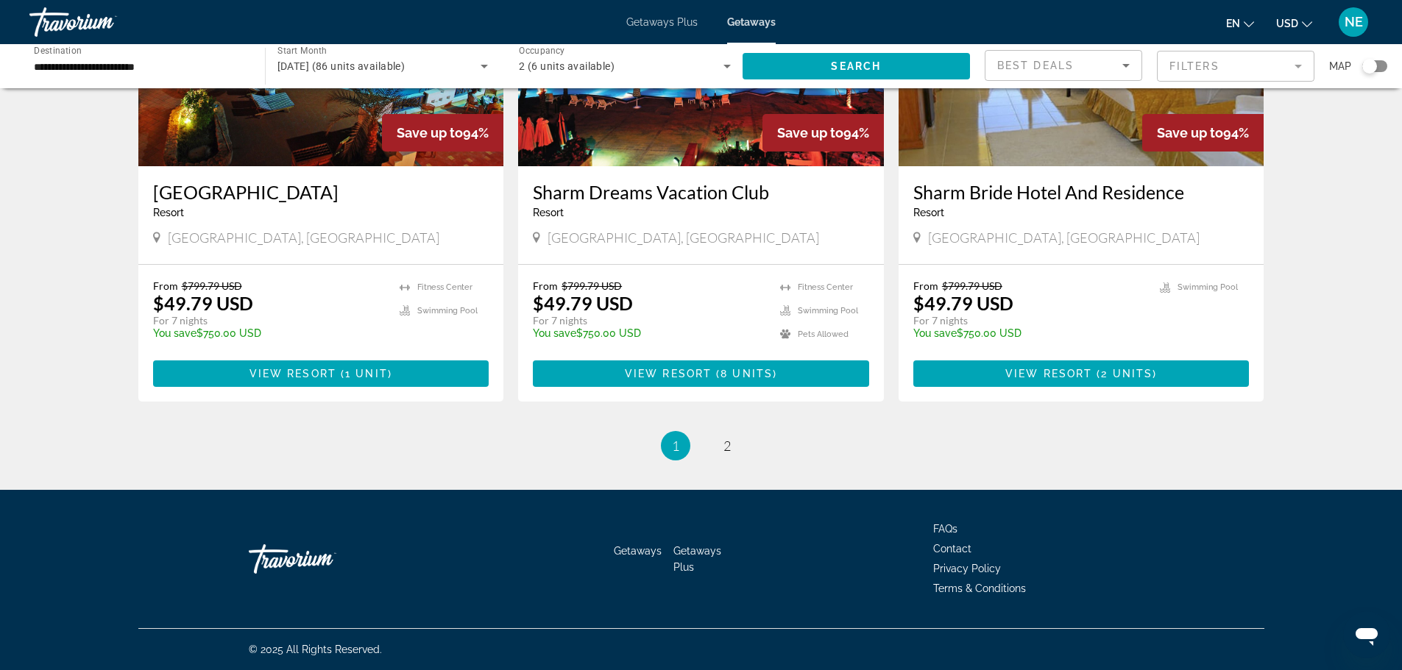
scroll to position [2174, 0]
click at [737, 459] on link "page 2" at bounding box center [727, 446] width 26 height 26
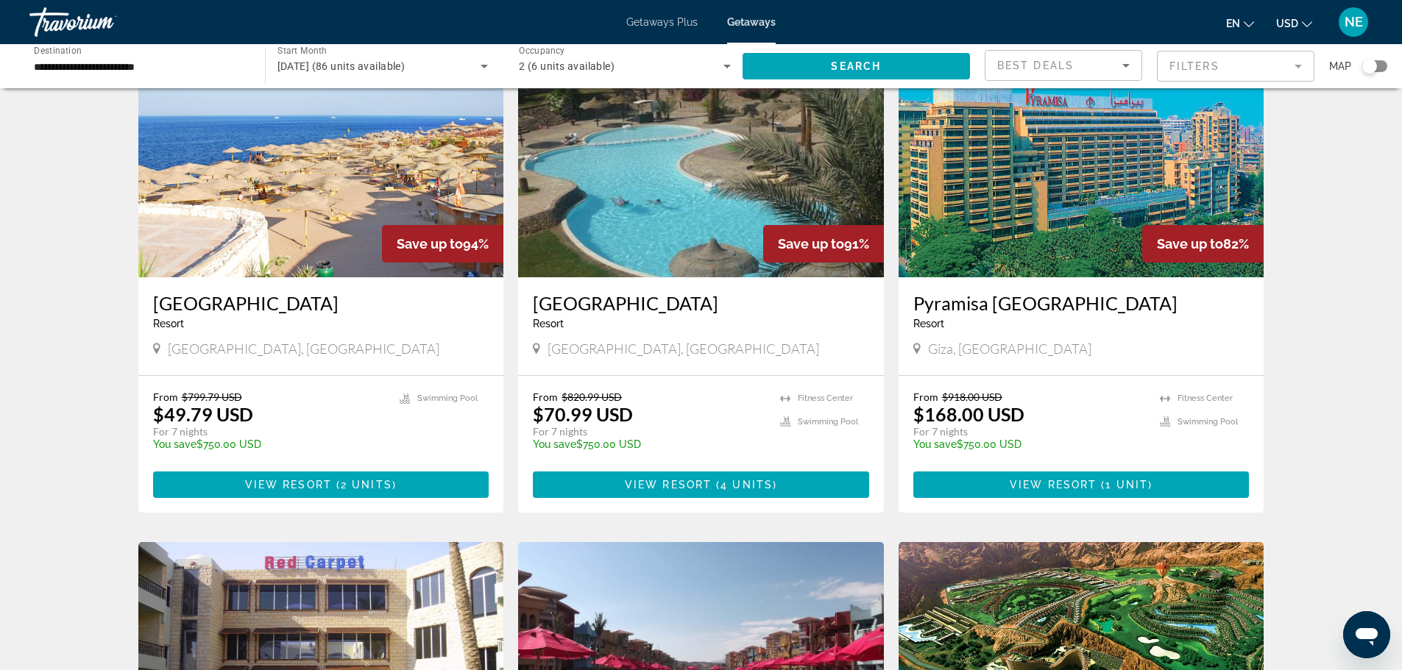
scroll to position [100, 0]
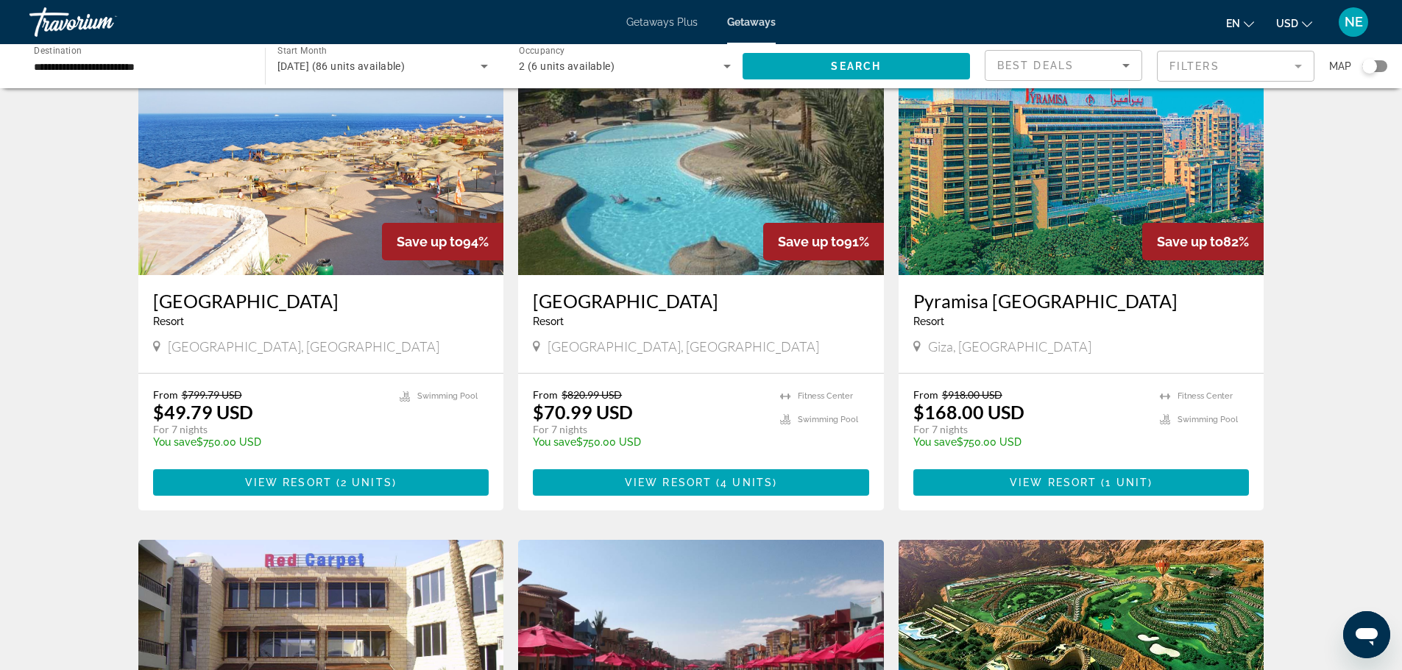
click at [1127, 275] on img "Main content" at bounding box center [1081, 157] width 366 height 235
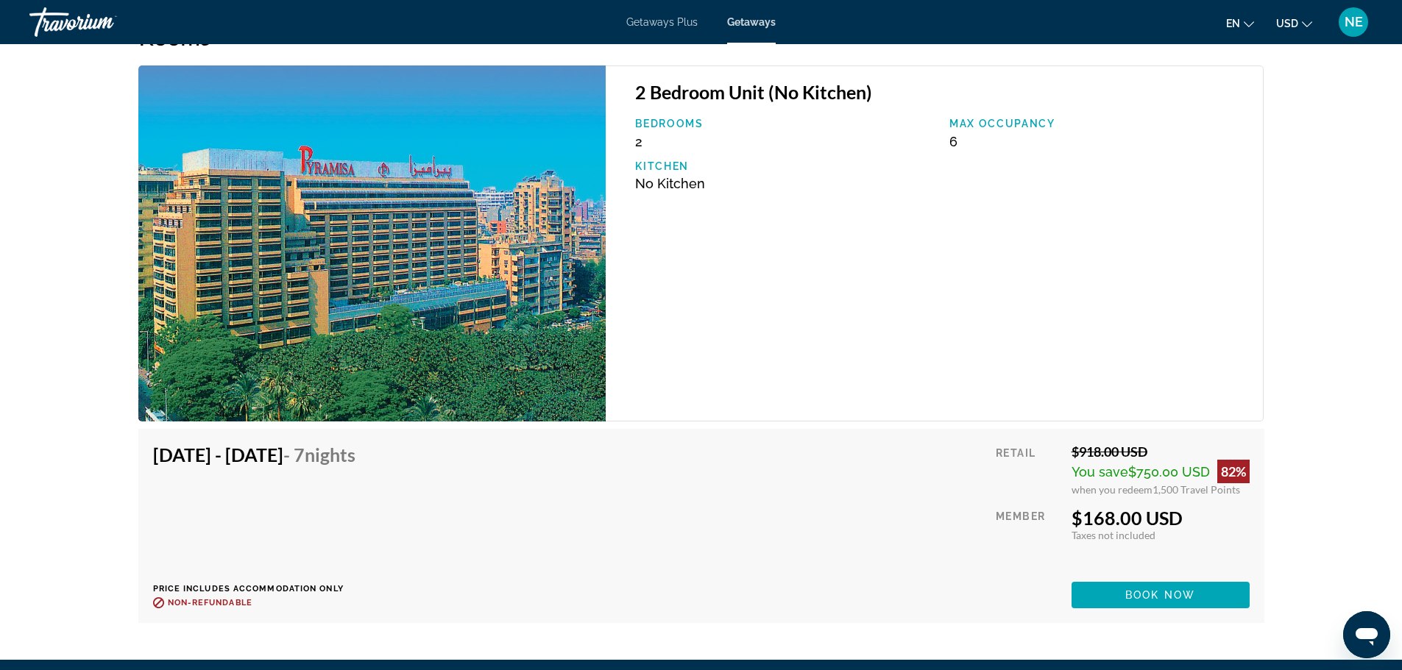
scroll to position [2448, 0]
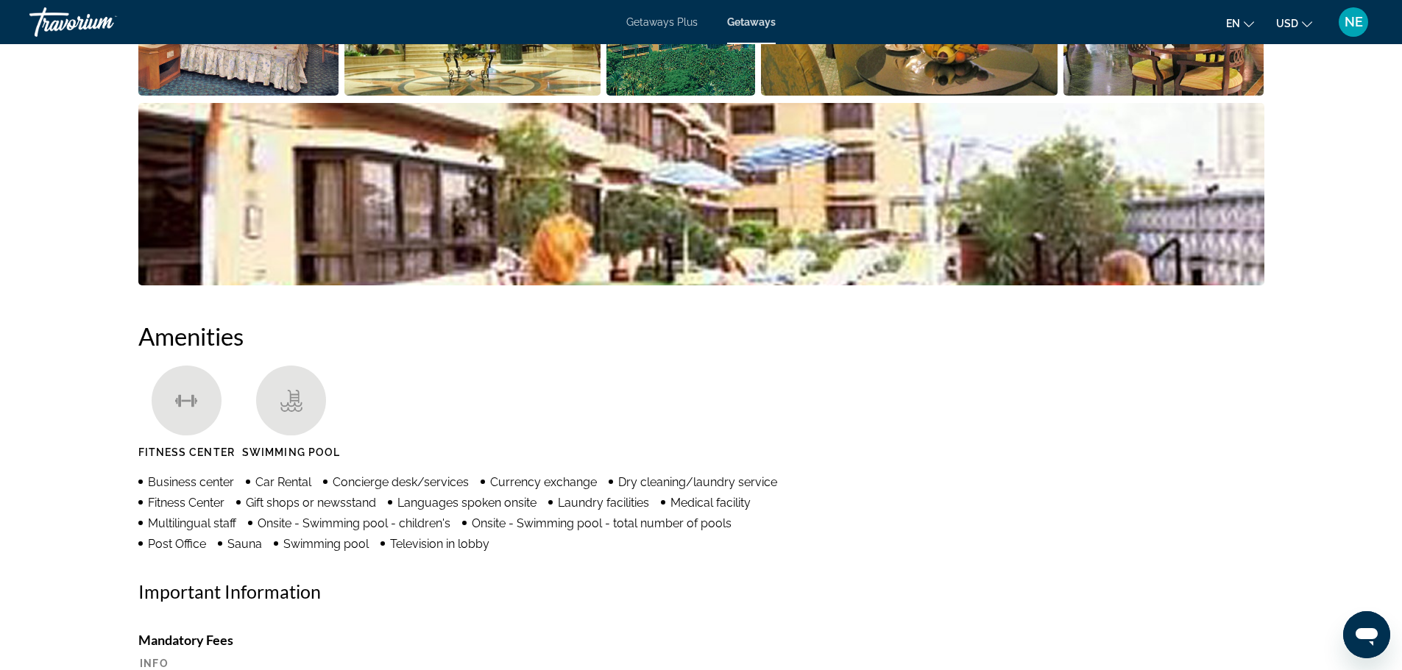
scroll to position [892, 0]
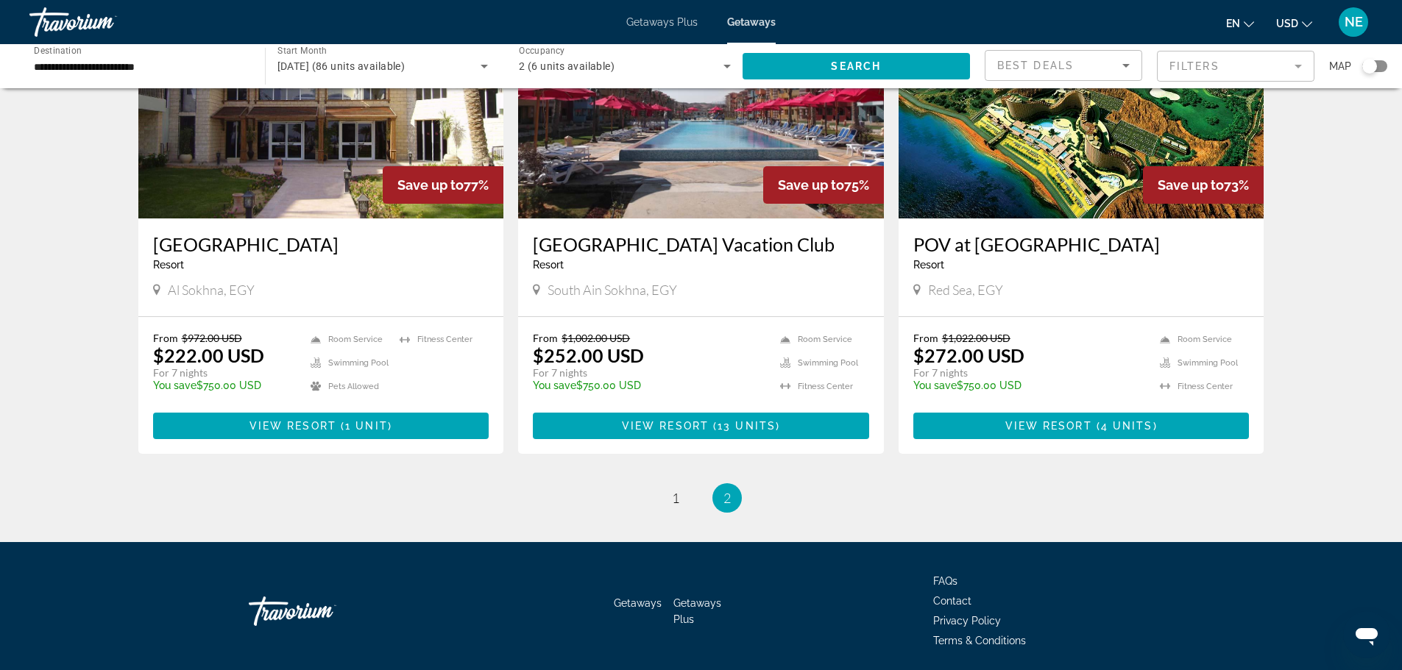
scroll to position [651, 0]
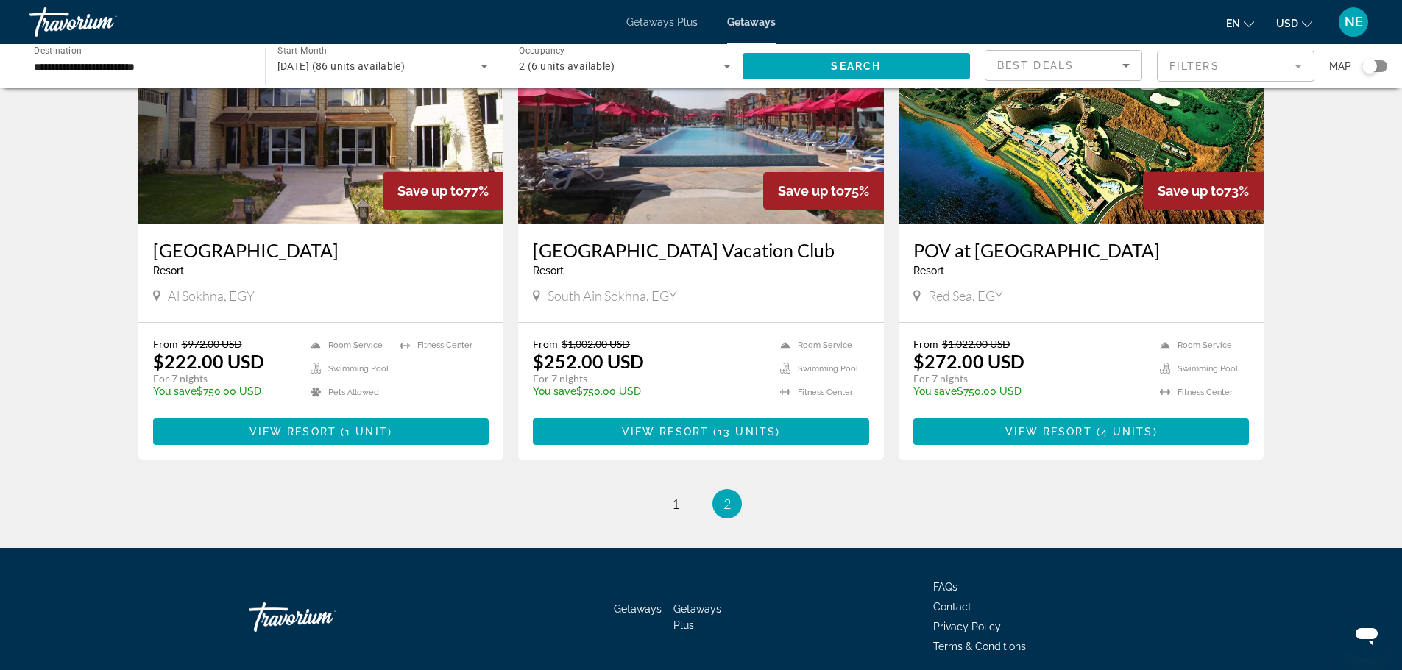
click at [1125, 224] on img "Main content" at bounding box center [1081, 106] width 366 height 235
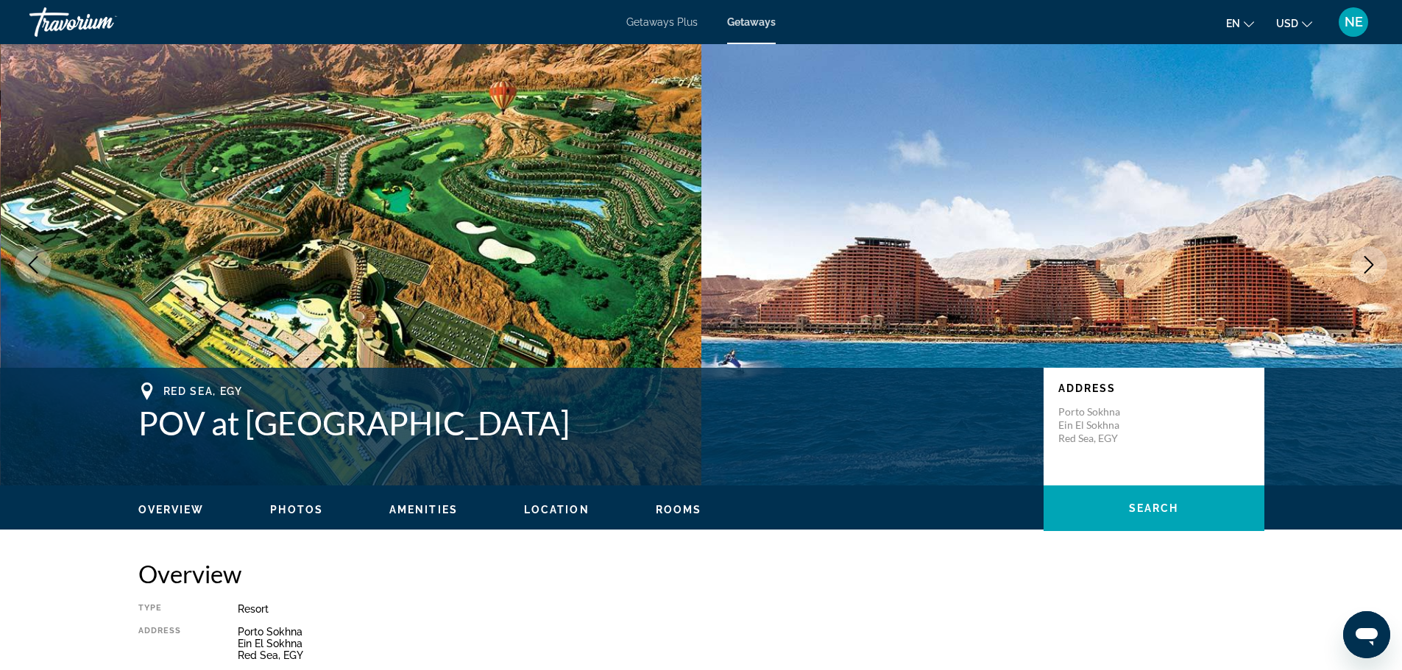
click at [651, 26] on span "Getaways Plus" at bounding box center [661, 22] width 71 height 12
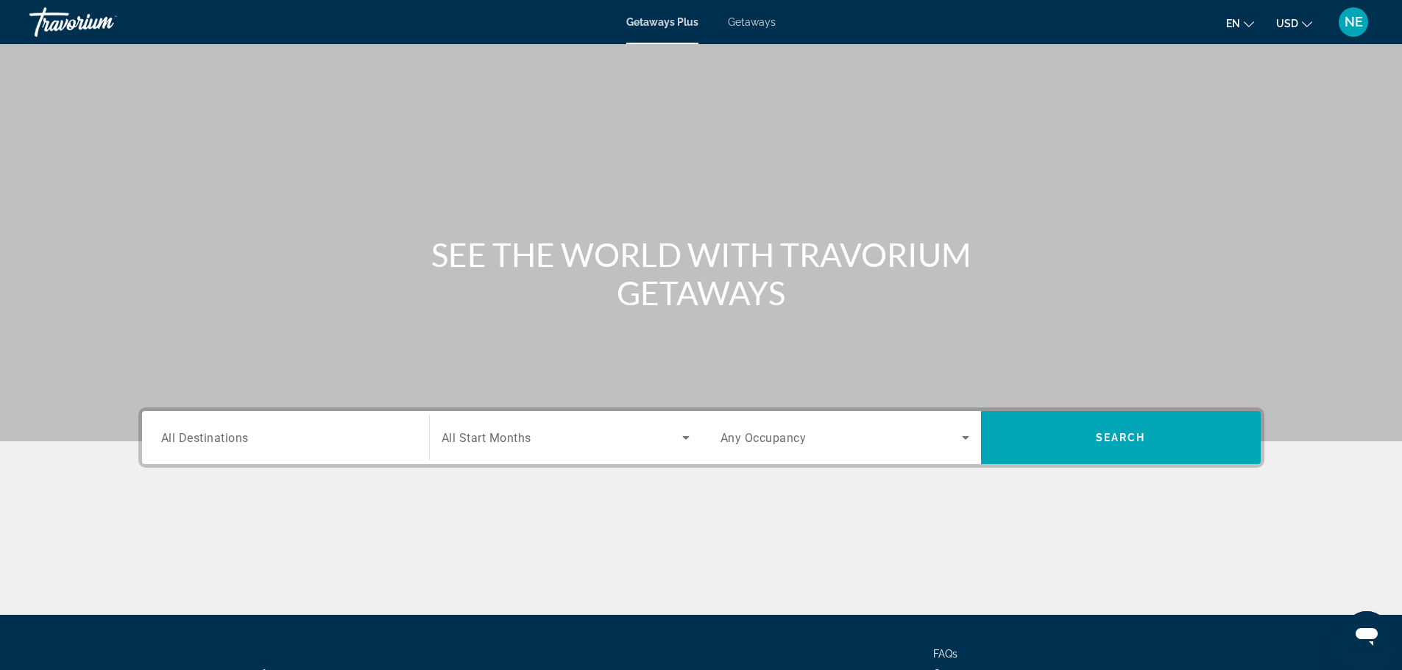
click at [161, 444] on span "All Destinations" at bounding box center [205, 437] width 88 height 14
click at [161, 447] on input "Destination All Destinations" at bounding box center [285, 439] width 249 height 18
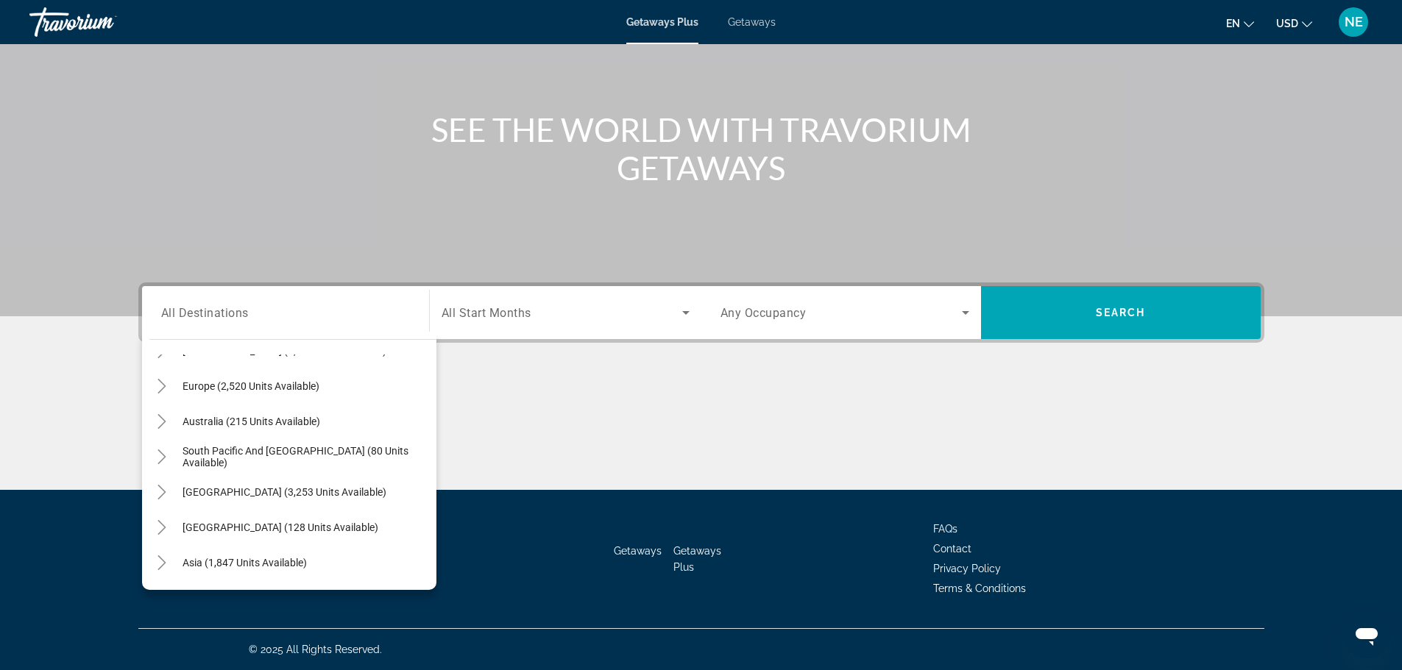
scroll to position [183, 0]
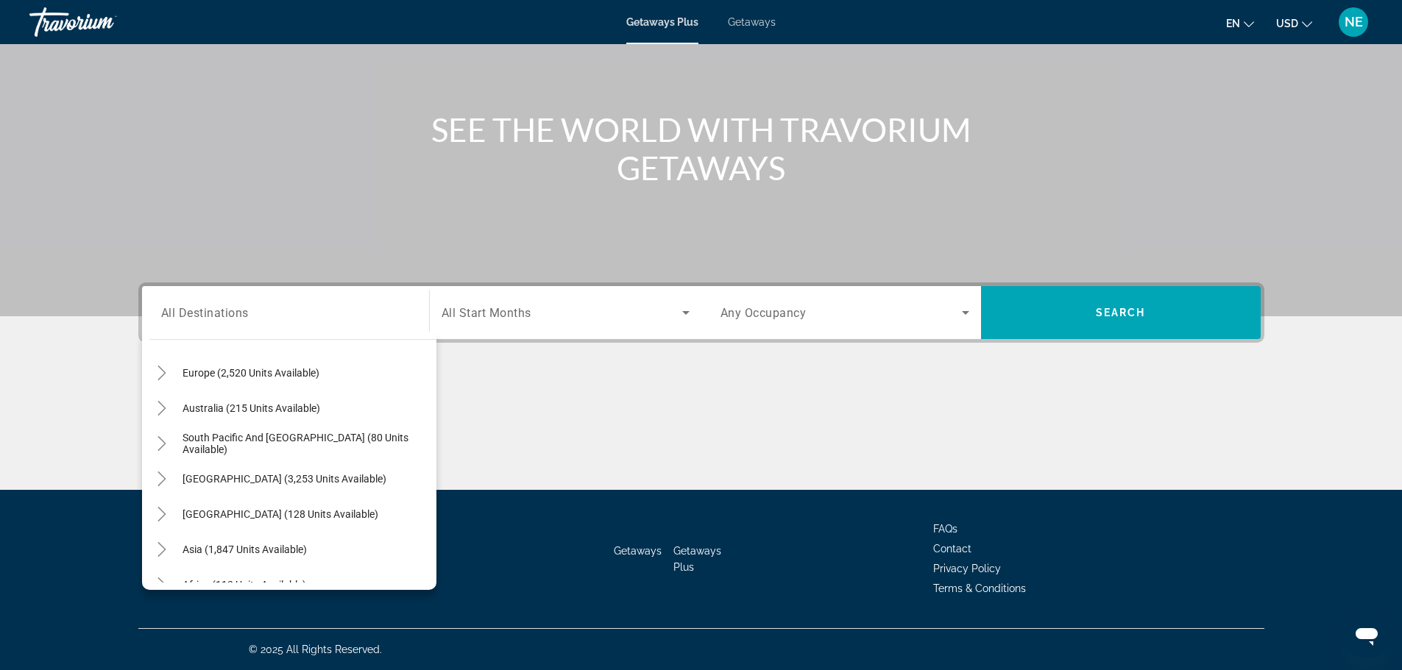
click at [155, 613] on icon "Toggle Middle East (332 units available)" at bounding box center [162, 620] width 15 height 15
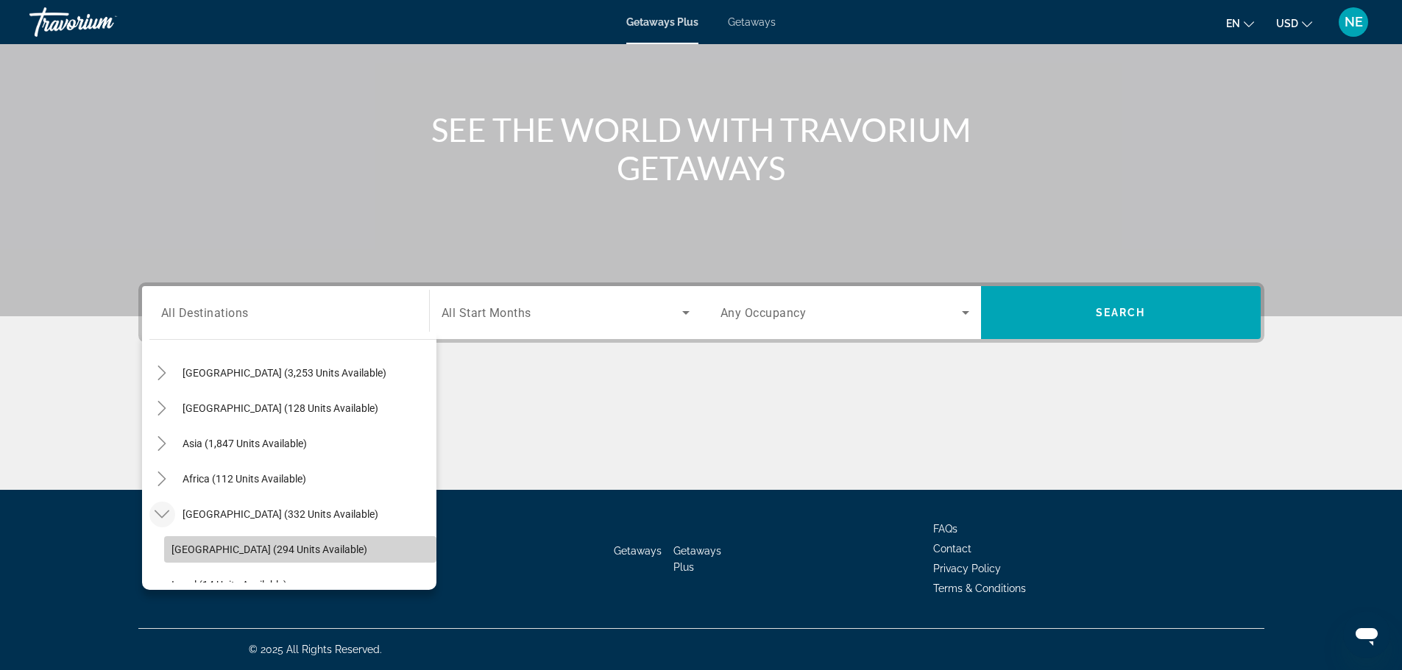
click at [164, 532] on span "Search widget" at bounding box center [300, 549] width 272 height 35
type input "**********"
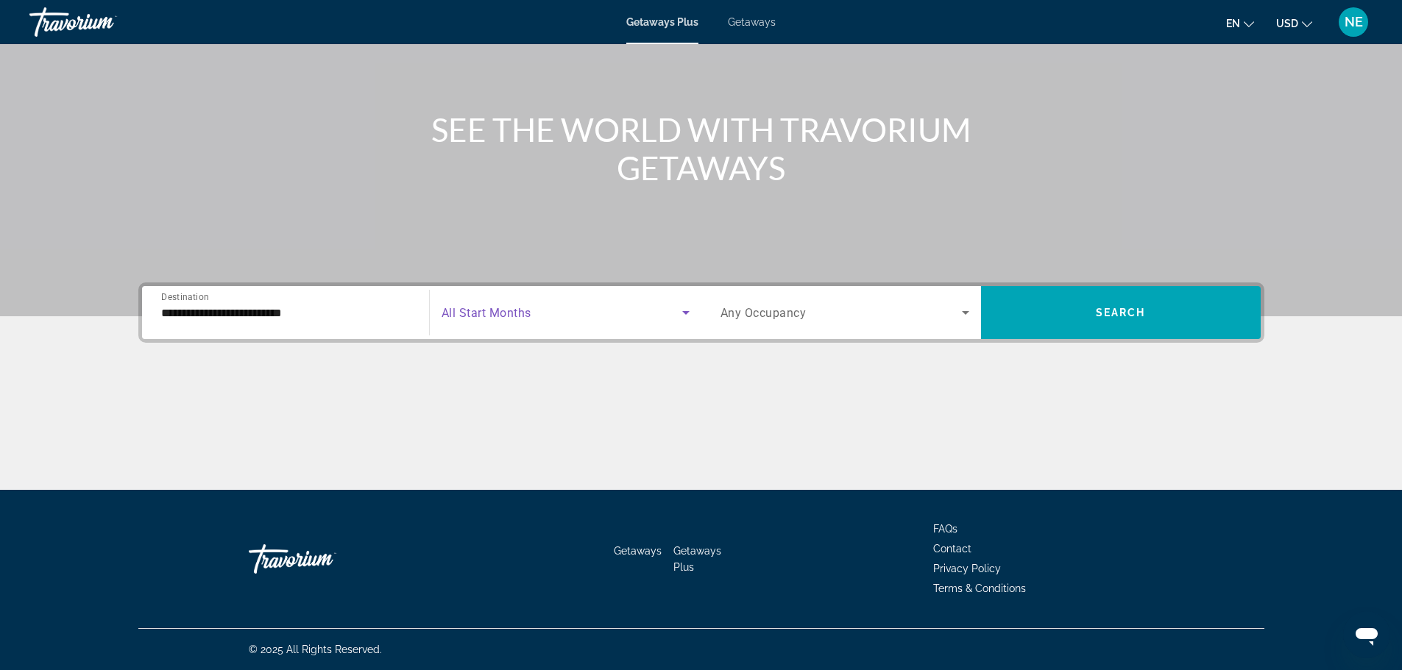
click at [690, 304] on icon "Search widget" at bounding box center [686, 313] width 18 height 18
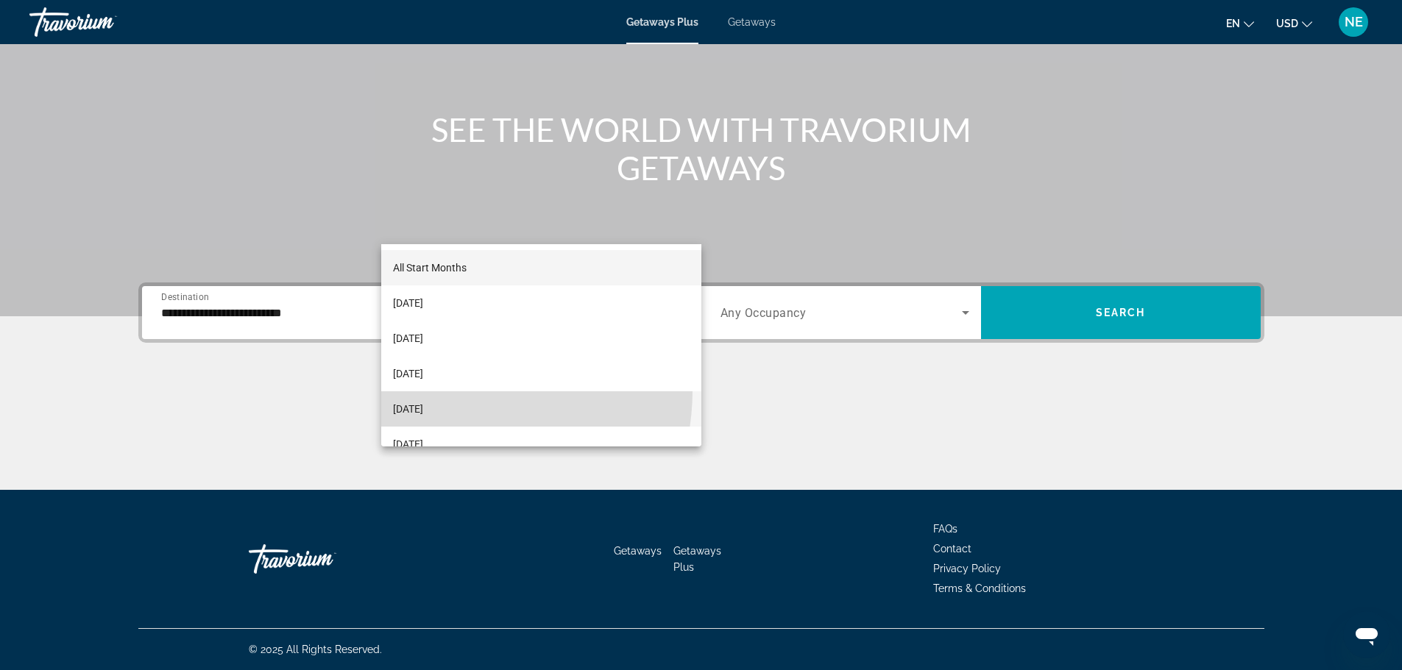
click at [448, 391] on mat-option "[DATE]" at bounding box center [541, 408] width 320 height 35
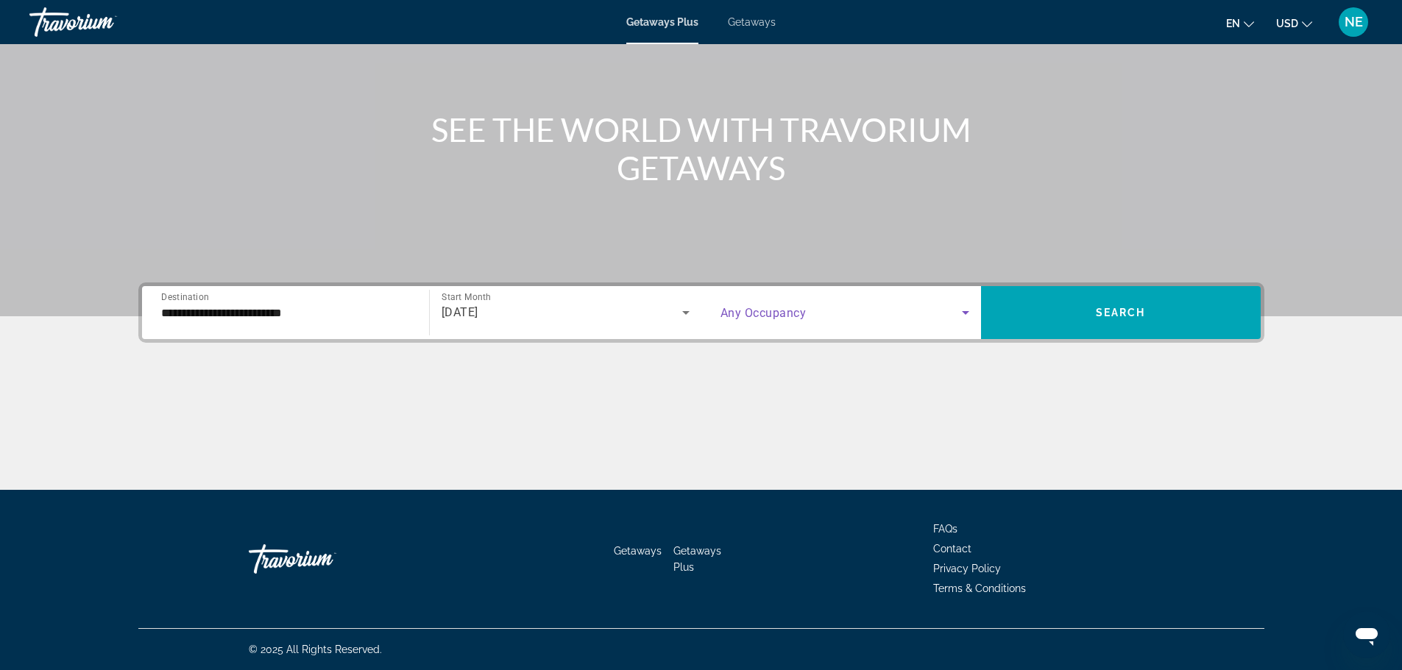
click at [969, 311] on icon "Search widget" at bounding box center [965, 313] width 7 height 4
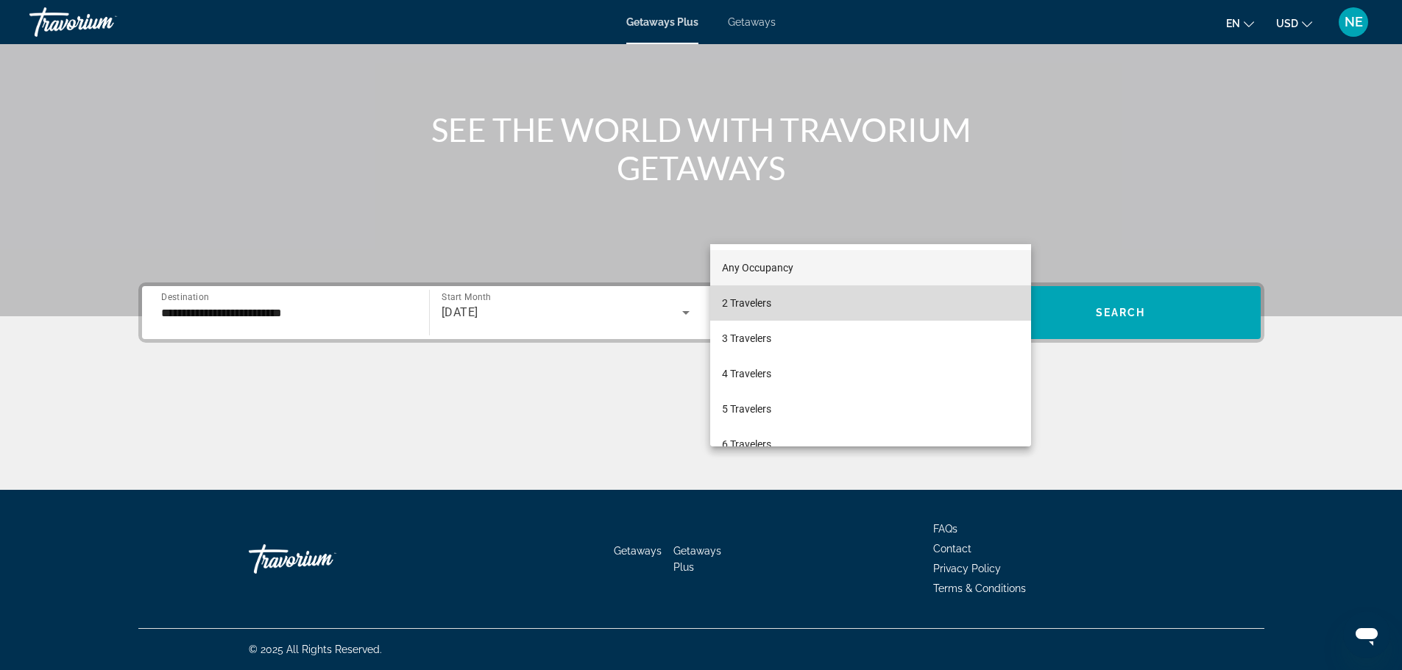
click at [910, 305] on mat-option "2 Travelers" at bounding box center [870, 303] width 321 height 35
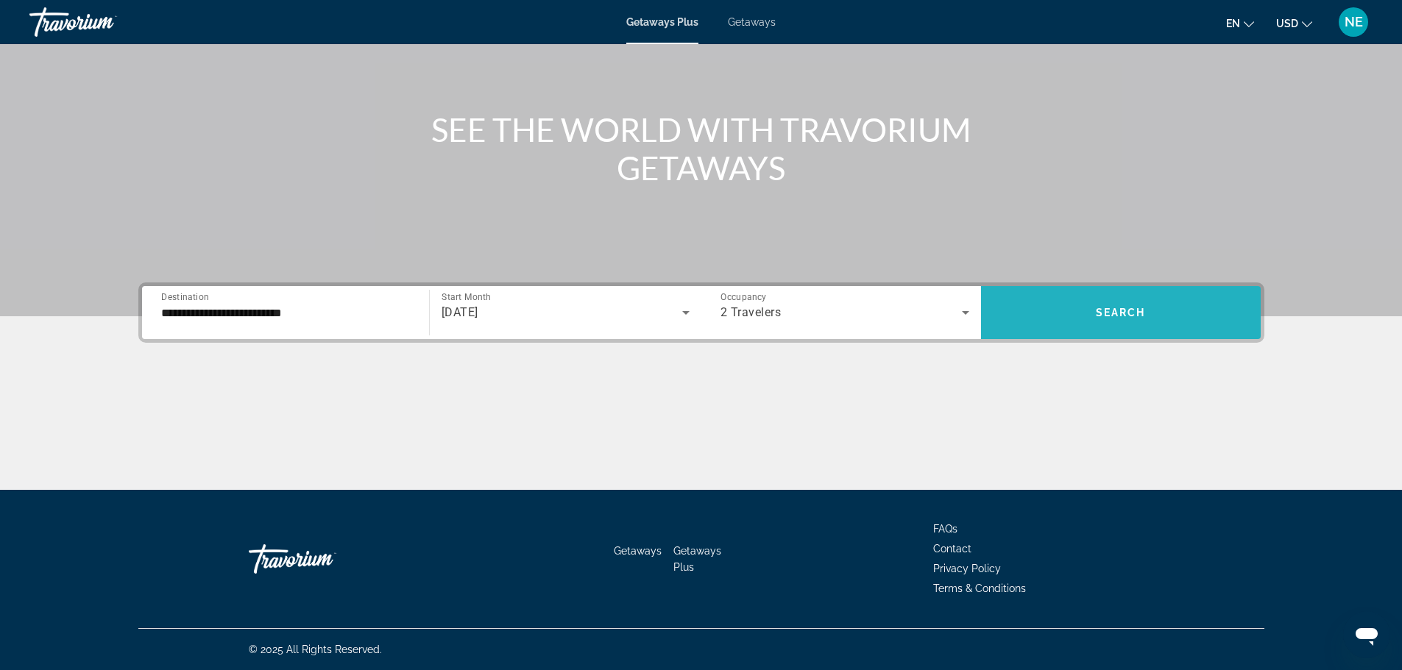
click at [1218, 295] on span "Search widget" at bounding box center [1121, 312] width 280 height 35
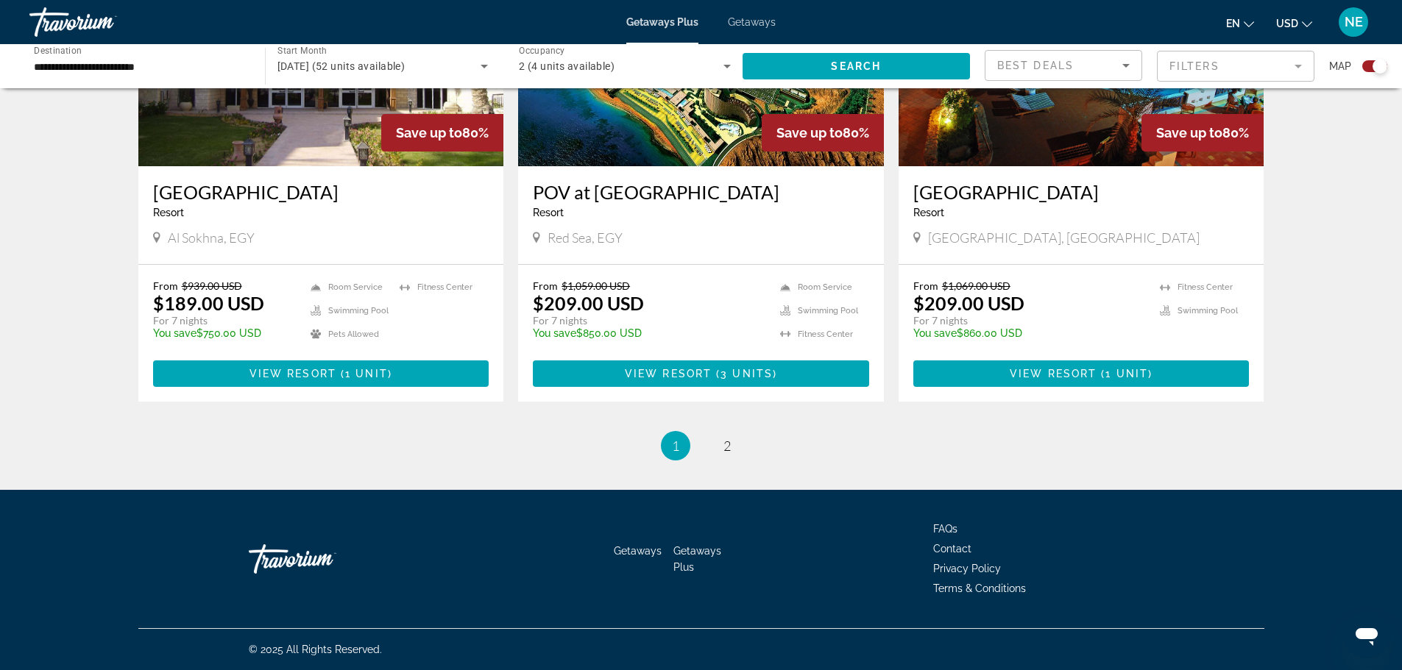
scroll to position [2609, 0]
click at [731, 454] on span "2" at bounding box center [726, 446] width 7 height 16
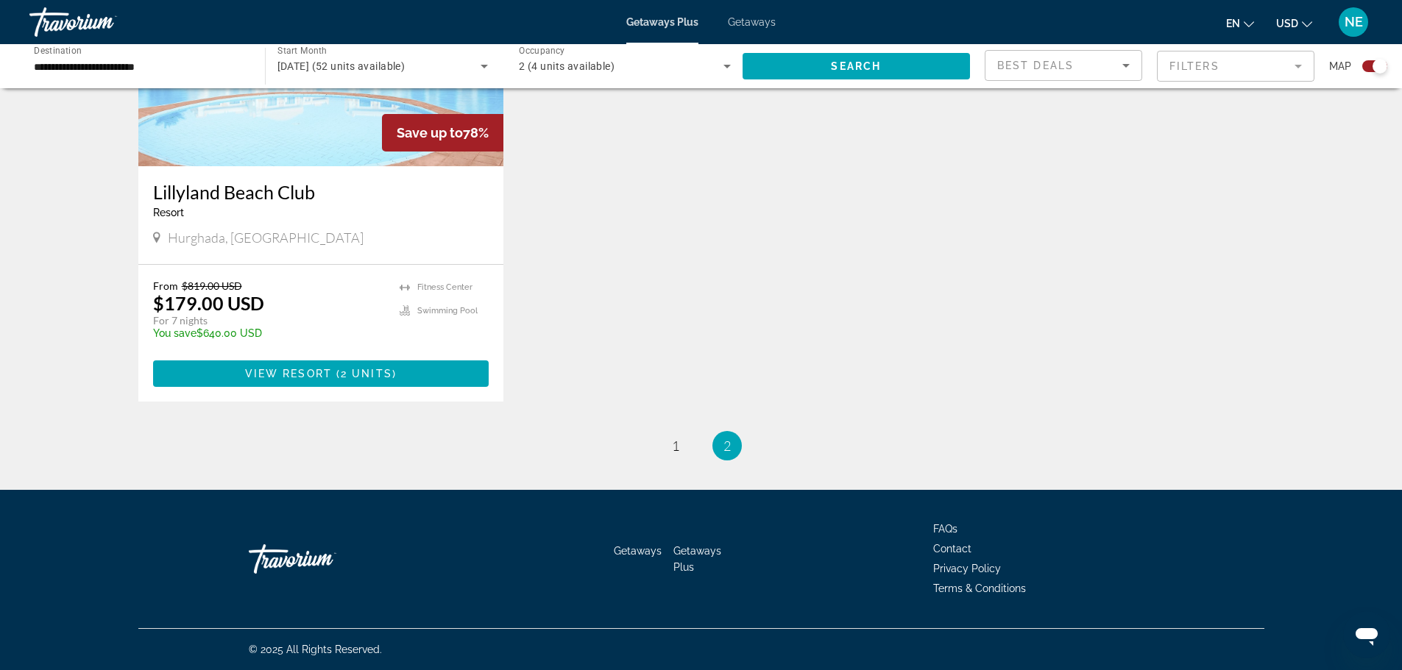
scroll to position [676, 0]
click at [672, 454] on span "1" at bounding box center [675, 446] width 7 height 16
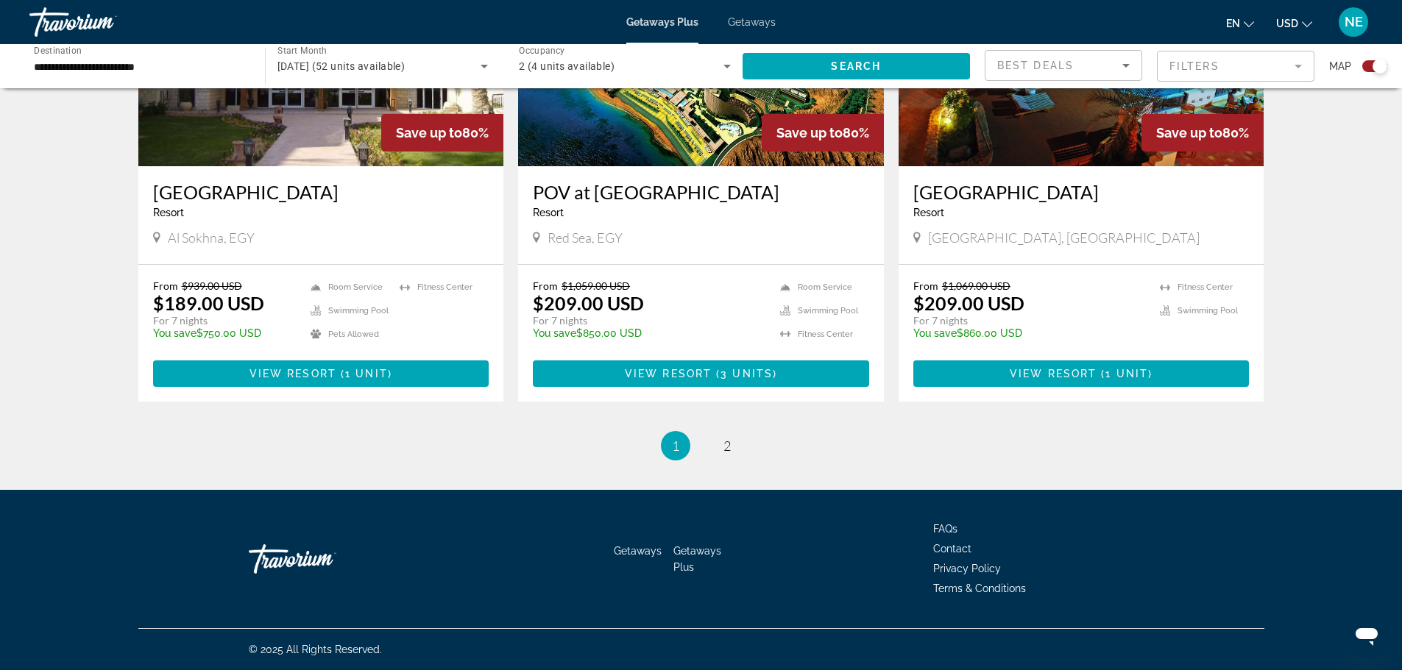
scroll to position [2407, 0]
click at [687, 166] on img "Main content" at bounding box center [701, 48] width 366 height 235
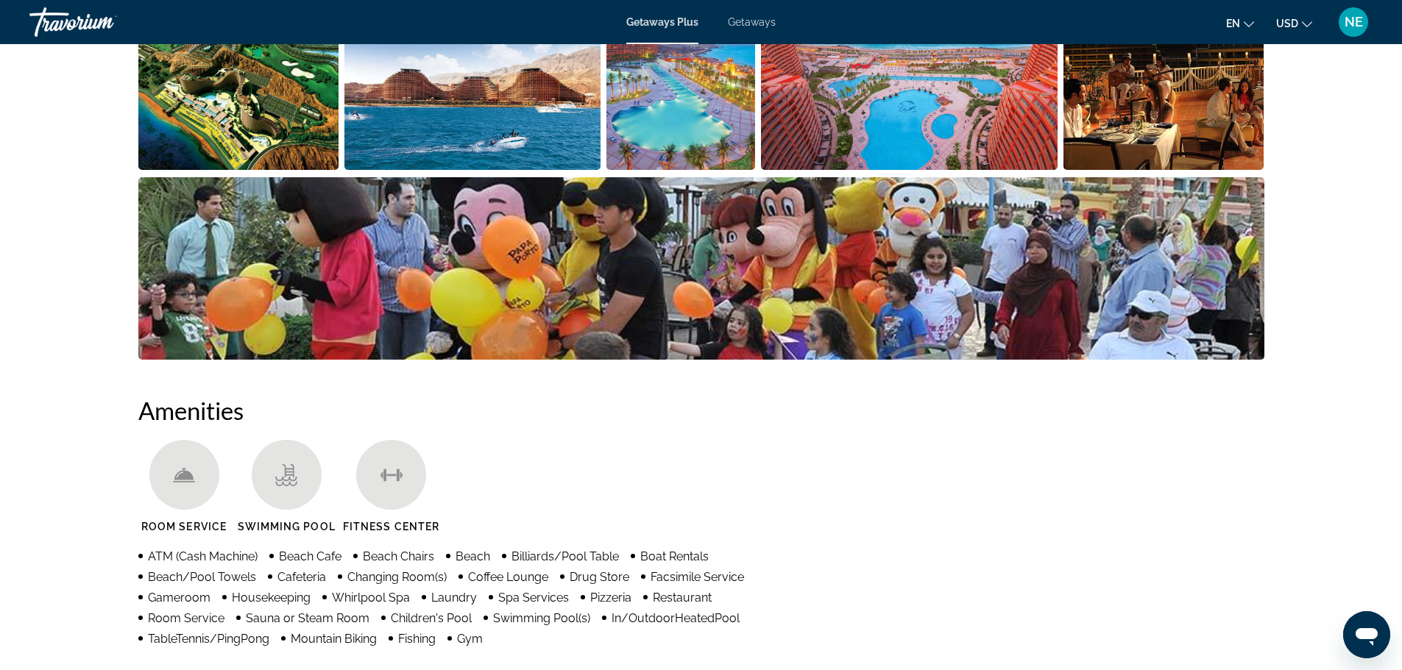
scroll to position [763, 0]
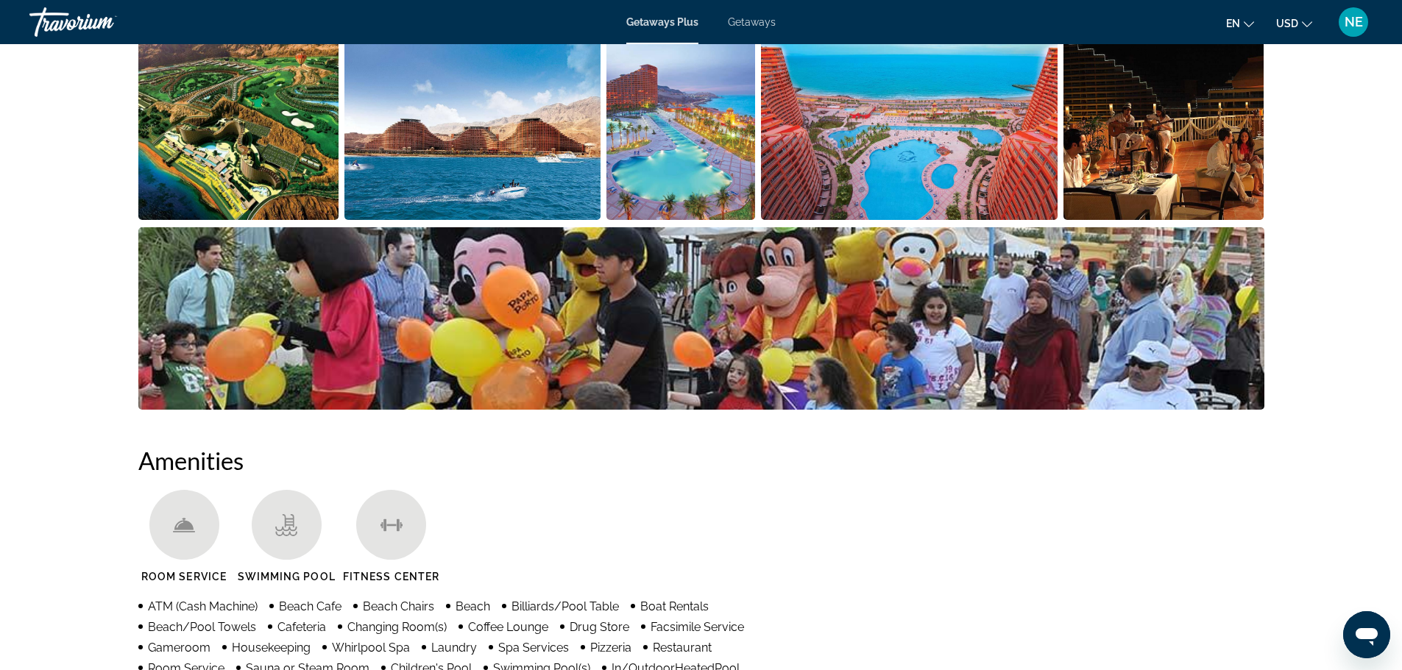
click at [199, 220] on img "Open full-screen image slider" at bounding box center [238, 129] width 201 height 182
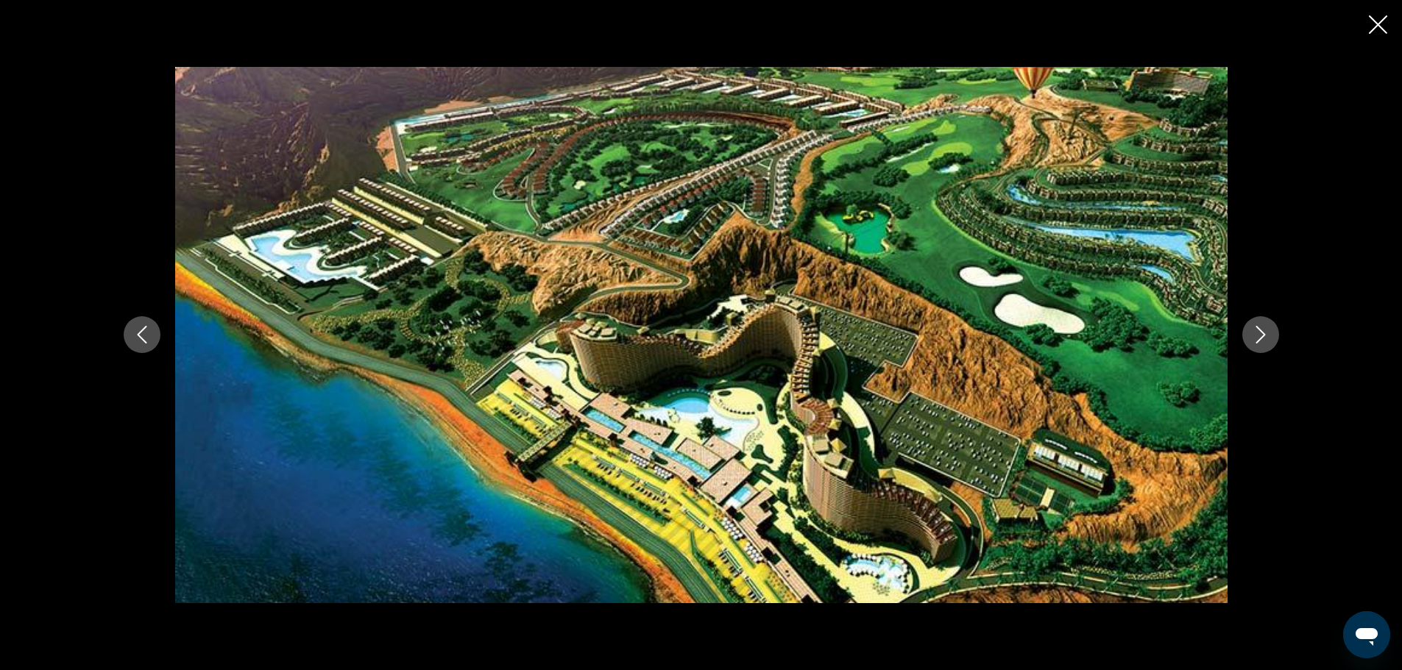
click at [1279, 336] on button "Next image" at bounding box center [1260, 334] width 37 height 37
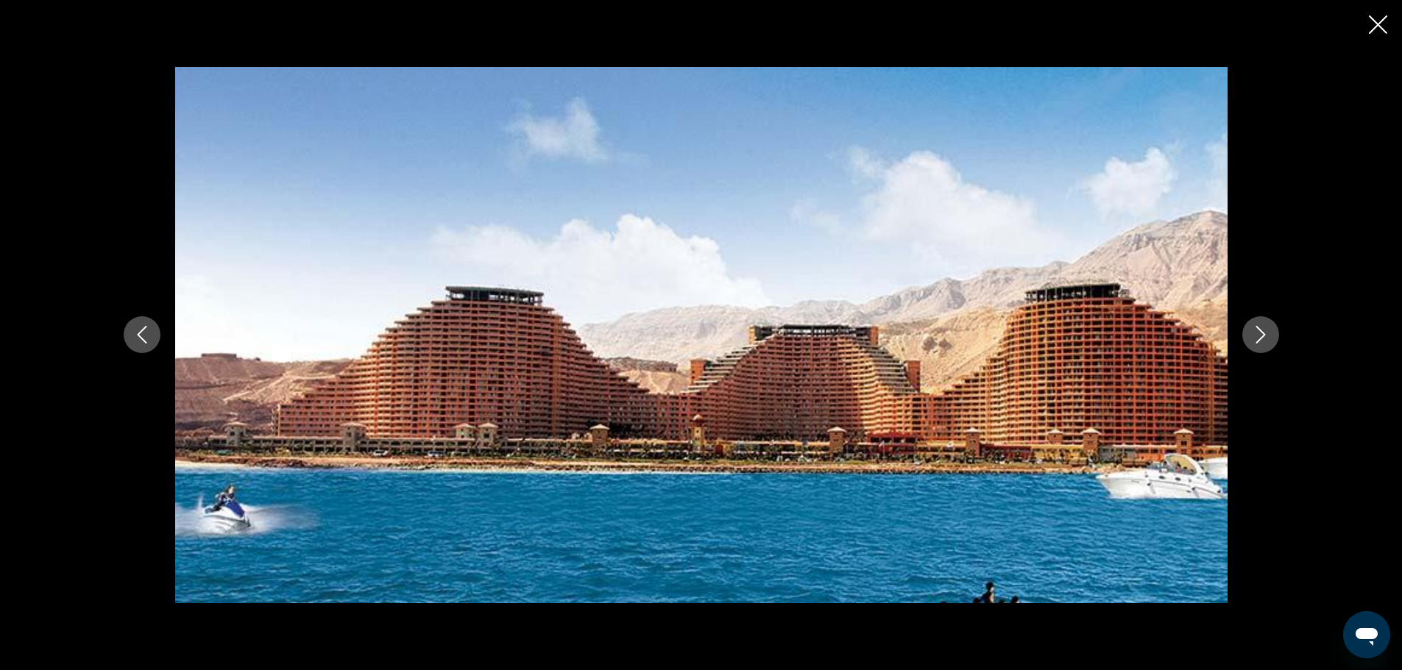
click at [1279, 336] on button "Next image" at bounding box center [1260, 334] width 37 height 37
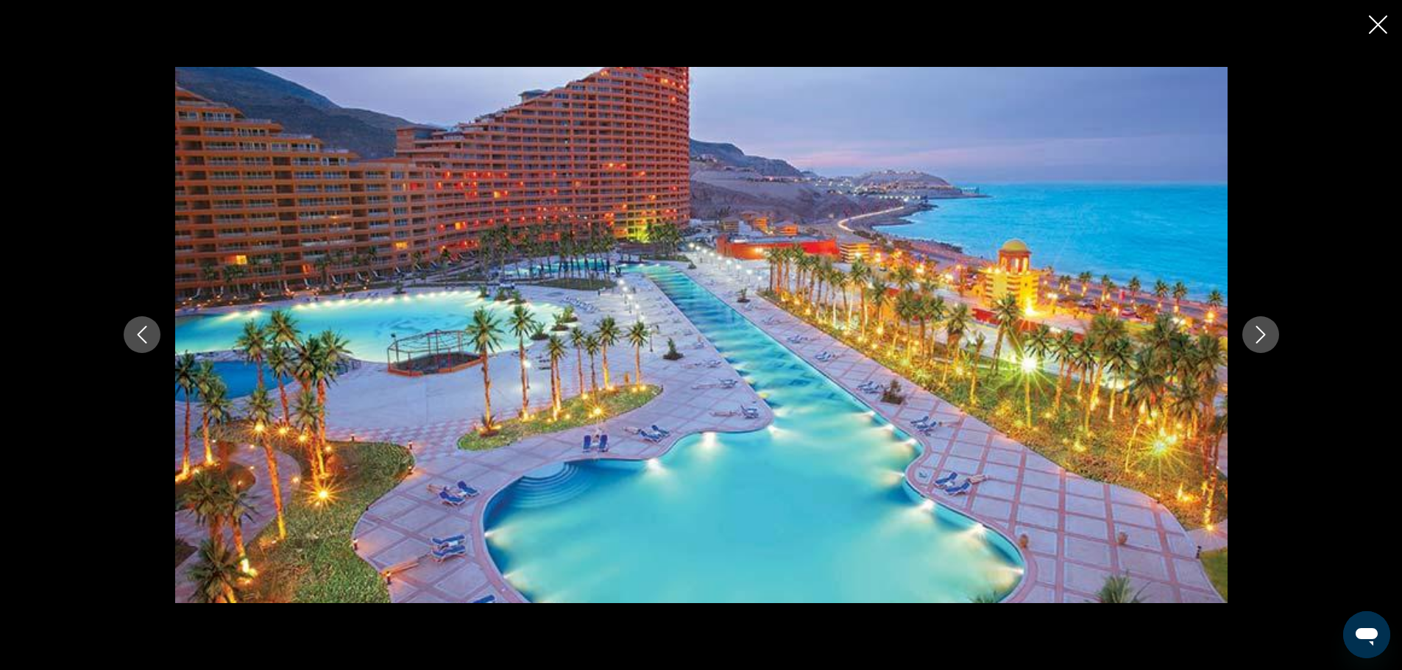
click at [1279, 336] on button "Next image" at bounding box center [1260, 334] width 37 height 37
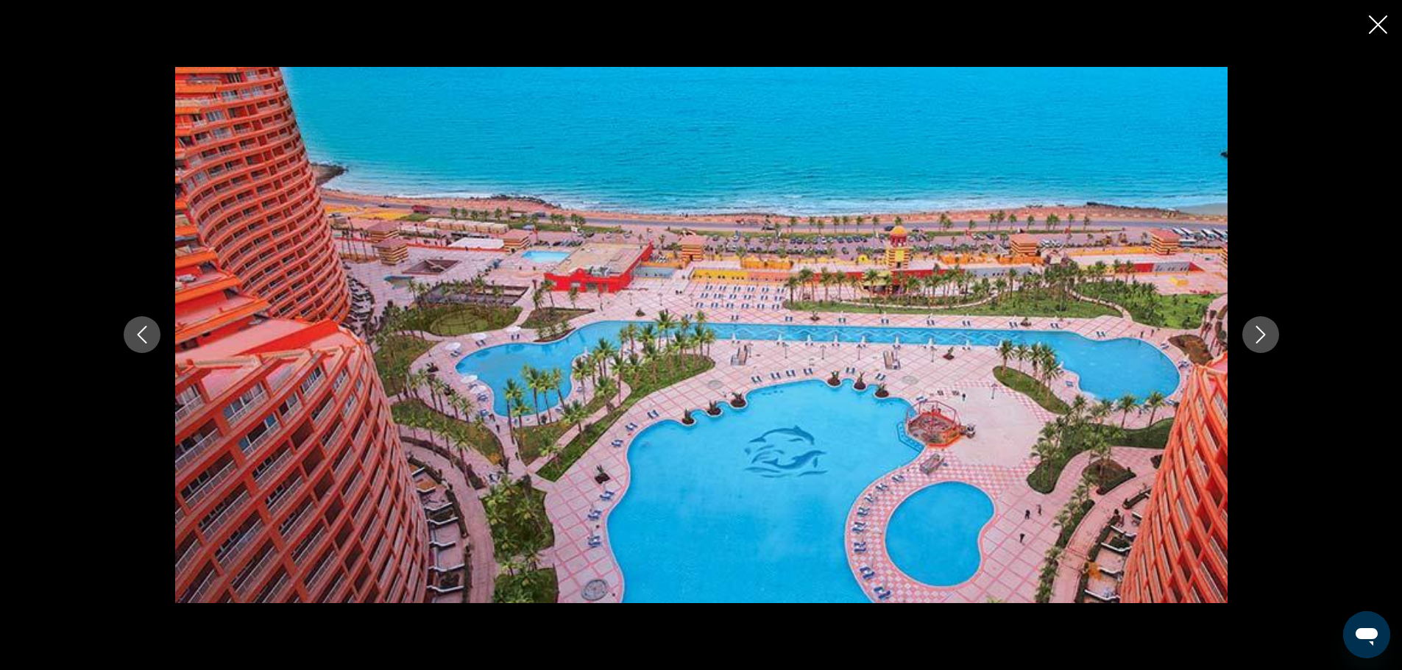
click at [1279, 336] on button "Next image" at bounding box center [1260, 334] width 37 height 37
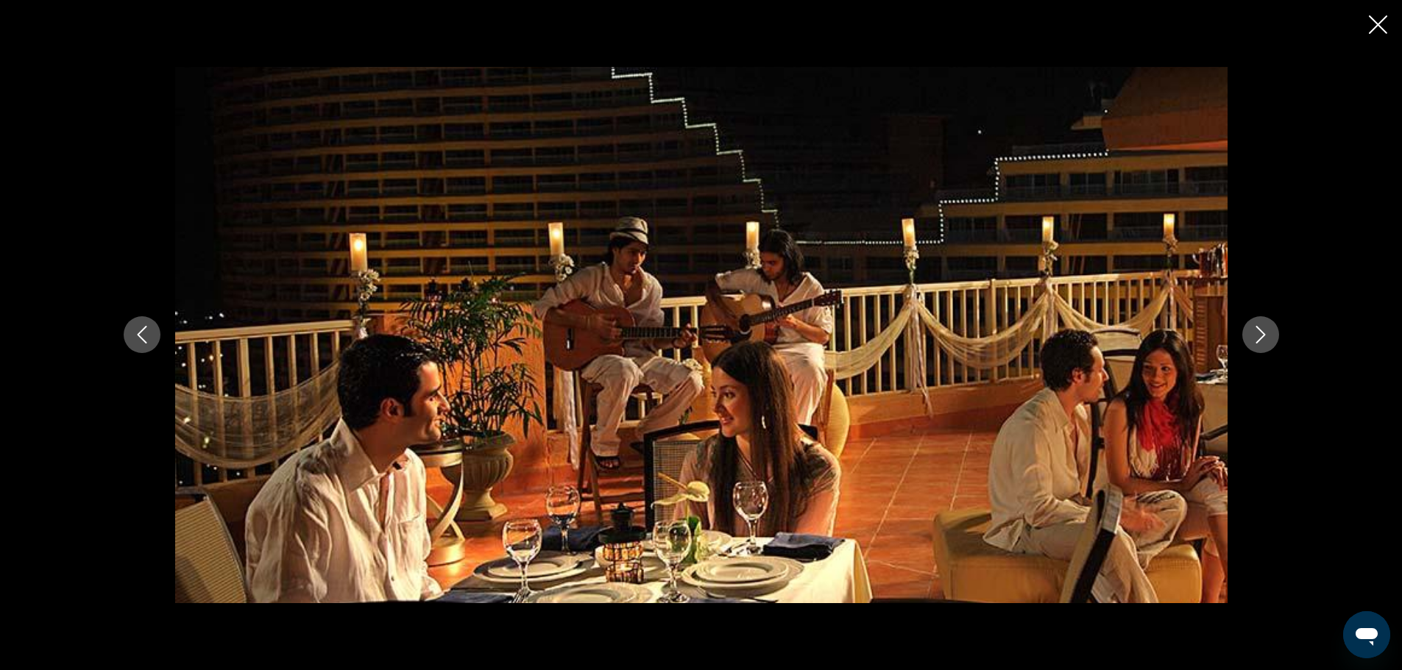
click at [1279, 336] on button "Next image" at bounding box center [1260, 334] width 37 height 37
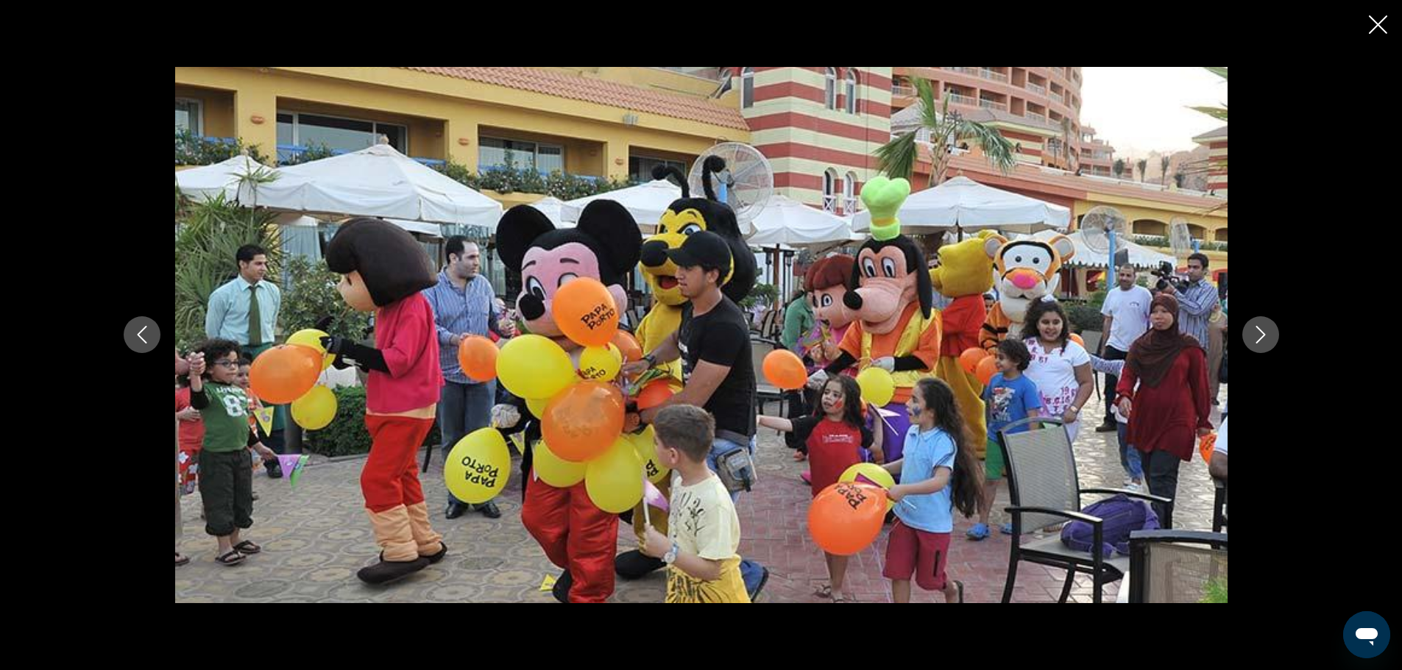
click at [1279, 336] on button "Next image" at bounding box center [1260, 334] width 37 height 37
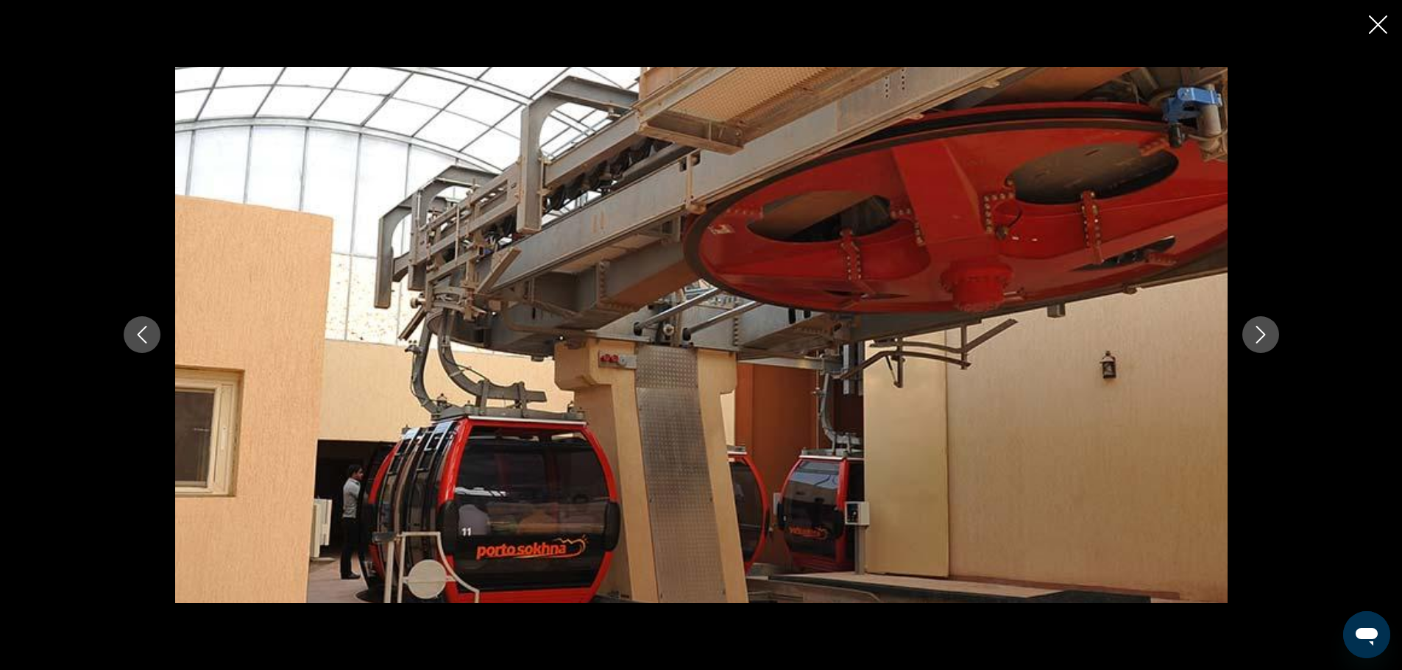
click at [1279, 336] on button "Next image" at bounding box center [1260, 334] width 37 height 37
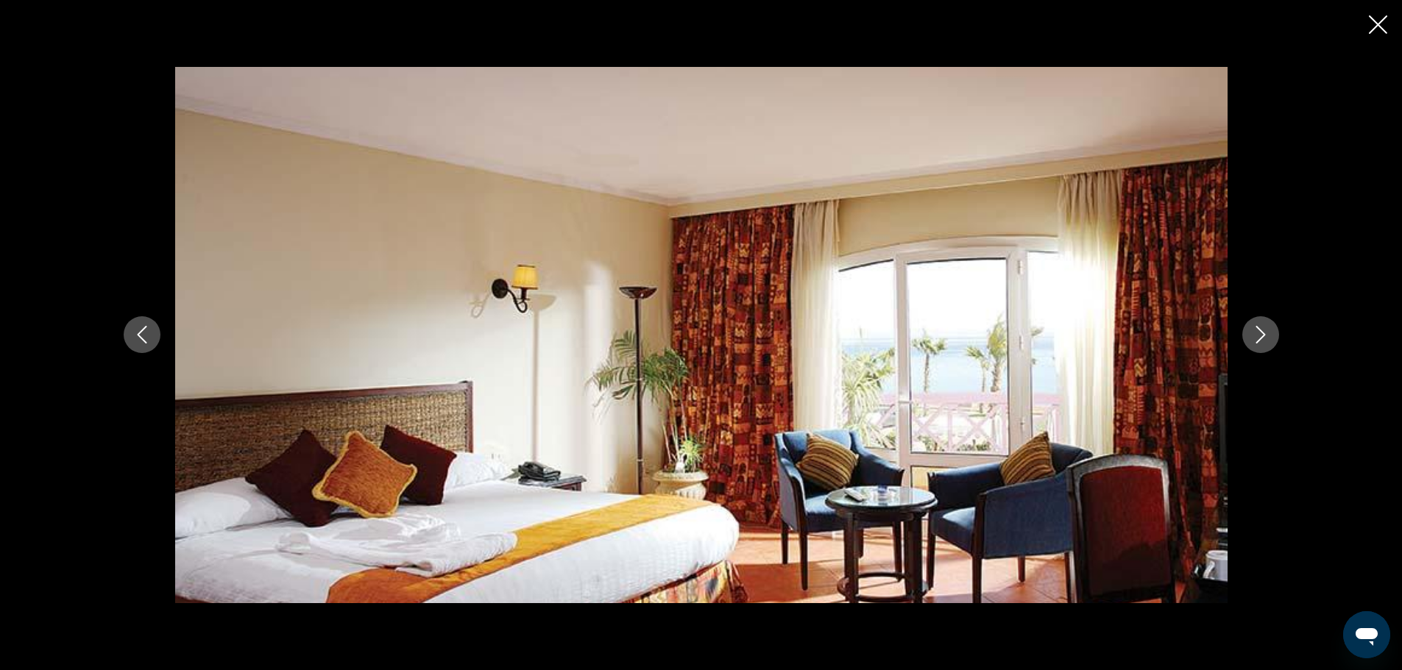
click at [1279, 336] on button "Next image" at bounding box center [1260, 334] width 37 height 37
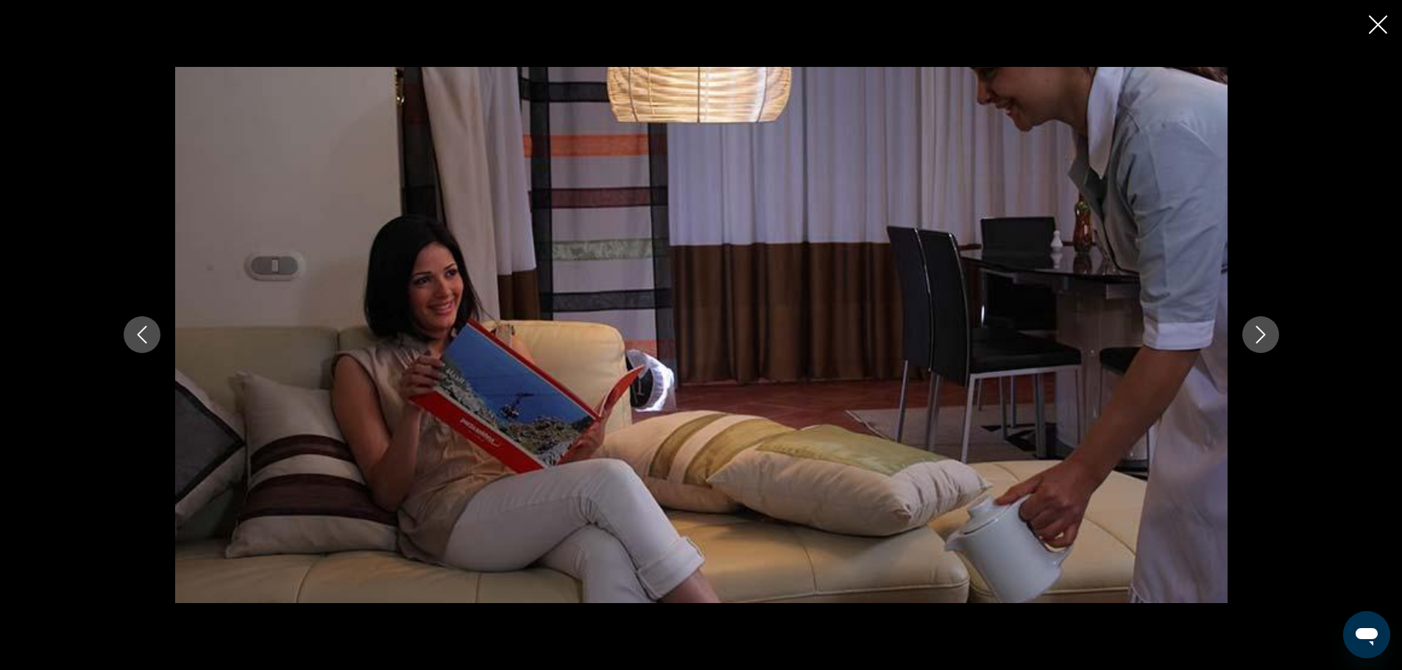
click at [1279, 336] on button "Next image" at bounding box center [1260, 334] width 37 height 37
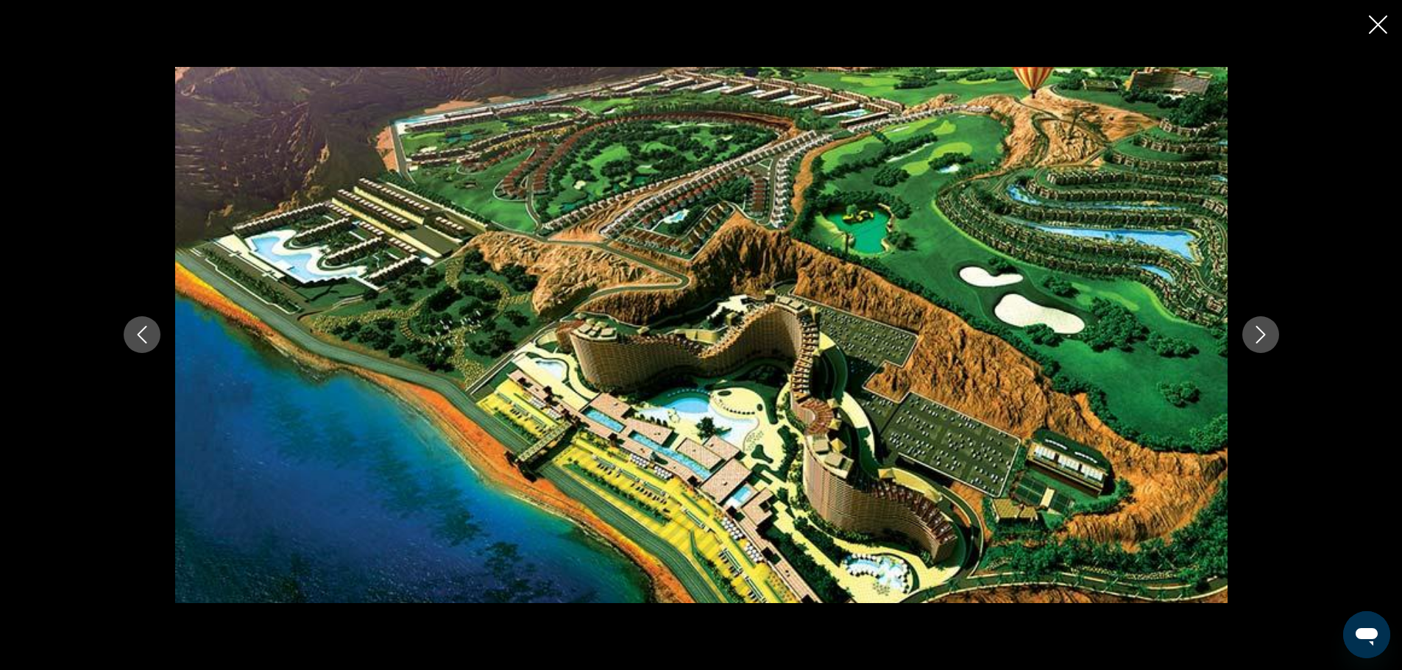
click at [1279, 336] on button "Next image" at bounding box center [1260, 334] width 37 height 37
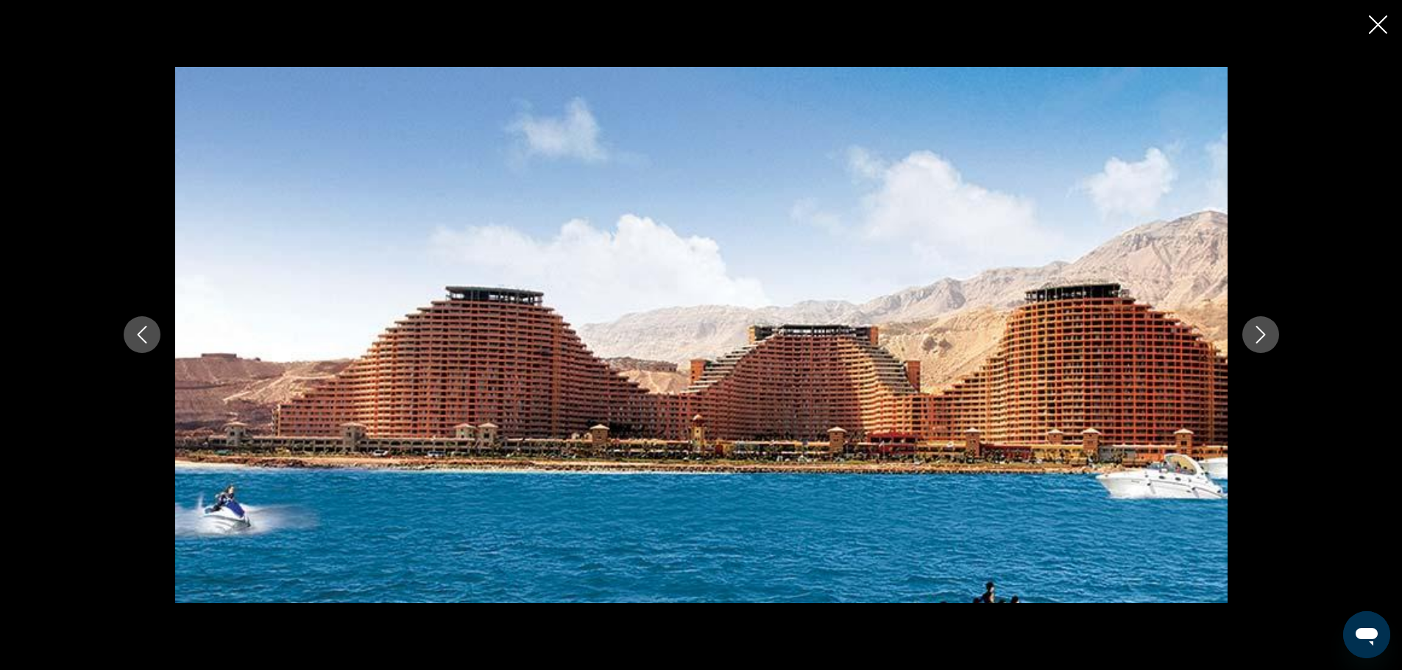
click at [1372, 27] on icon "Close slideshow" at bounding box center [1378, 24] width 18 height 18
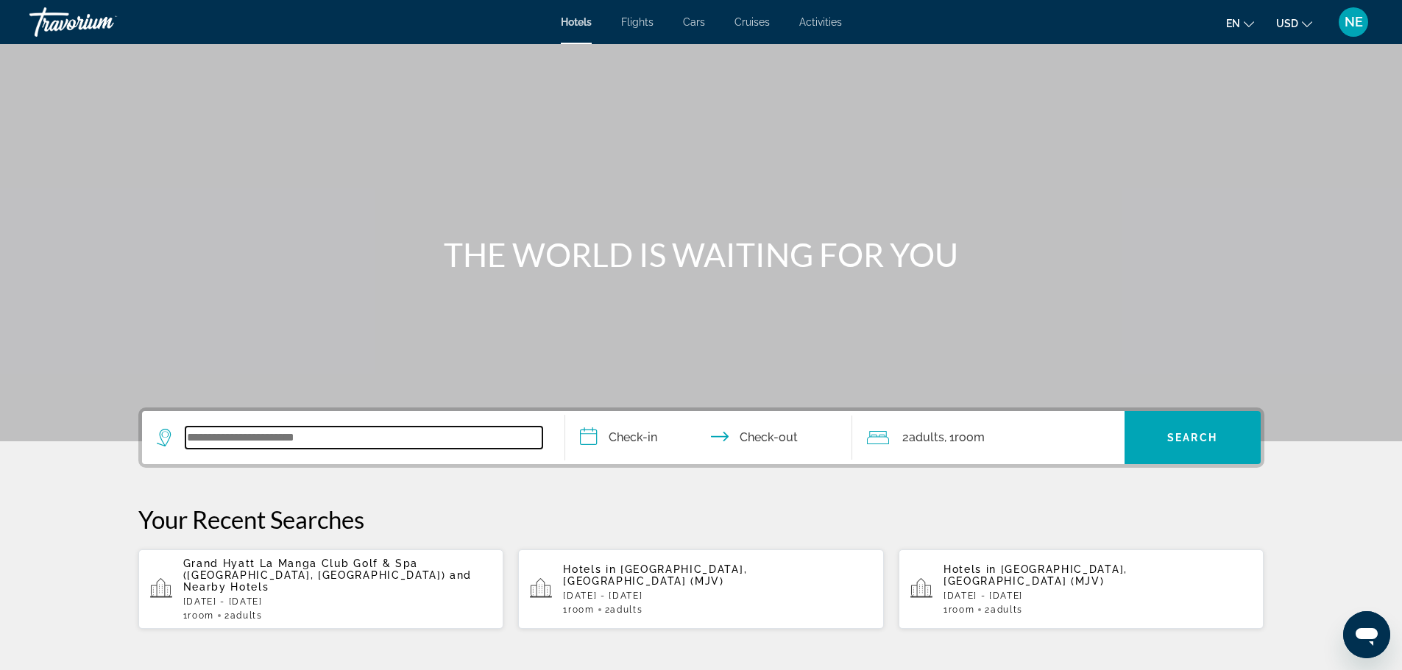
click at [299, 449] on input "Search widget" at bounding box center [363, 438] width 357 height 22
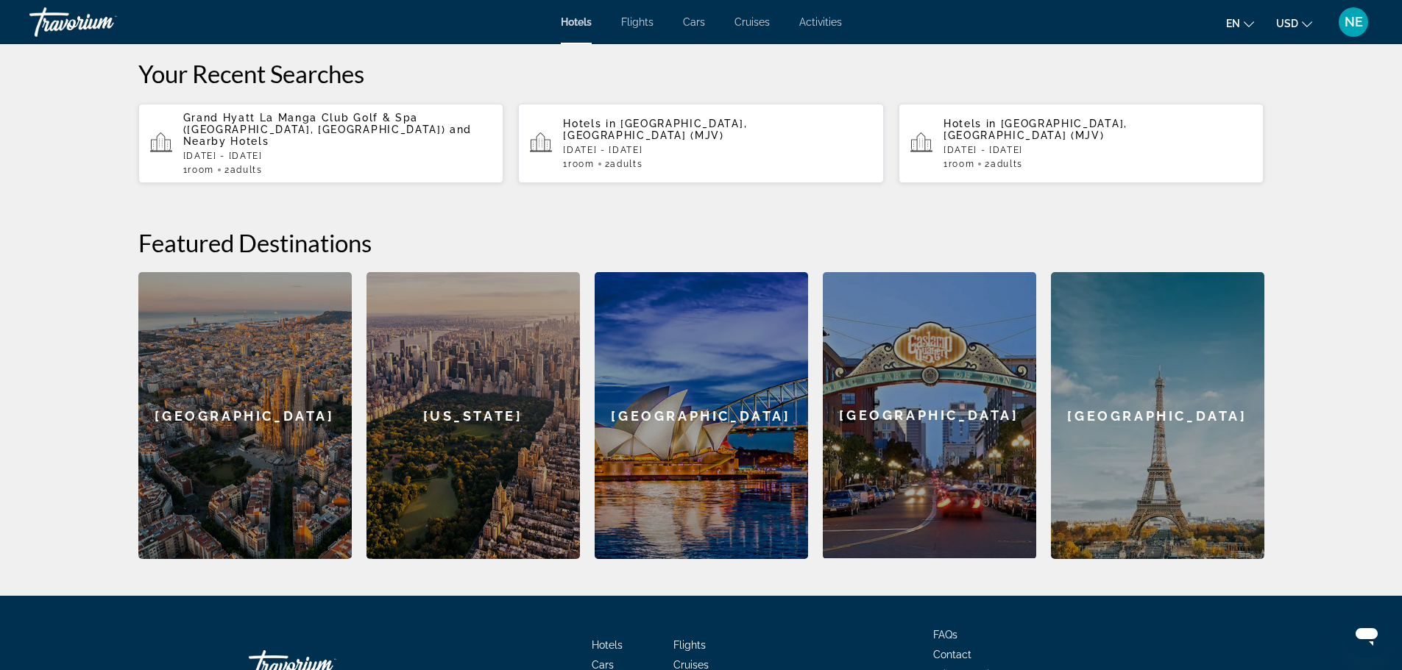
scroll to position [450, 0]
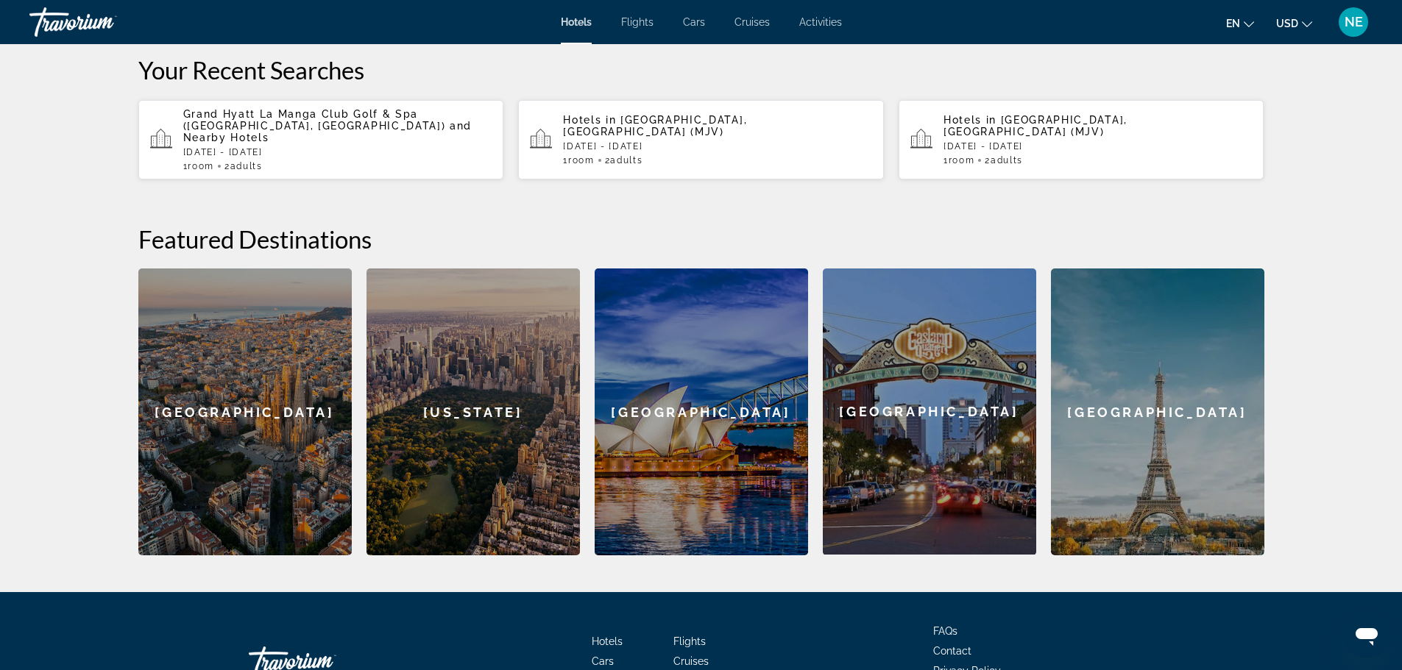
paste input "**********"
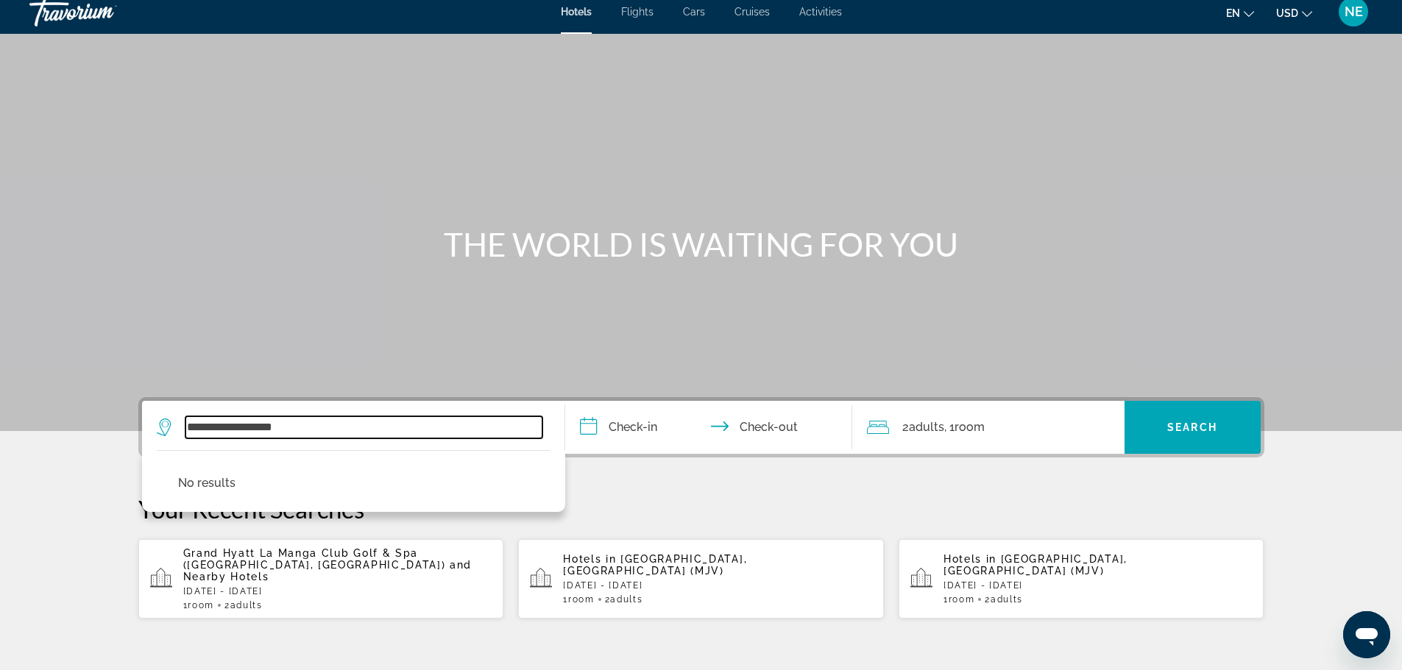
scroll to position [0, 0]
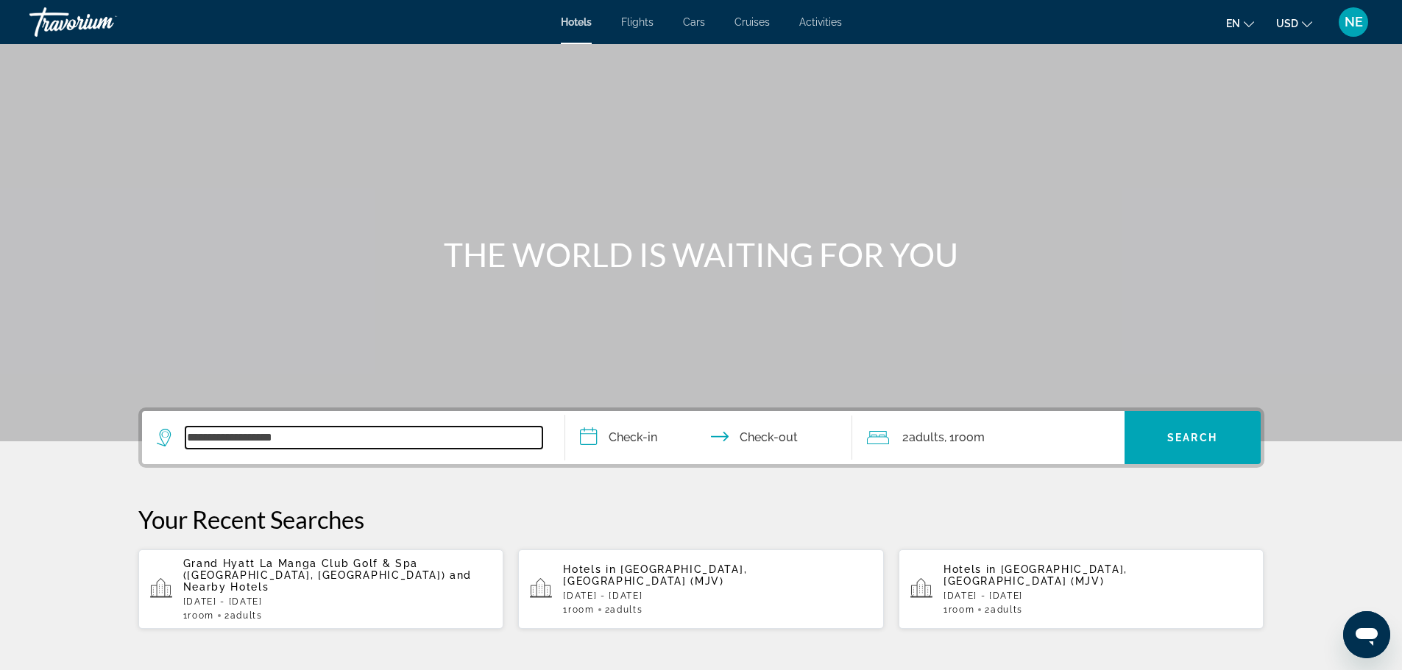
click at [185, 449] on input "**********" at bounding box center [363, 438] width 357 height 22
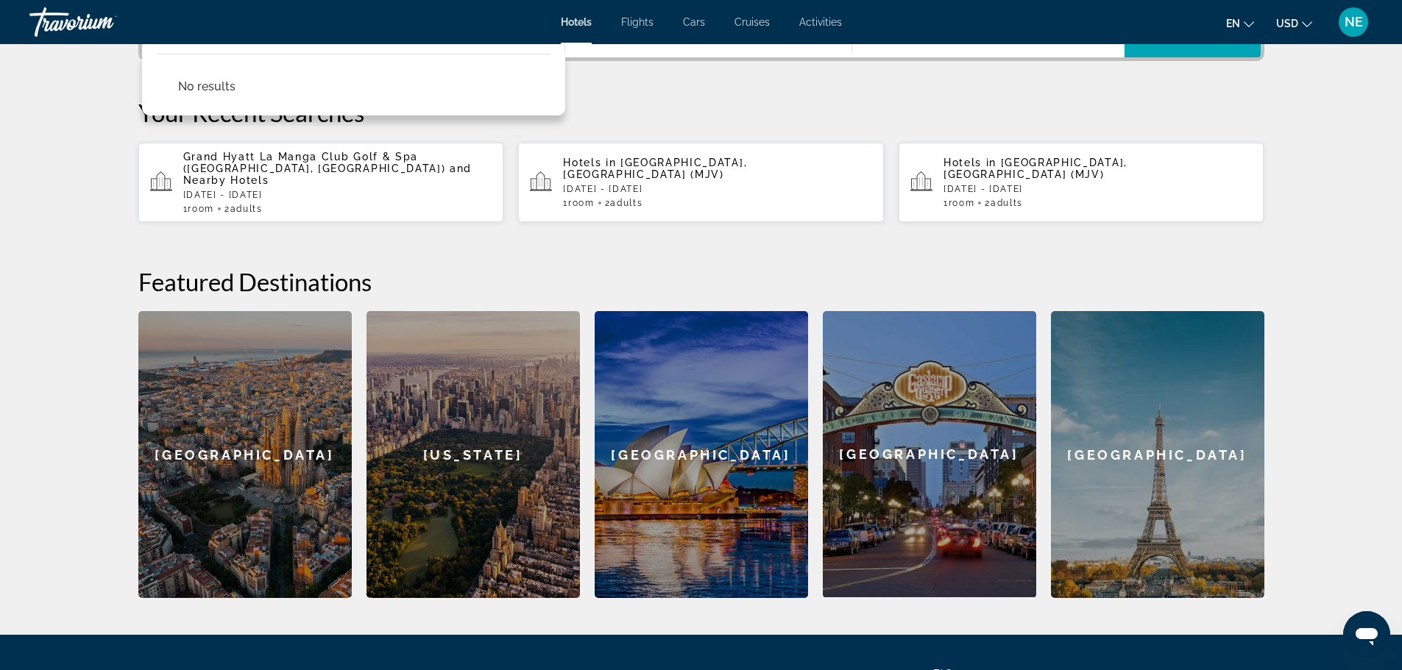
scroll to position [450, 0]
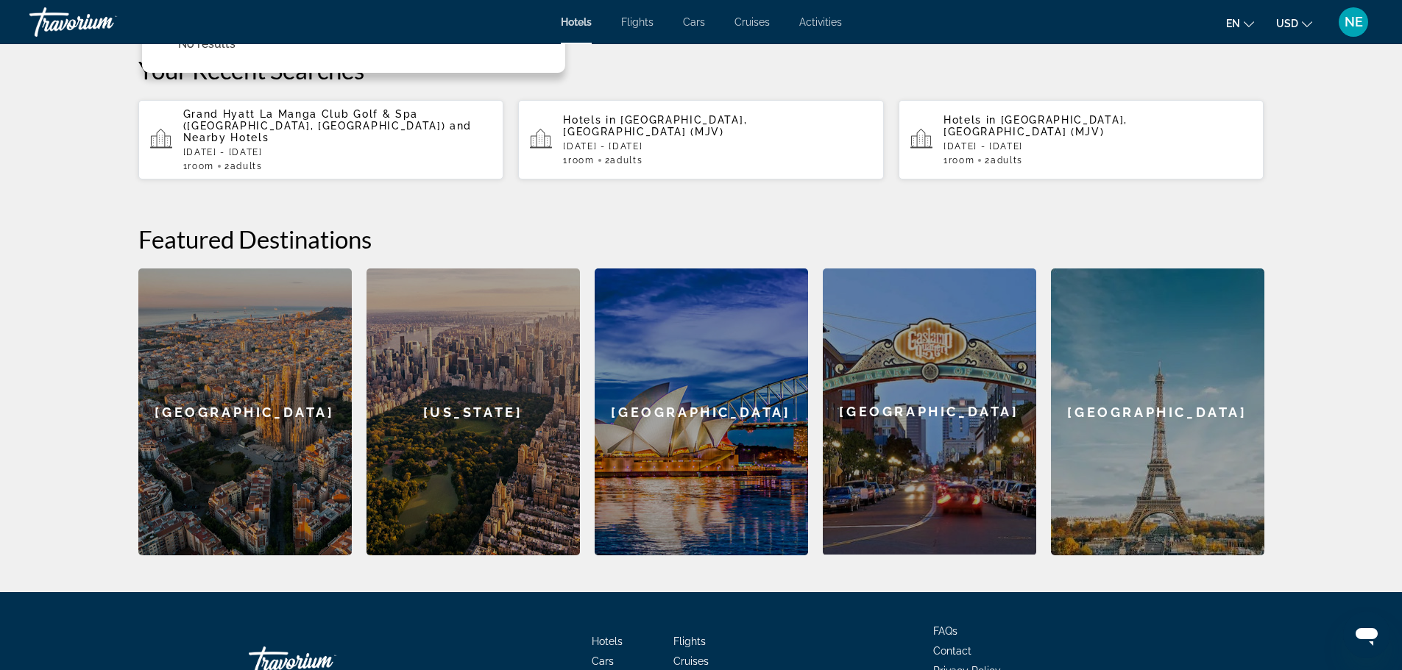
paste input "**********"
drag, startPoint x: 189, startPoint y: 99, endPoint x: 234, endPoint y: 108, distance: 45.9
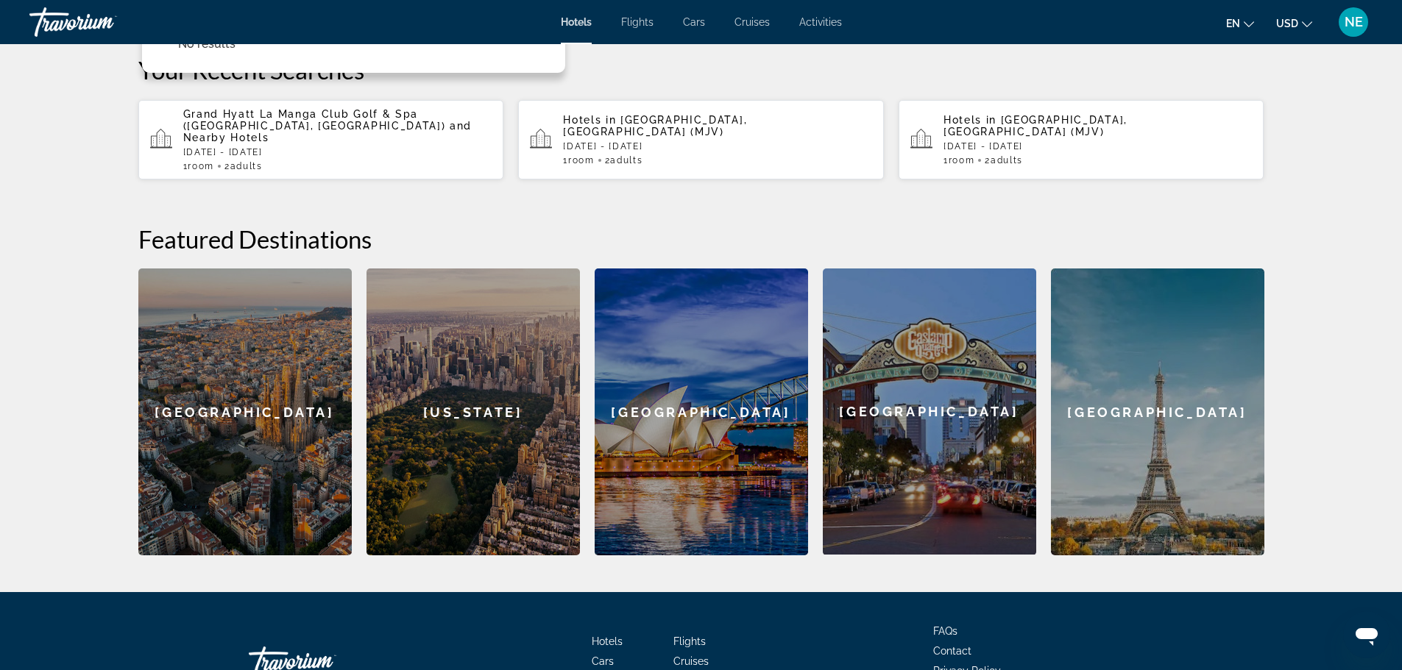
drag, startPoint x: 296, startPoint y: 98, endPoint x: 192, endPoint y: 95, distance: 103.8
type input "**********"
drag, startPoint x: 216, startPoint y: 99, endPoint x: 76, endPoint y: 97, distance: 139.8
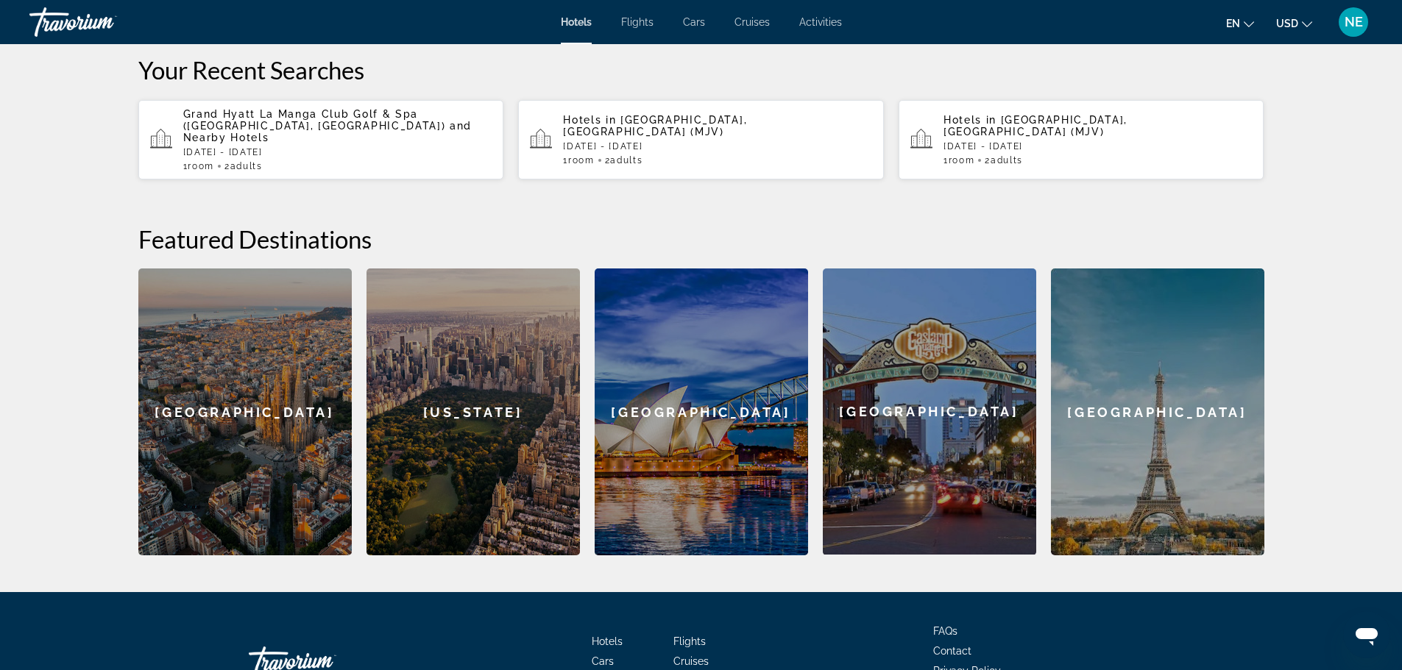
click at [692, 166] on div "**********" at bounding box center [701, 257] width 1185 height 598
drag, startPoint x: 128, startPoint y: 95, endPoint x: 23, endPoint y: 67, distance: 108.9
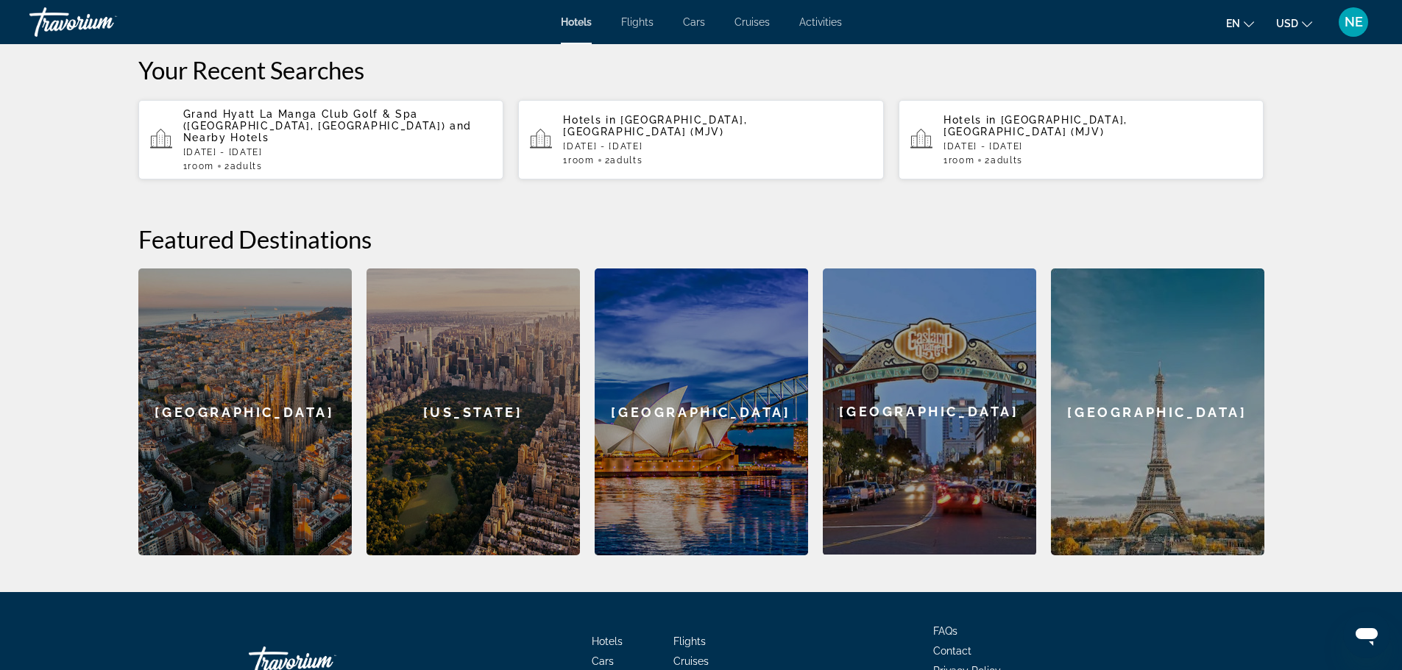
click at [109, 67] on div "**********" at bounding box center [701, 257] width 1185 height 598
paste input "*******"
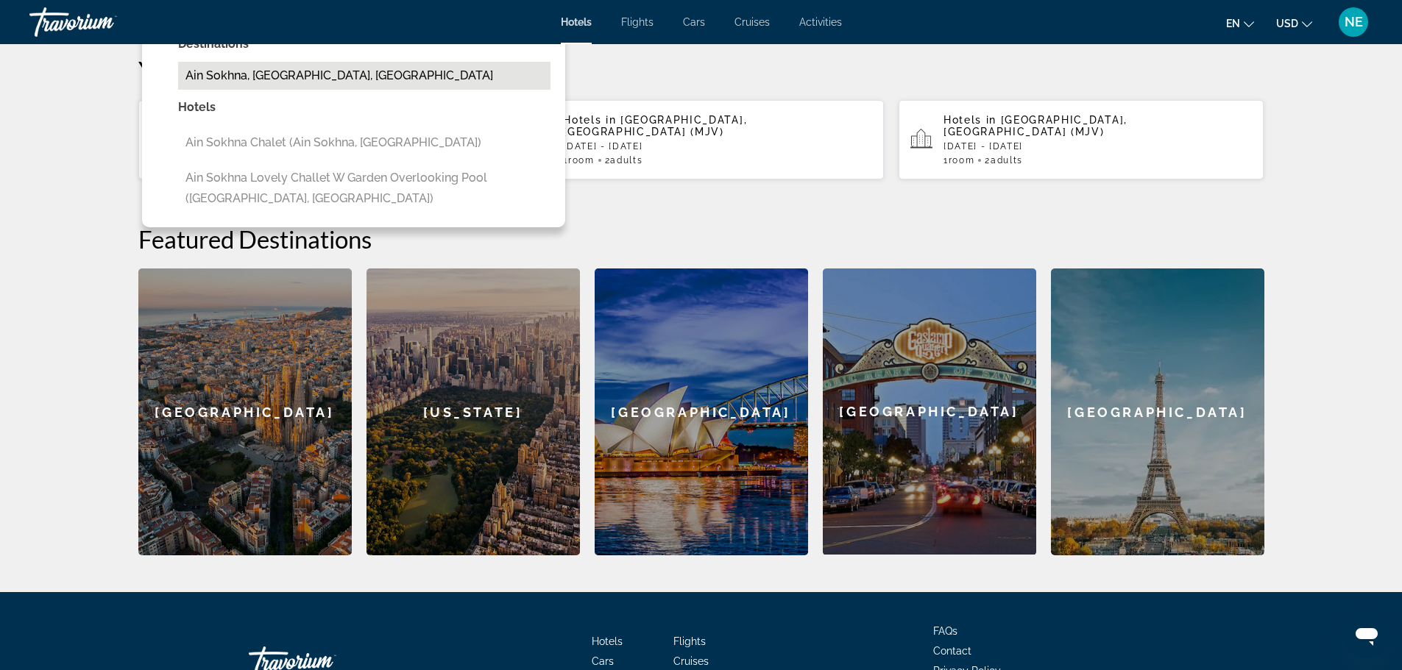
click at [178, 90] on button "Ain Sokhna, Red Sea Coast, Egypt" at bounding box center [364, 76] width 372 height 28
type input "**********"
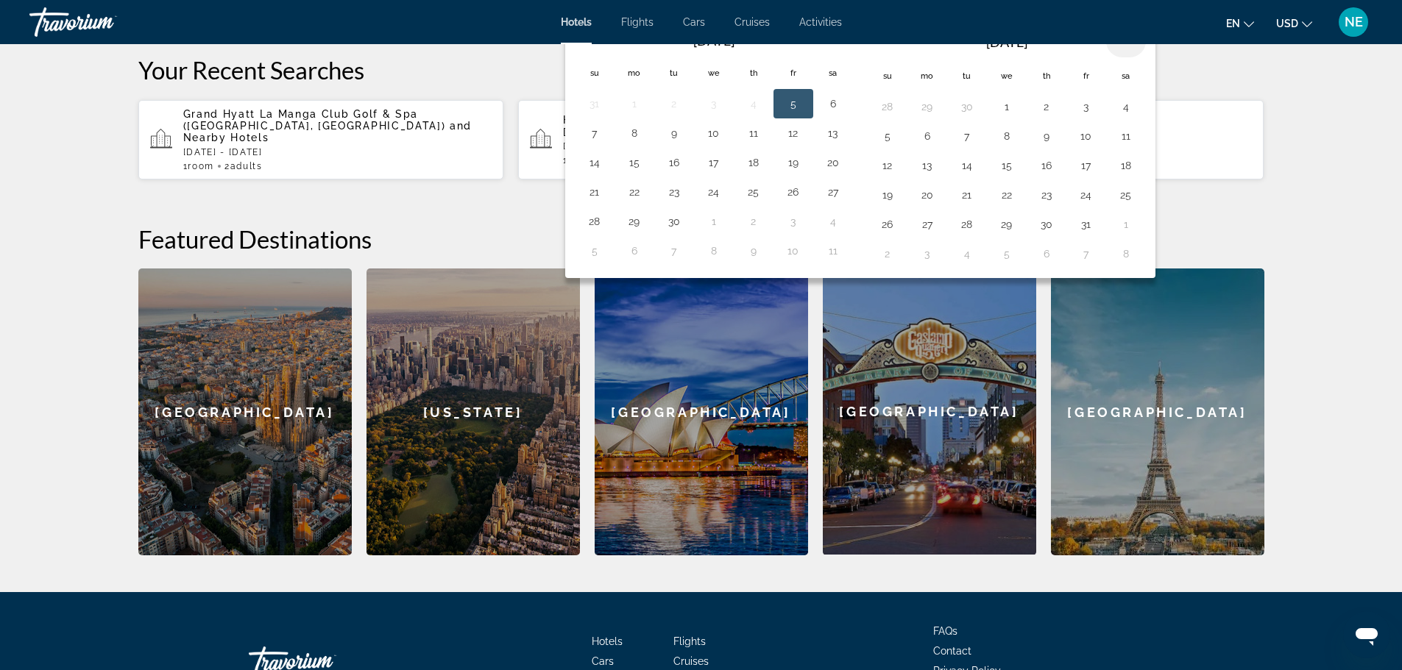
click at [1139, 57] on th "Next month" at bounding box center [1126, 41] width 40 height 32
click at [930, 146] on button "8" at bounding box center [927, 136] width 24 height 21
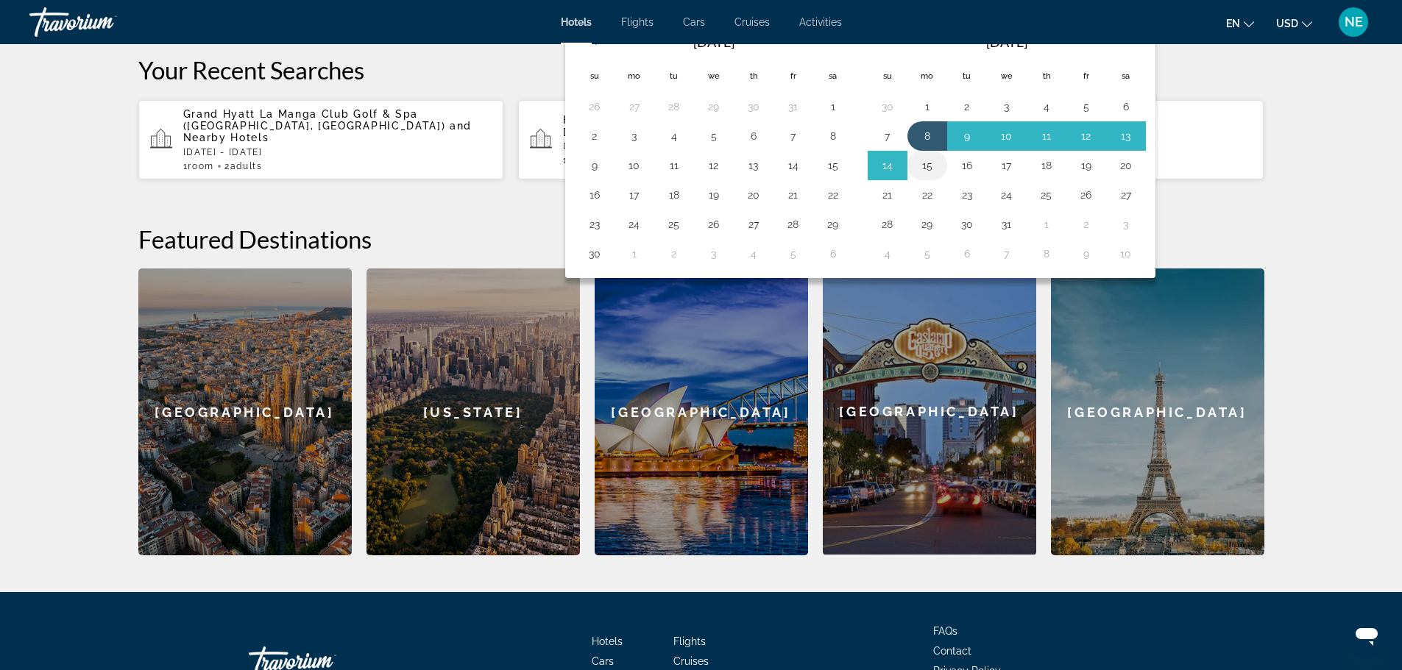
click at [929, 176] on button "15" at bounding box center [927, 165] width 24 height 21
type input "**********"
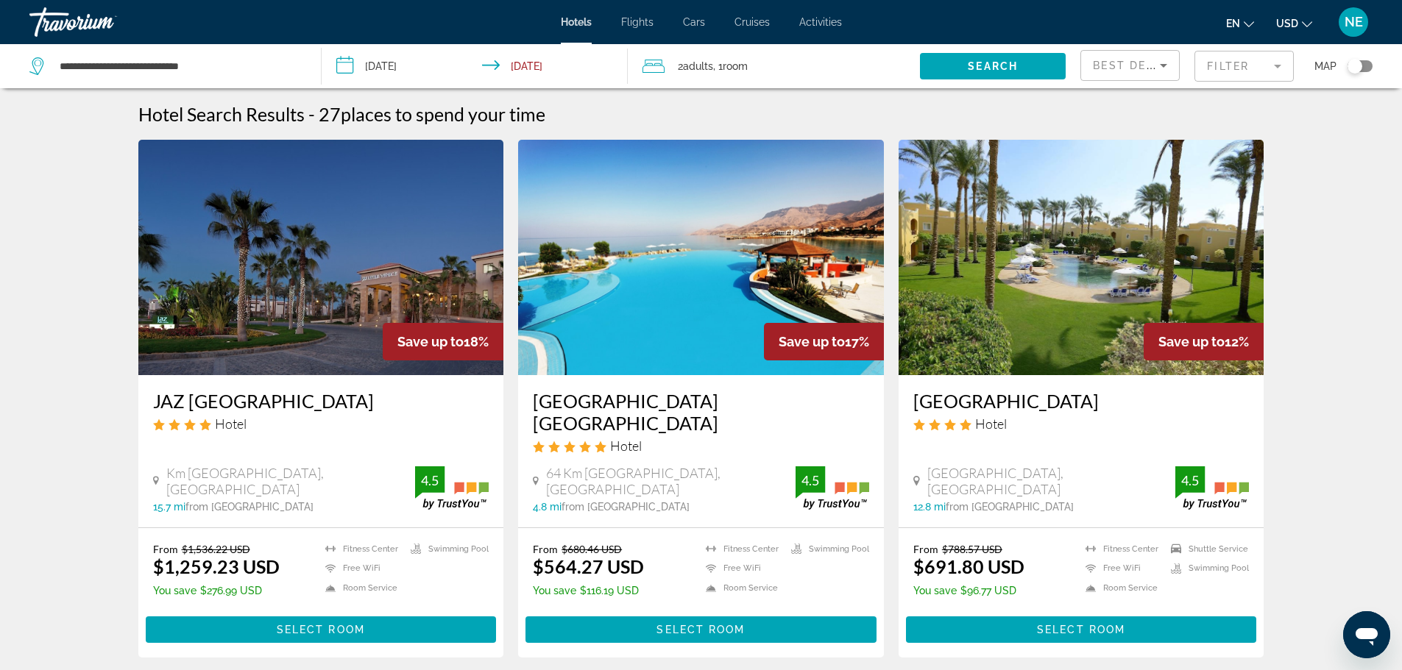
click at [1208, 81] on mat-form-field "Filter" at bounding box center [1243, 66] width 99 height 31
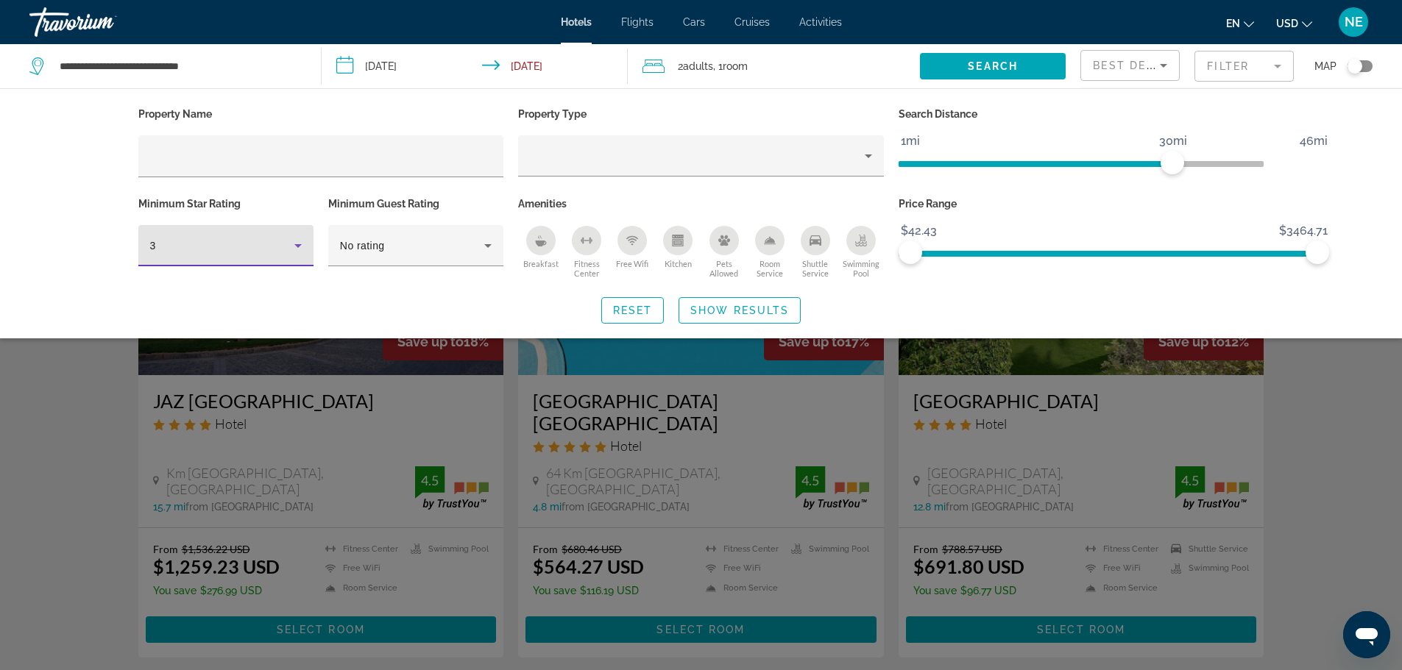
click at [289, 255] on icon "Hotel Filters" at bounding box center [298, 246] width 18 height 18
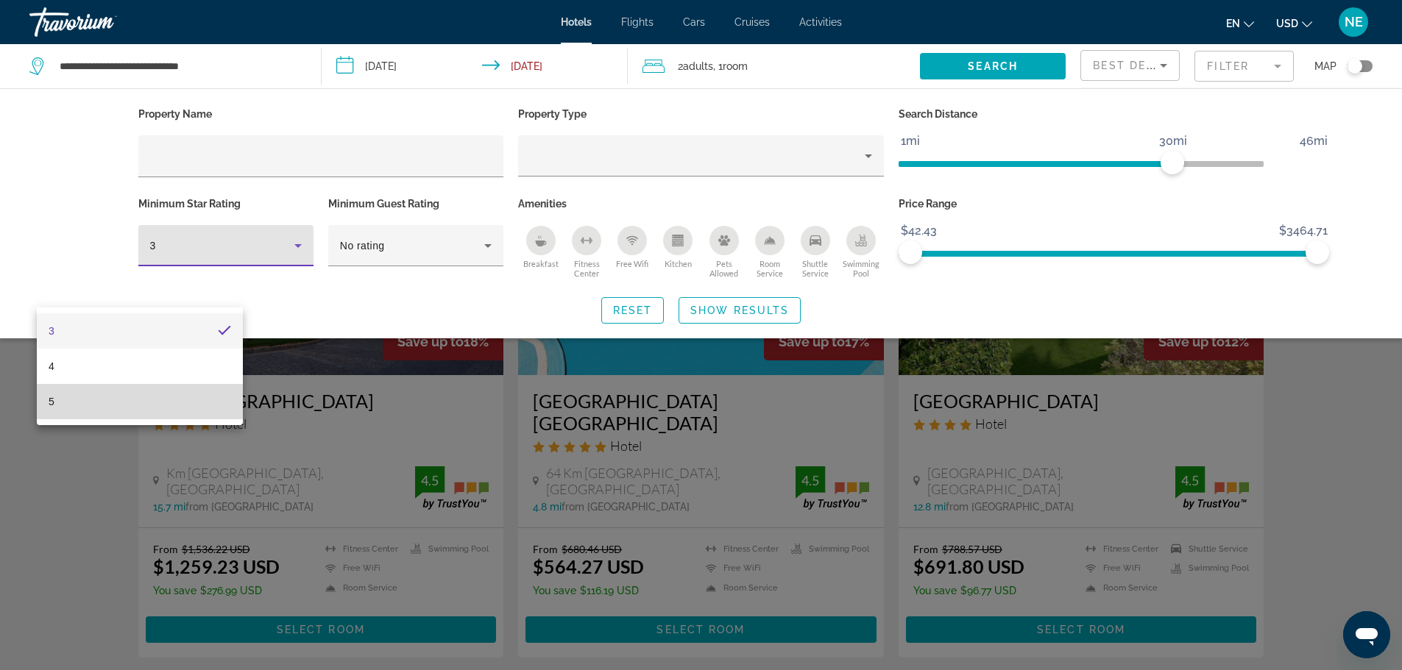
click at [151, 401] on mat-option "5" at bounding box center [140, 401] width 206 height 35
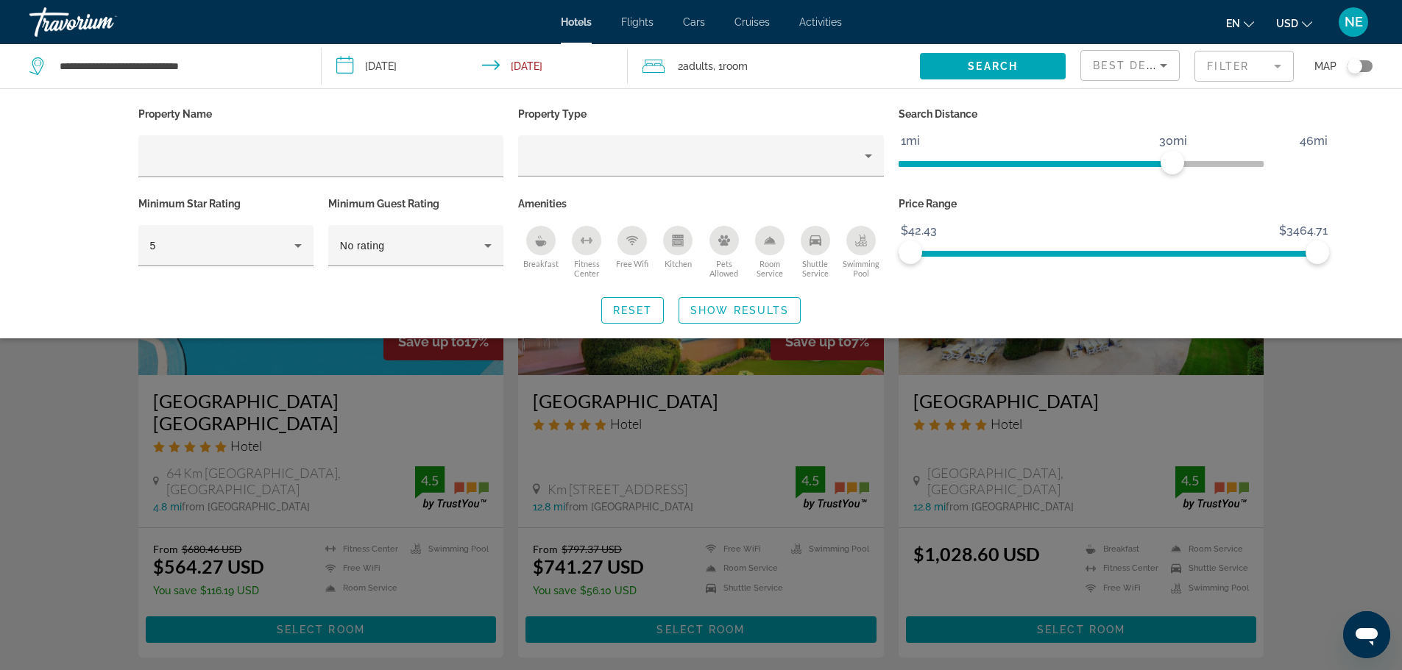
click at [1377, 469] on div "Search widget" at bounding box center [701, 446] width 1402 height 450
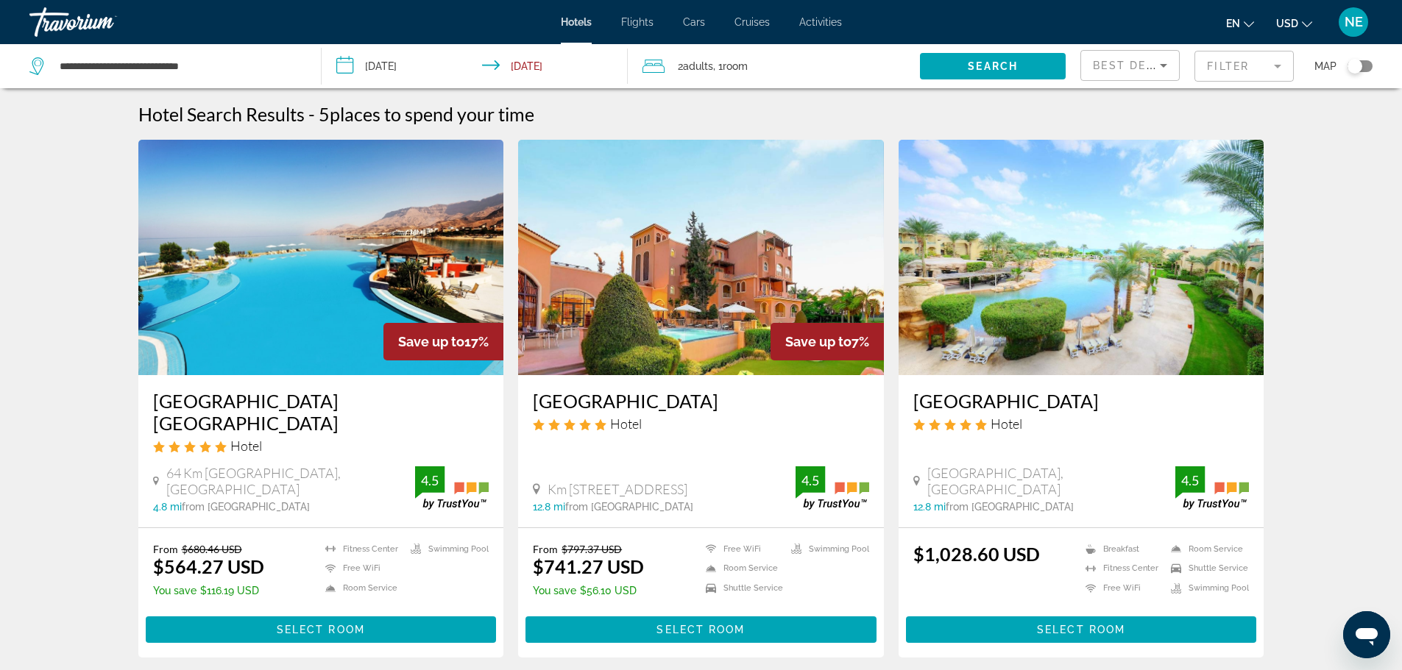
click at [1263, 82] on mat-form-field "Filter" at bounding box center [1243, 66] width 99 height 31
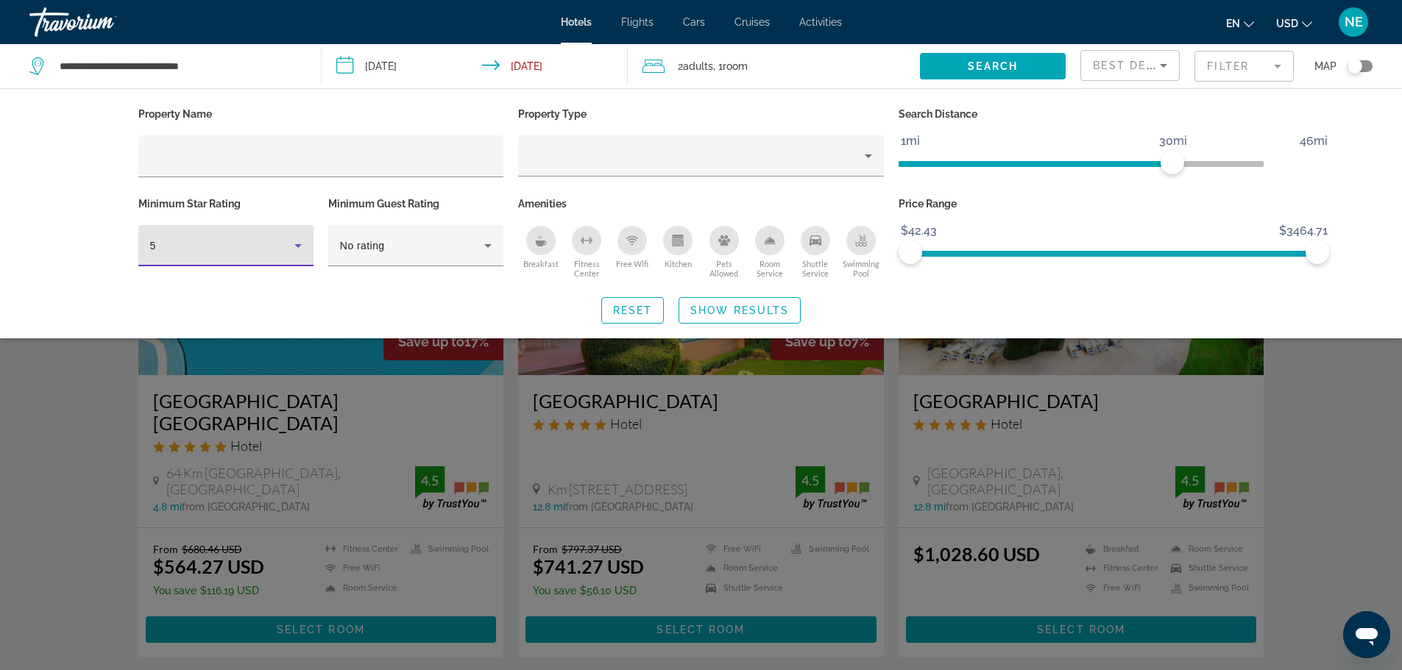
click at [289, 255] on icon "Hotel Filters" at bounding box center [298, 246] width 18 height 18
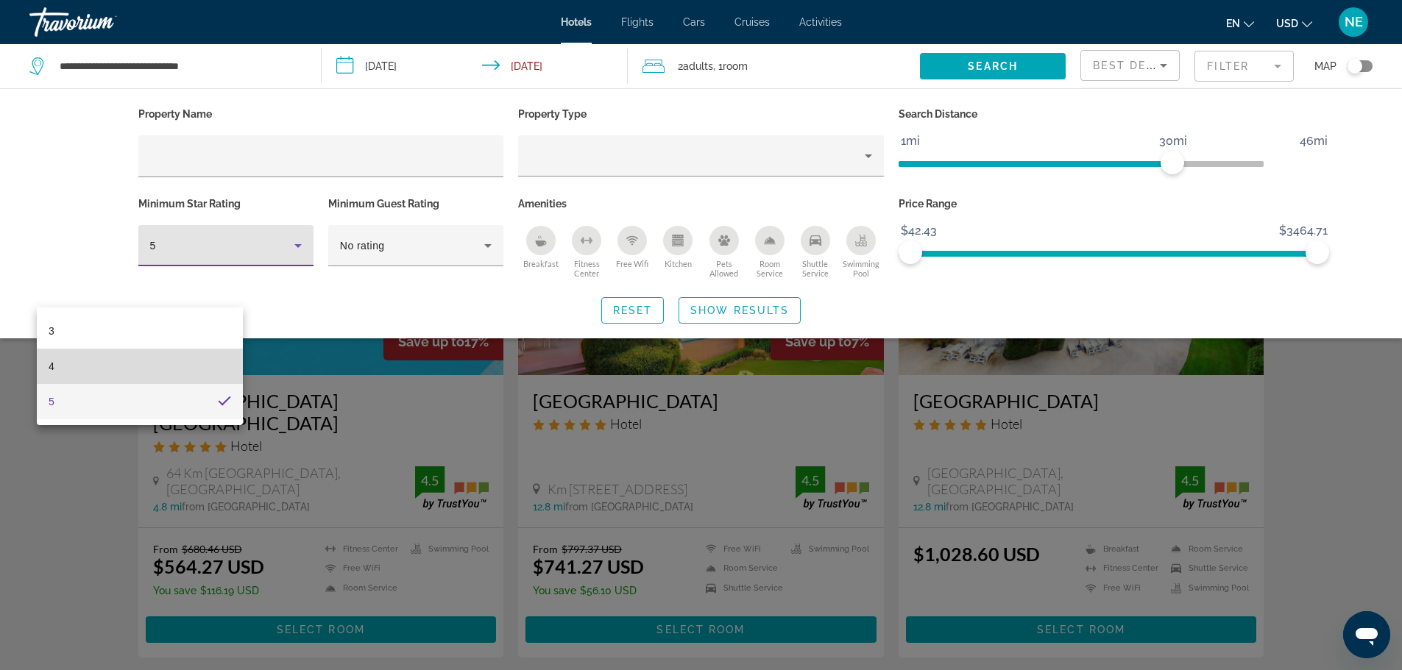
click at [81, 361] on mat-option "4" at bounding box center [140, 366] width 206 height 35
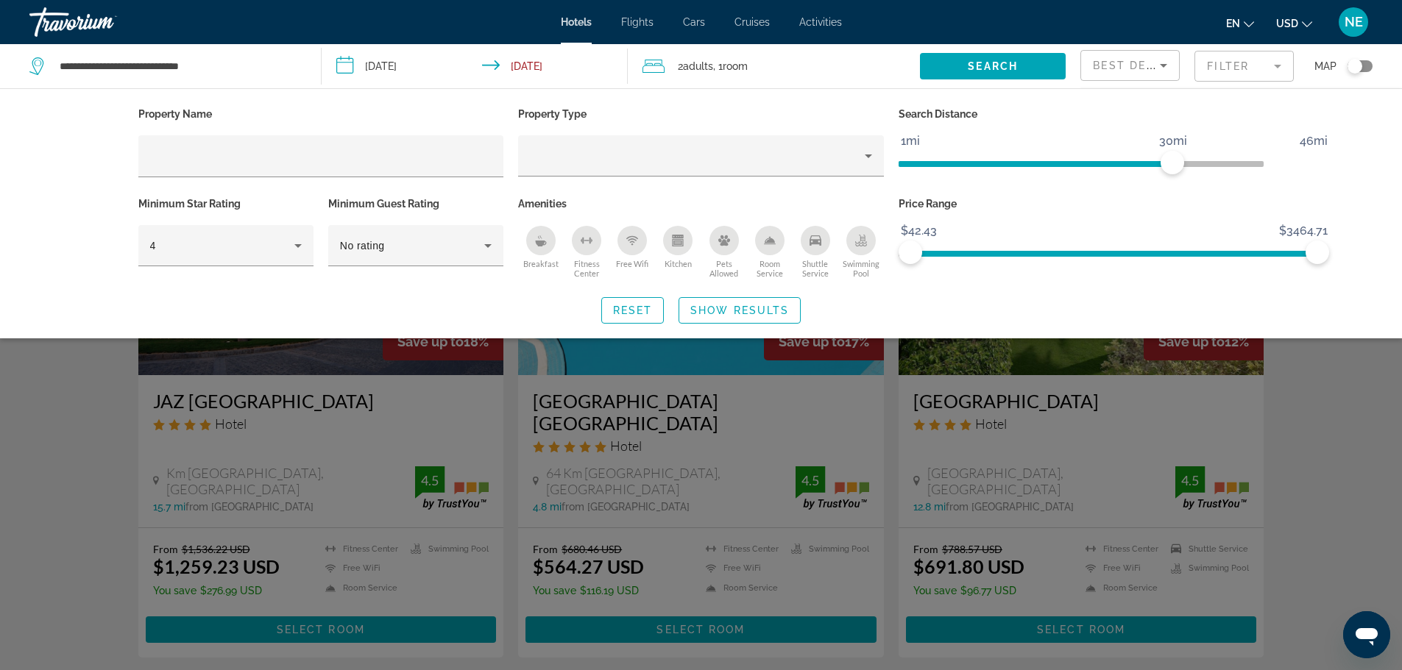
click at [1389, 484] on div "Search widget" at bounding box center [701, 446] width 1402 height 450
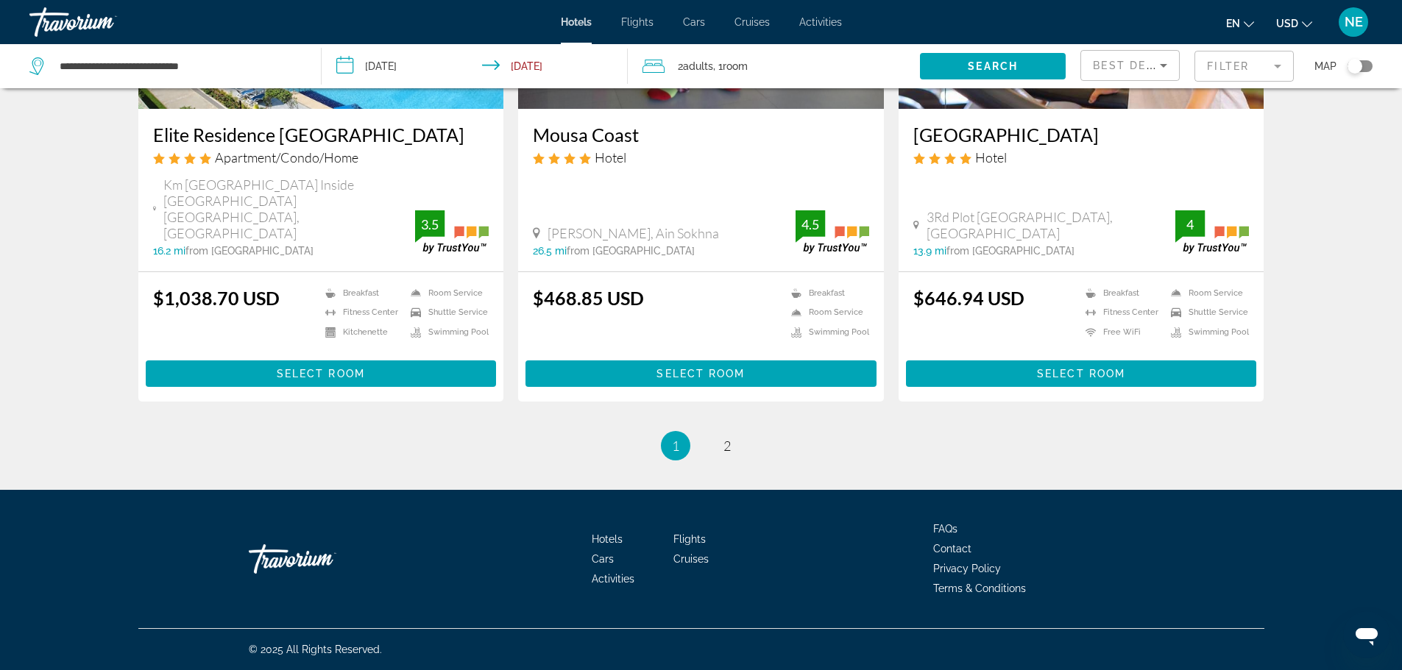
scroll to position [2203, 0]
click at [740, 459] on link "page 2" at bounding box center [727, 446] width 26 height 26
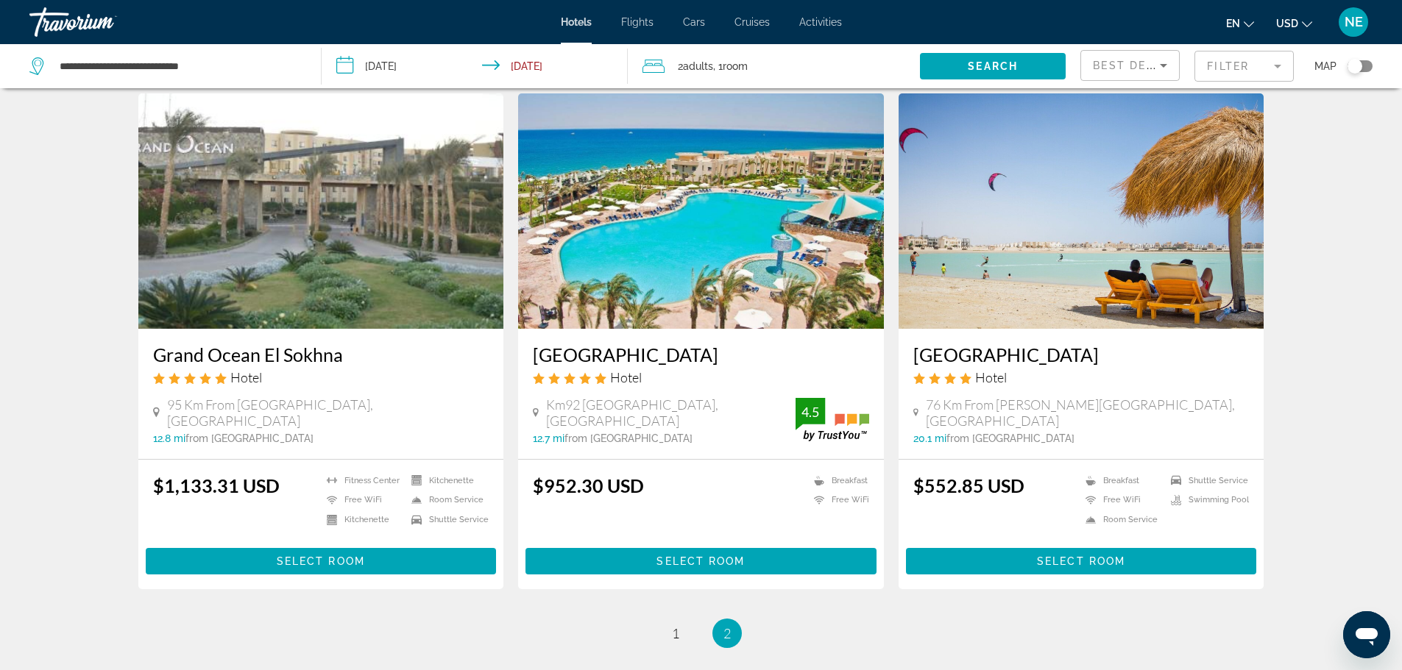
scroll to position [45, 0]
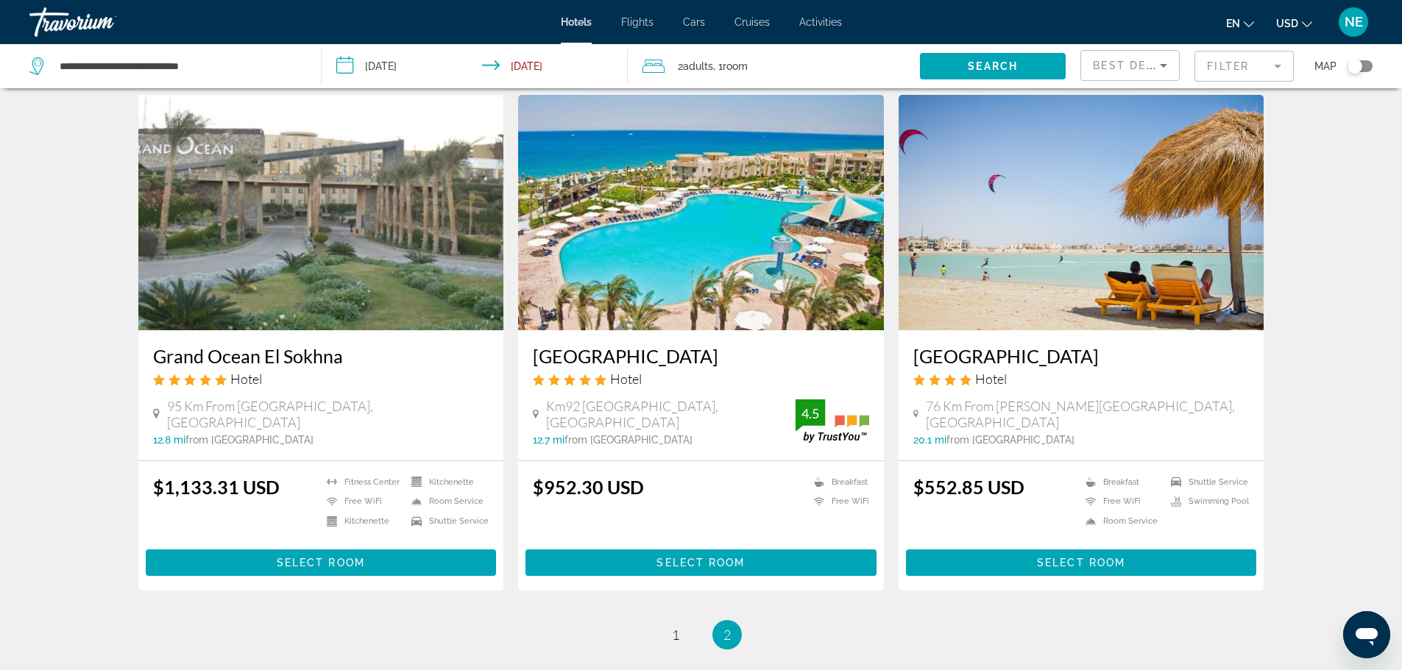
click at [790, 291] on img "Main content" at bounding box center [701, 212] width 366 height 235
